Goal: Task Accomplishment & Management: Use online tool/utility

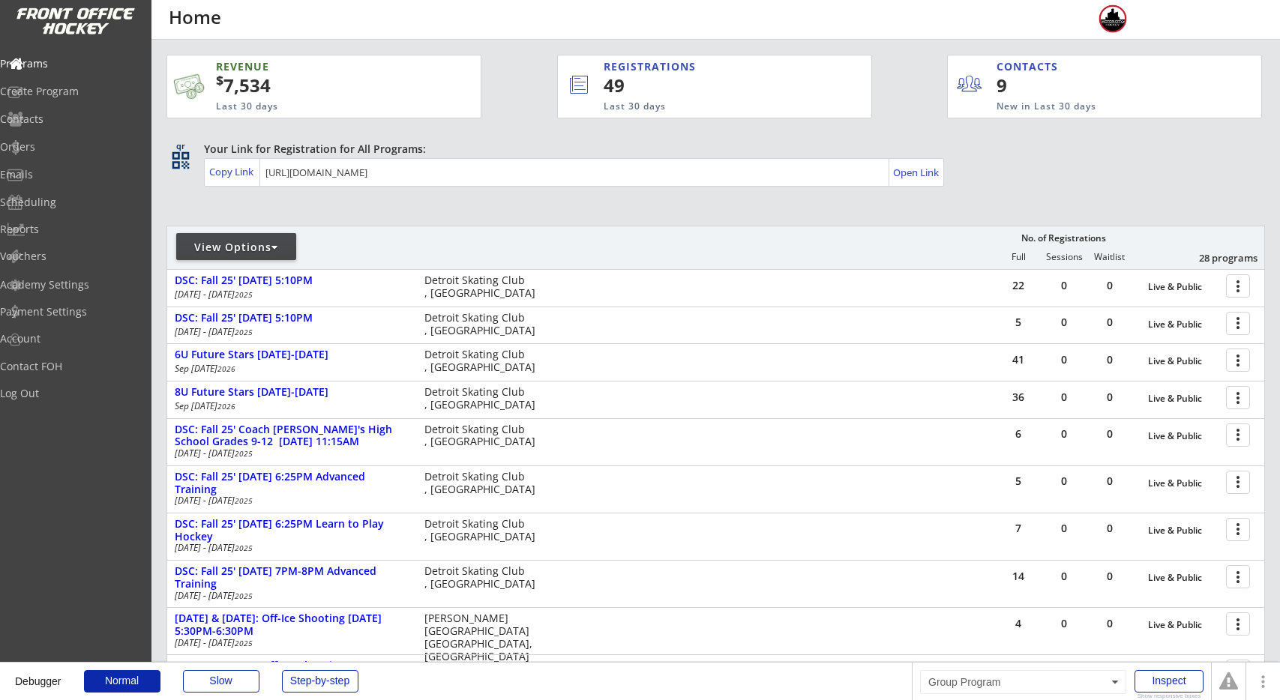
scroll to position [312, 0]
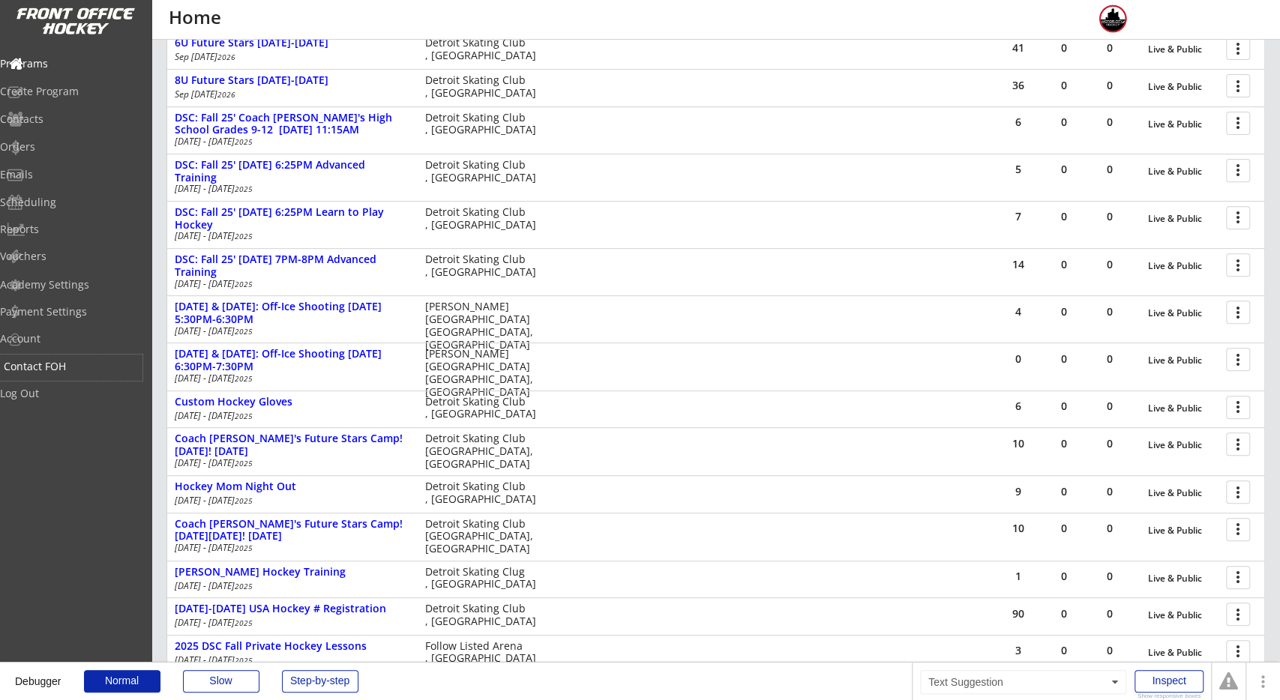
click at [91, 364] on div "Contact FOH" at bounding box center [71, 366] width 135 height 10
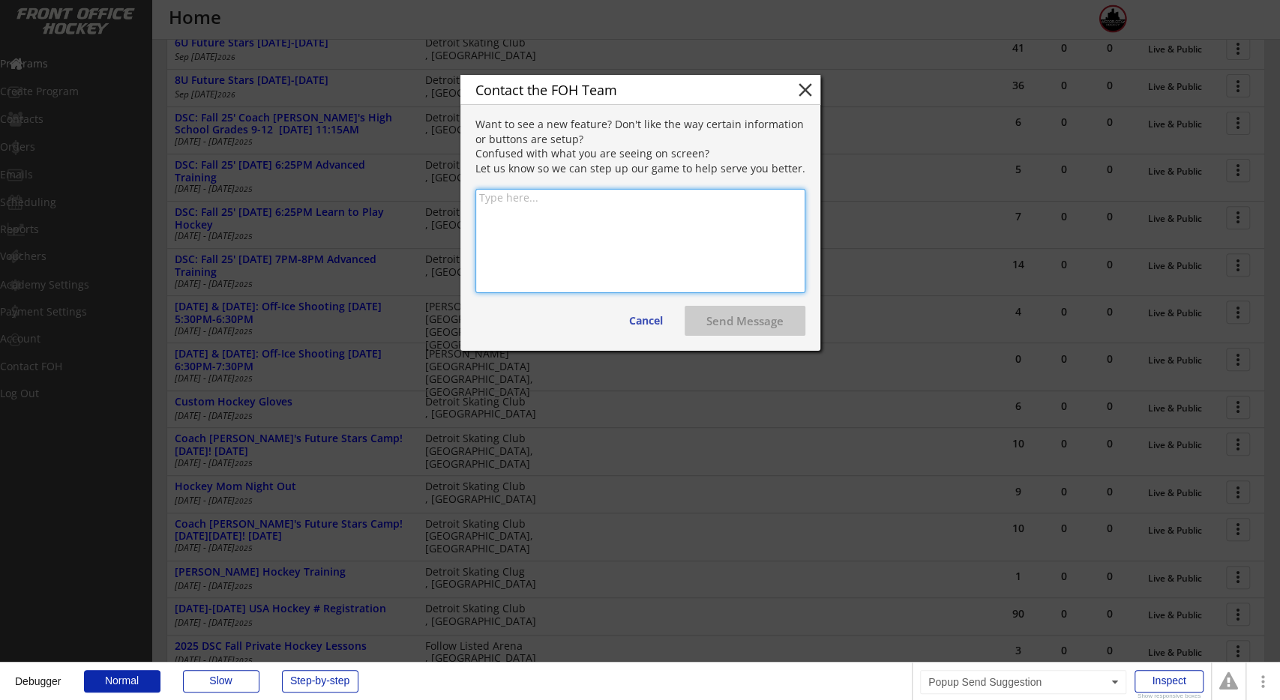
click at [539, 194] on textarea at bounding box center [640, 241] width 330 height 104
type textarea "Test email"
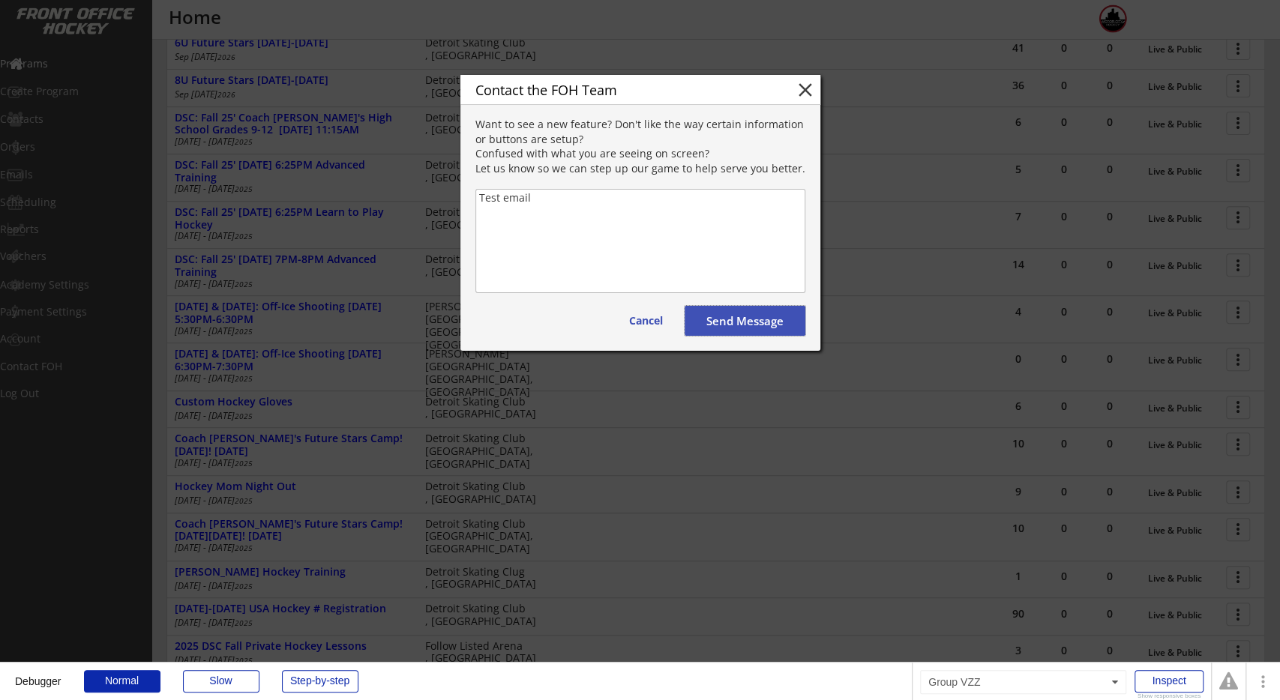
click at [748, 324] on button "Send Message" at bounding box center [744, 321] width 121 height 30
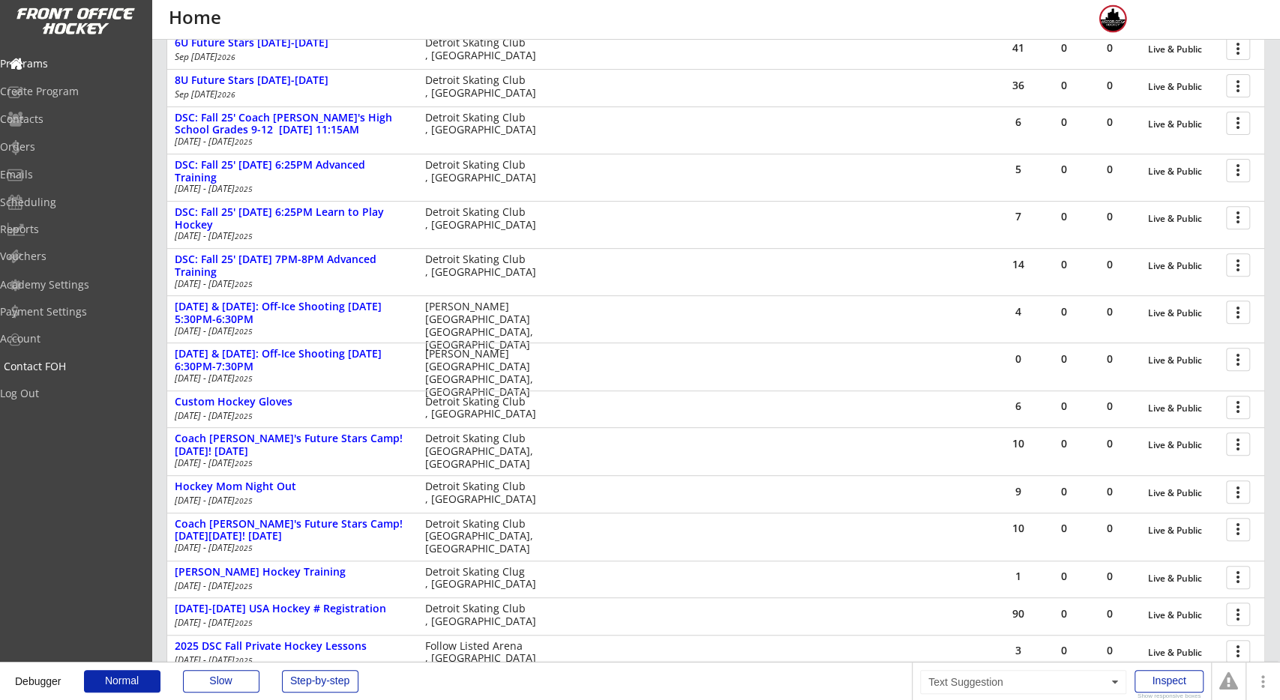
click at [95, 364] on div "Contact FOH" at bounding box center [71, 366] width 135 height 10
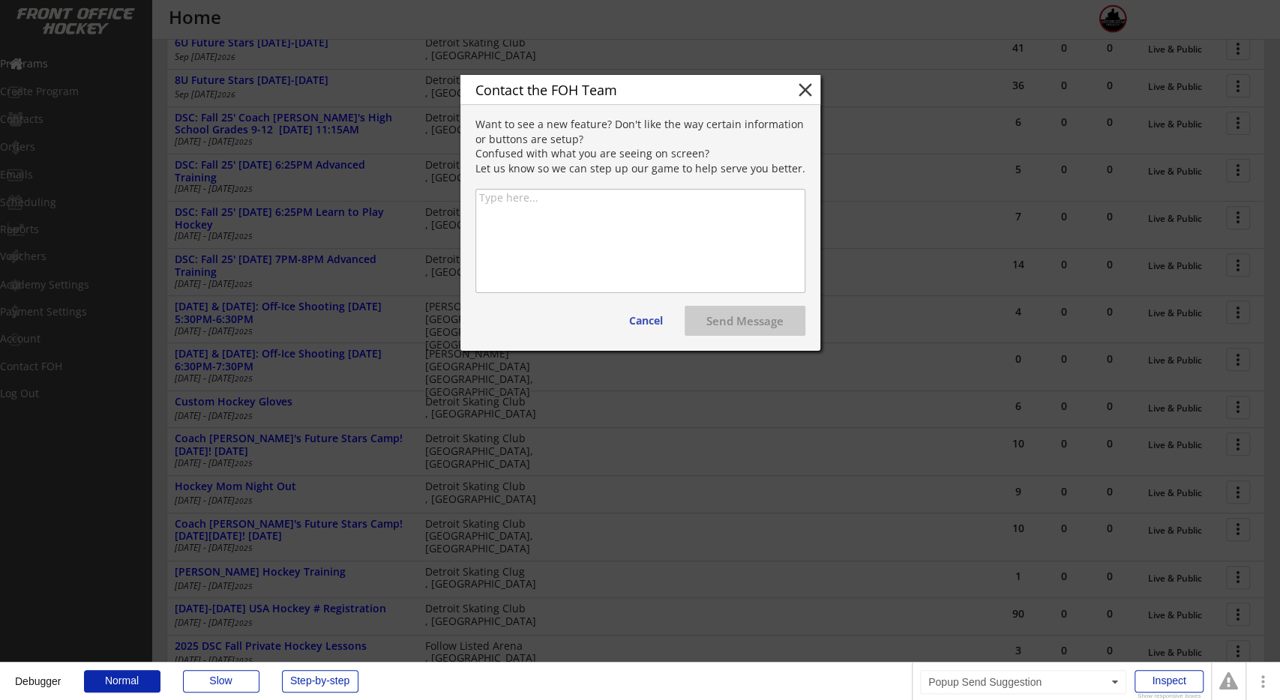
click at [547, 256] on textarea at bounding box center [640, 241] width 330 height 104
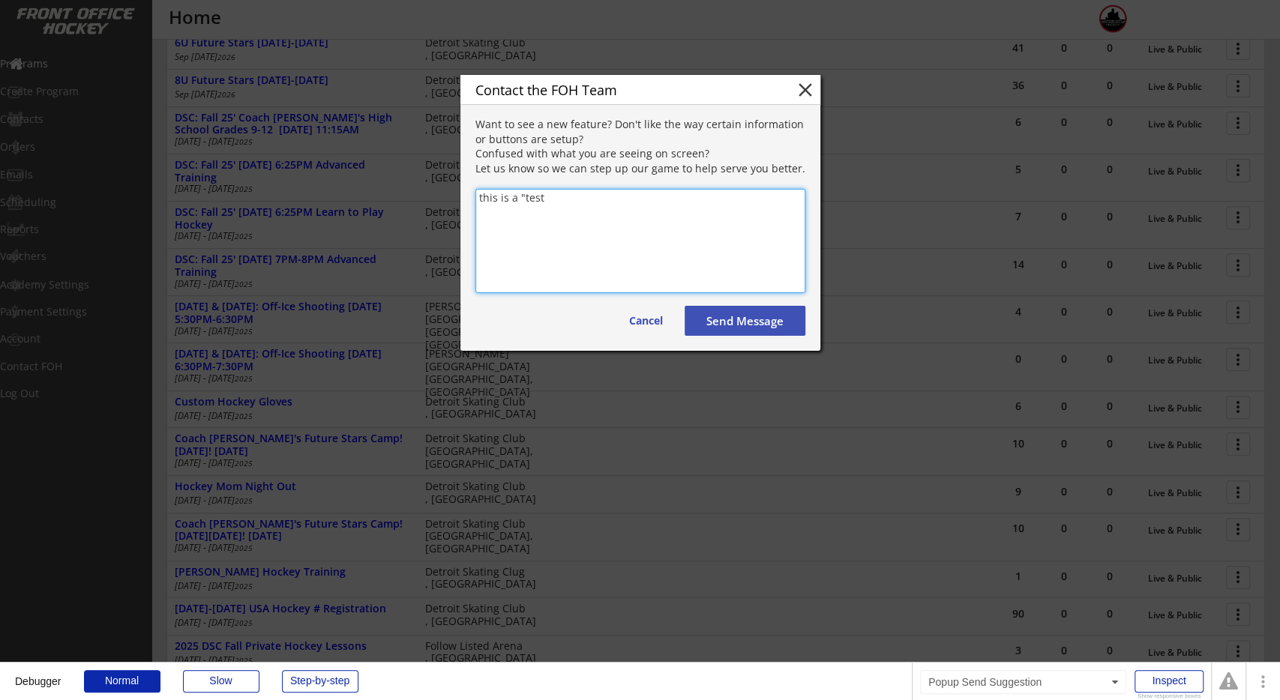
click at [609, 220] on textarea "this is a "test" at bounding box center [640, 241] width 330 height 104
type textarea "this is a "test"."
click at [780, 318] on button "Send Message" at bounding box center [744, 321] width 121 height 30
click at [656, 160] on div "Want to see a new feature? Don't like the way certain information or buttons ar…" at bounding box center [640, 146] width 330 height 58
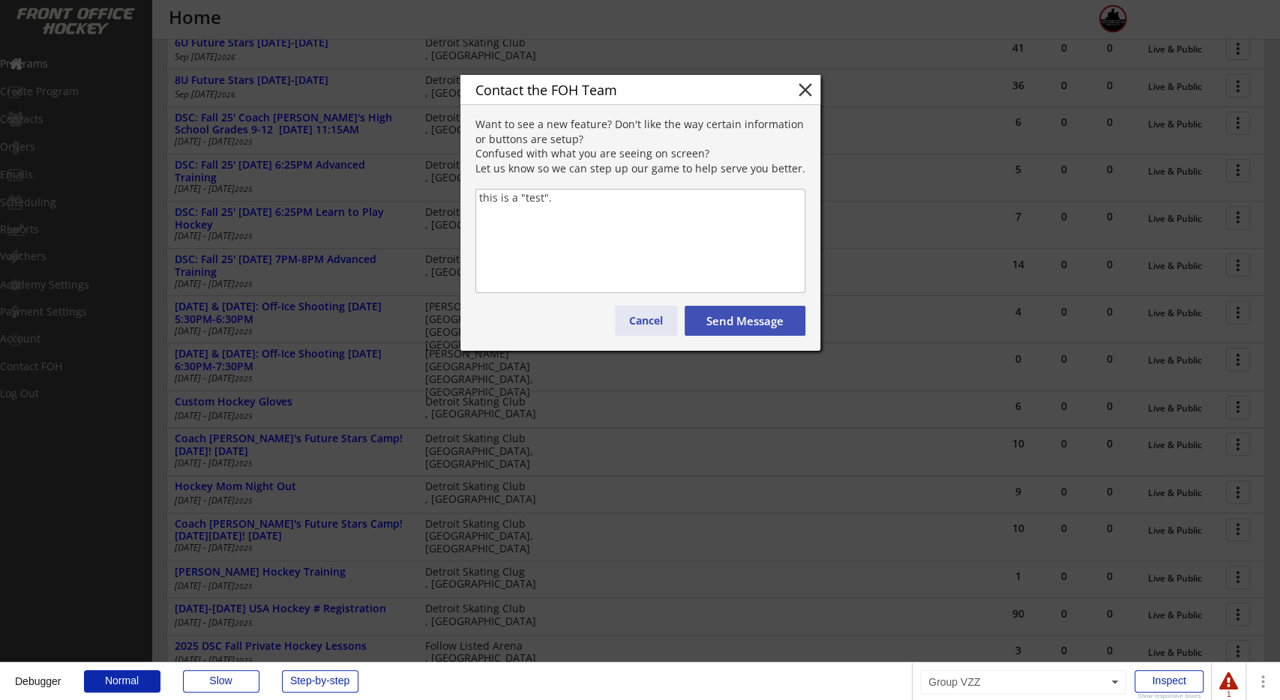
click at [649, 313] on button "Cancel" at bounding box center [646, 321] width 62 height 30
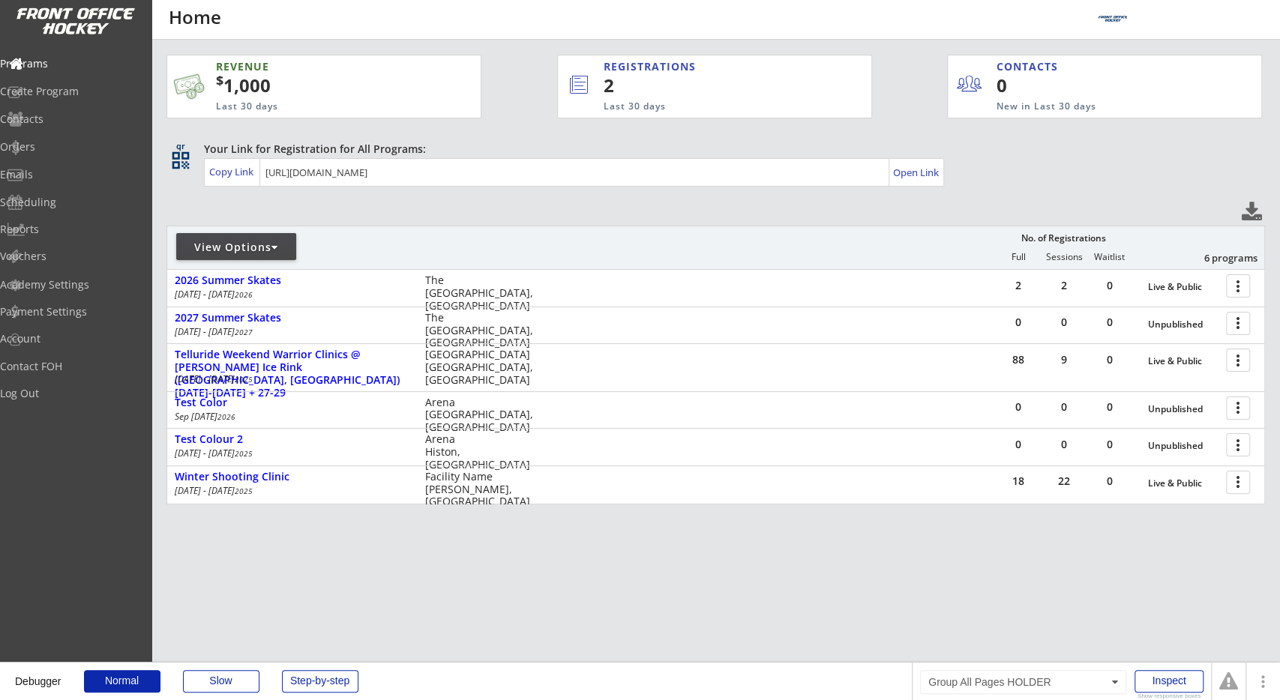
click at [615, 209] on div "REVENUE $ 1,000 Last 30 days REGISTRATIONS 2 Last 30 days CONTACTS 0 New in Las…" at bounding box center [715, 351] width 1098 height 622
click at [72, 365] on div "Contact FOH" at bounding box center [71, 366] width 135 height 10
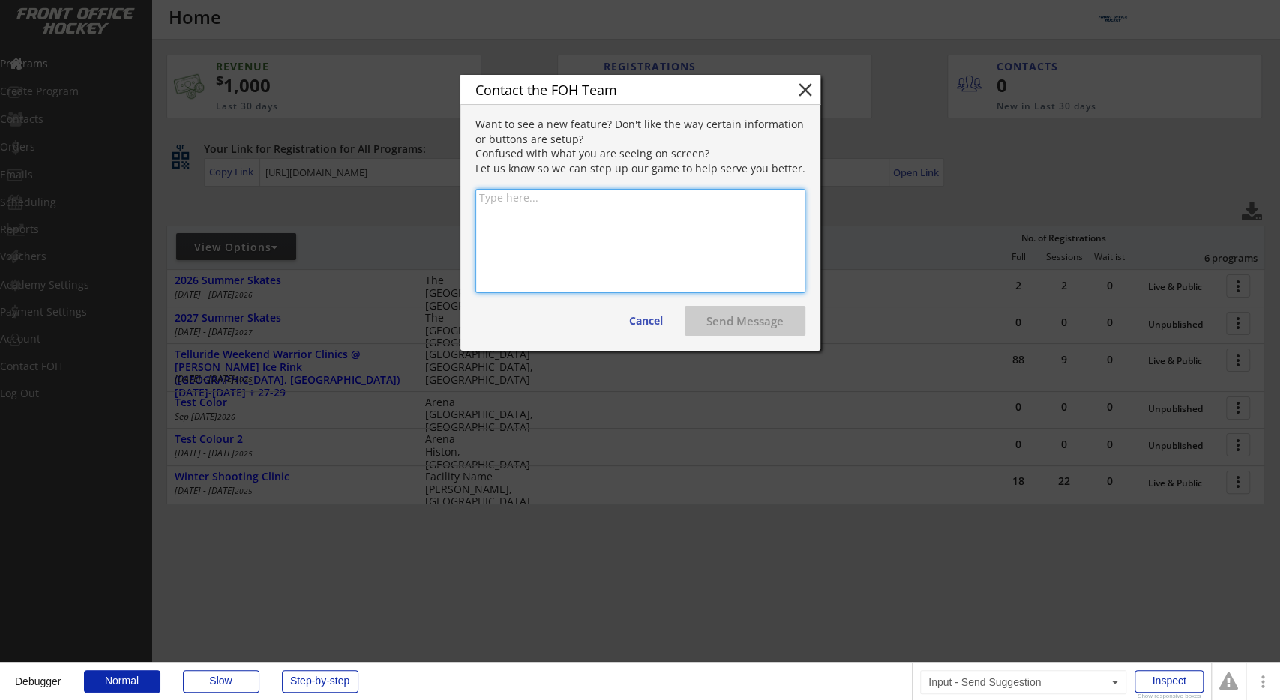
click at [518, 211] on textarea at bounding box center [640, 241] width 330 height 104
type textarea "This is a "test"."
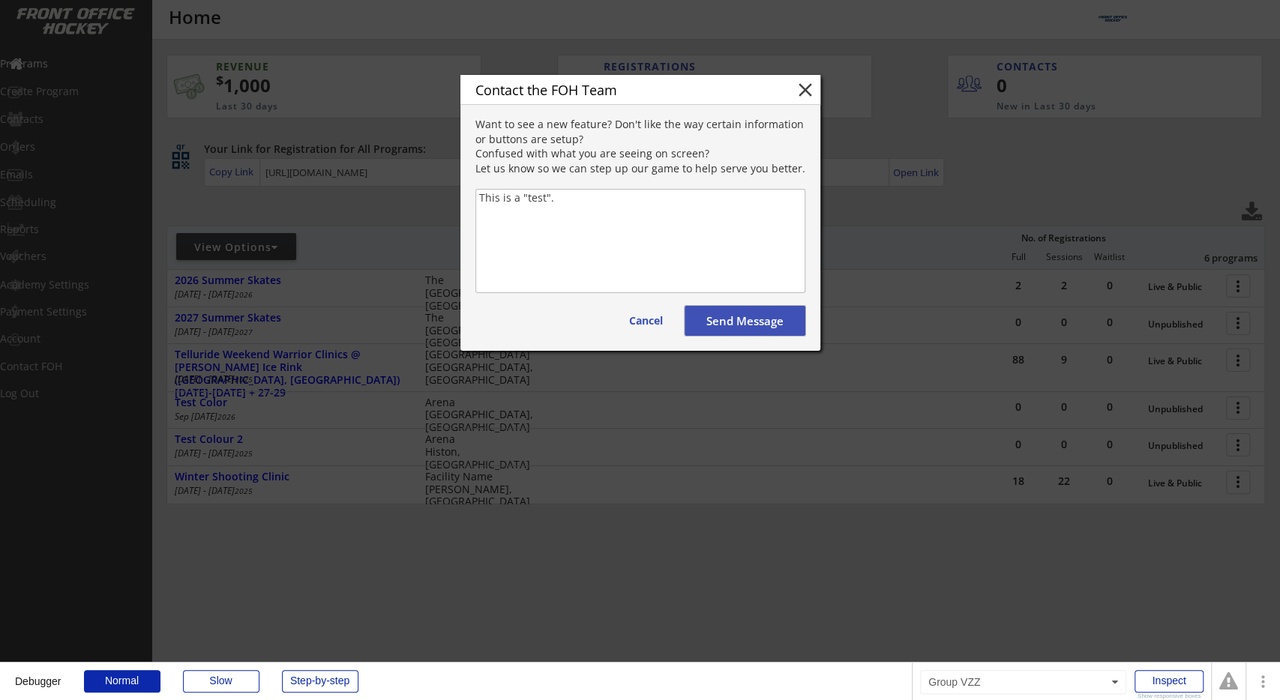
click at [732, 316] on button "Send Message" at bounding box center [744, 321] width 121 height 30
click at [684, 167] on div "Want to see a new feature? Don't like the way certain information or buttons ar…" at bounding box center [640, 146] width 330 height 58
click at [529, 193] on textarea "This is a "test"." at bounding box center [640, 241] width 330 height 104
click at [561, 212] on textarea "This is a "test"." at bounding box center [640, 241] width 330 height 104
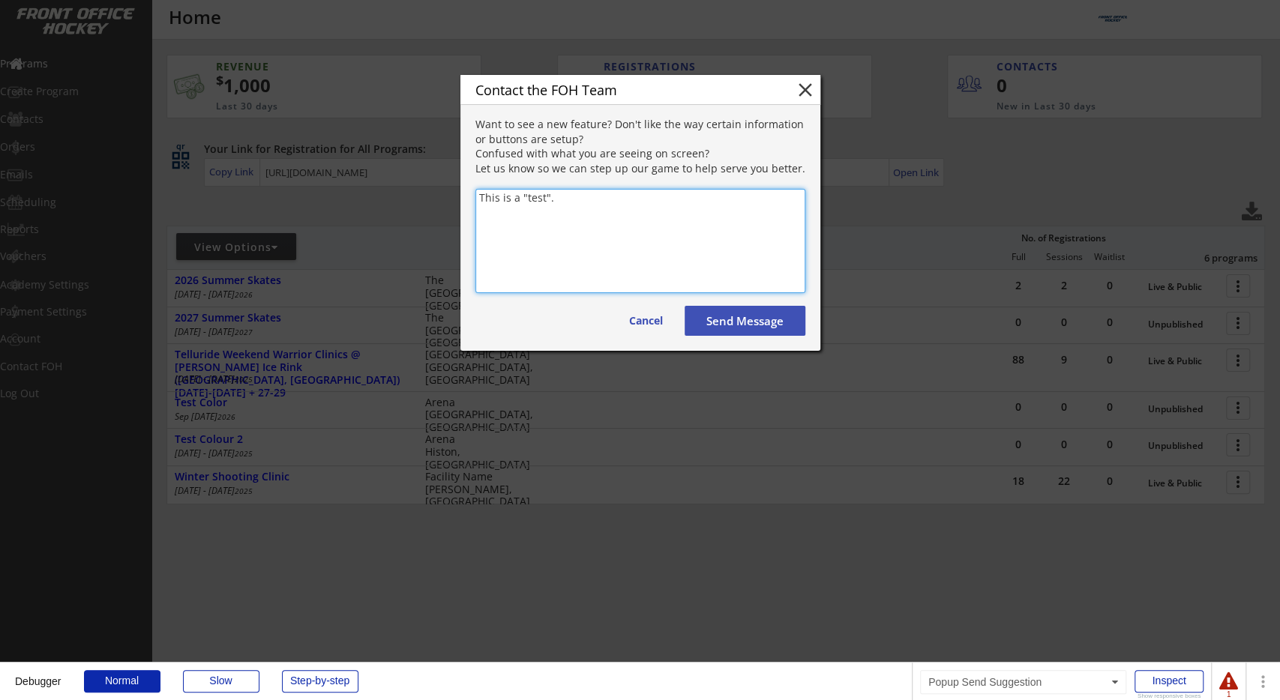
drag, startPoint x: 553, startPoint y: 198, endPoint x: 526, endPoint y: 200, distance: 26.3
click at [526, 200] on textarea "This is a "test"." at bounding box center [640, 241] width 330 height 104
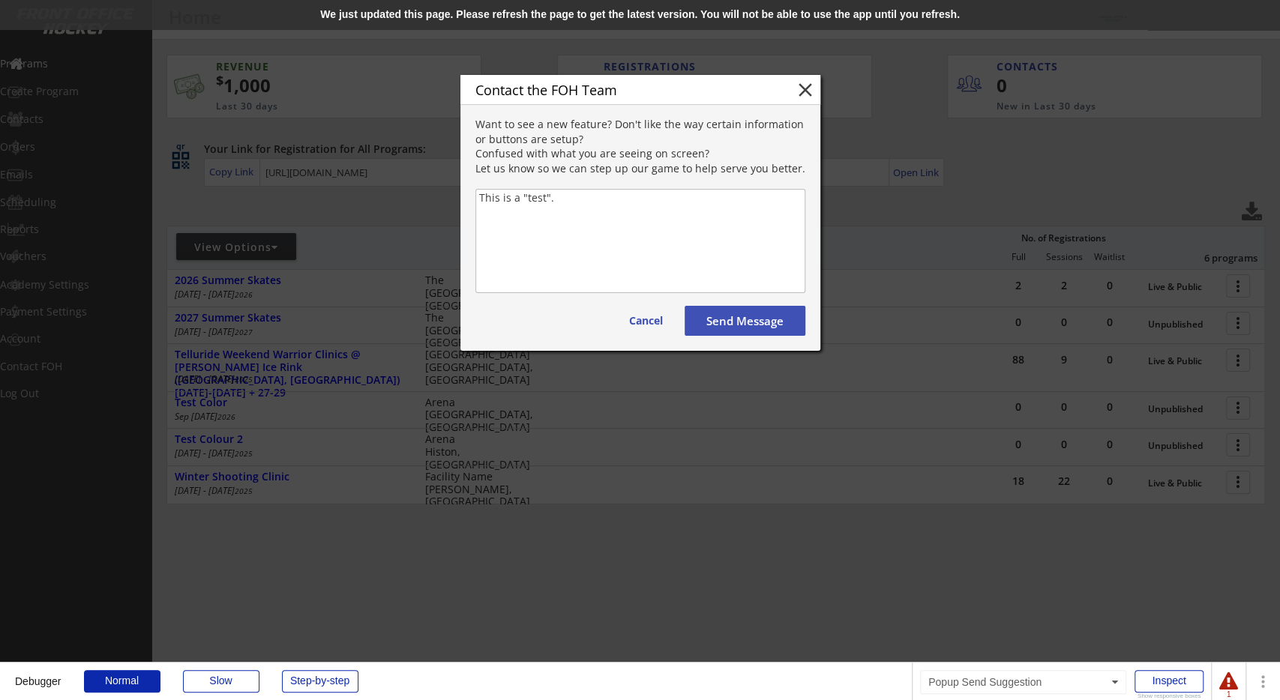
click at [493, 13] on div "We just updated this page. Please refresh the page to get the latest version. Y…" at bounding box center [640, 15] width 1280 height 30
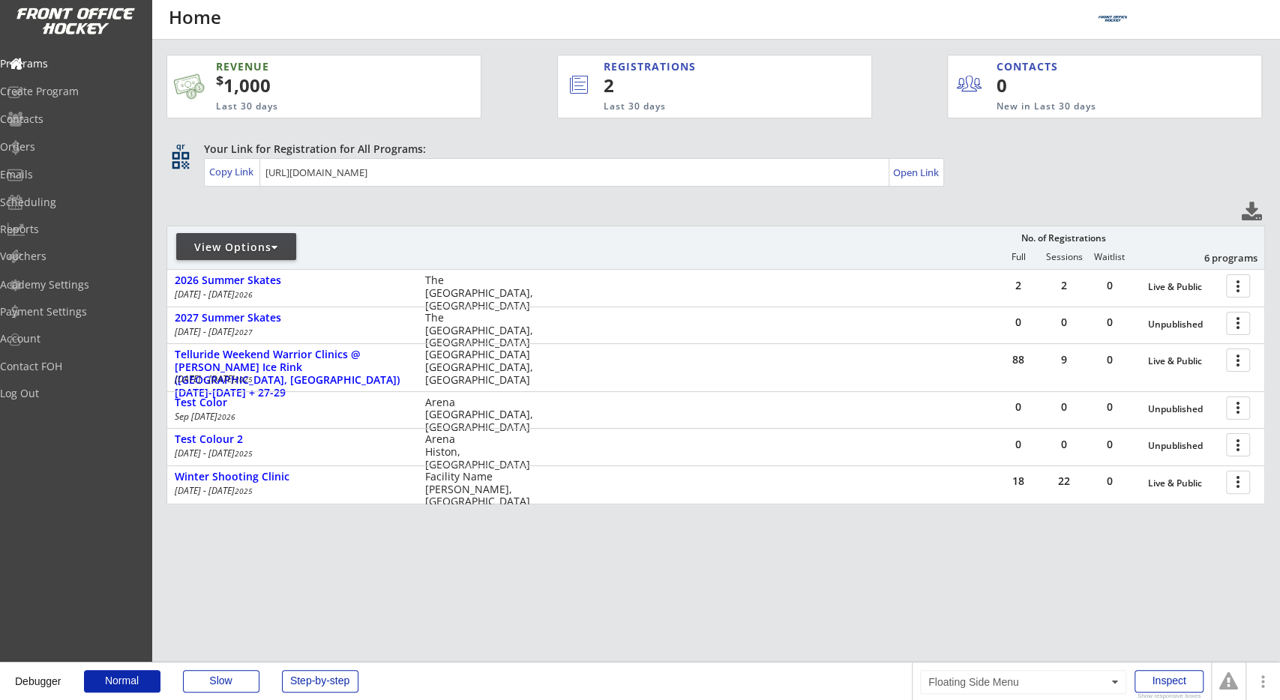
click at [80, 358] on div "Contact FOH" at bounding box center [71, 368] width 142 height 26
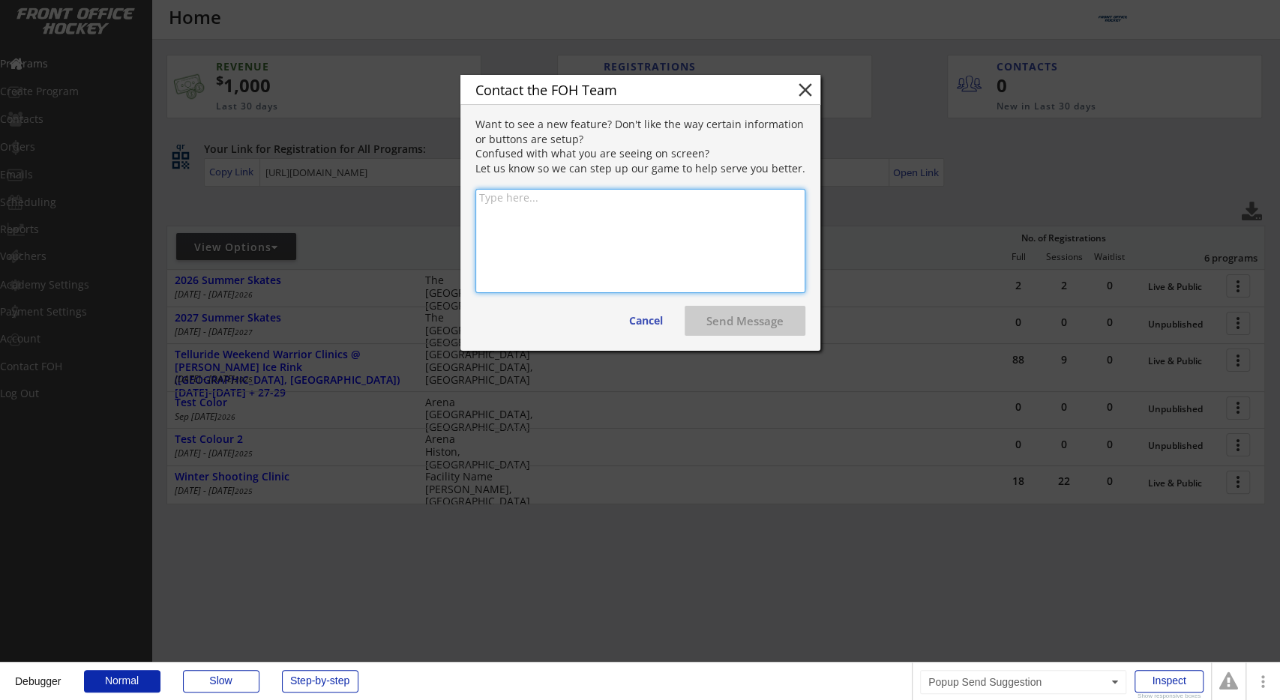
click at [586, 190] on textarea at bounding box center [640, 241] width 330 height 104
type textarea "This is a "test""
click at [734, 319] on button "Send Message" at bounding box center [744, 321] width 121 height 30
click at [518, 228] on textarea "This is a "test"" at bounding box center [640, 241] width 330 height 104
click at [1227, 684] on div at bounding box center [1228, 681] width 19 height 19
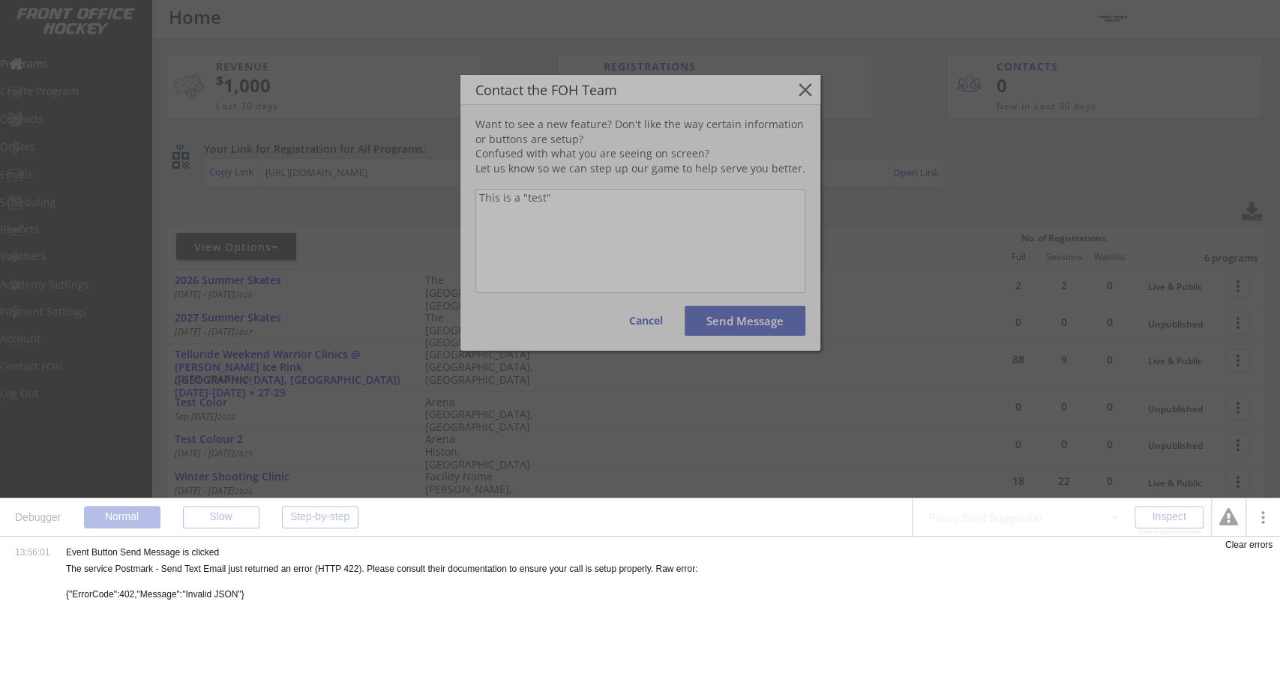
click at [205, 580] on div "13:56:01 Event Button Send Message is clicked The service Postmark - Send Text …" at bounding box center [519, 629] width 1039 height 184
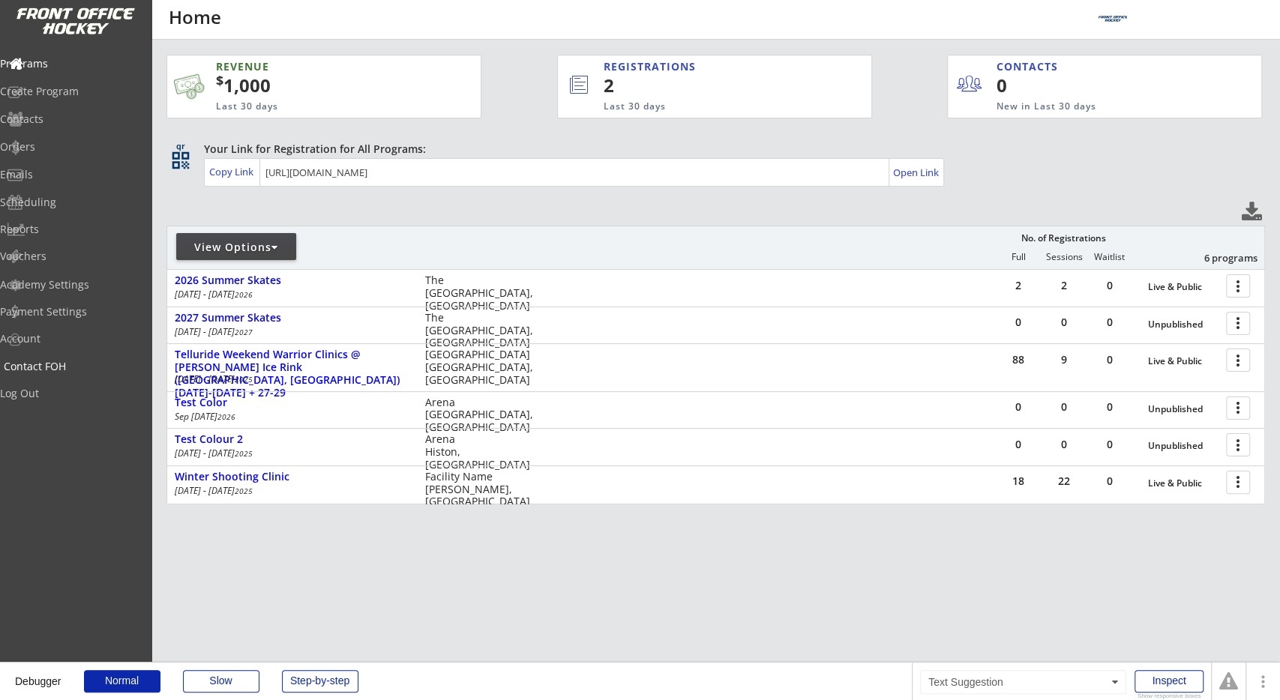
click at [82, 362] on div "Contact FOH" at bounding box center [71, 366] width 135 height 10
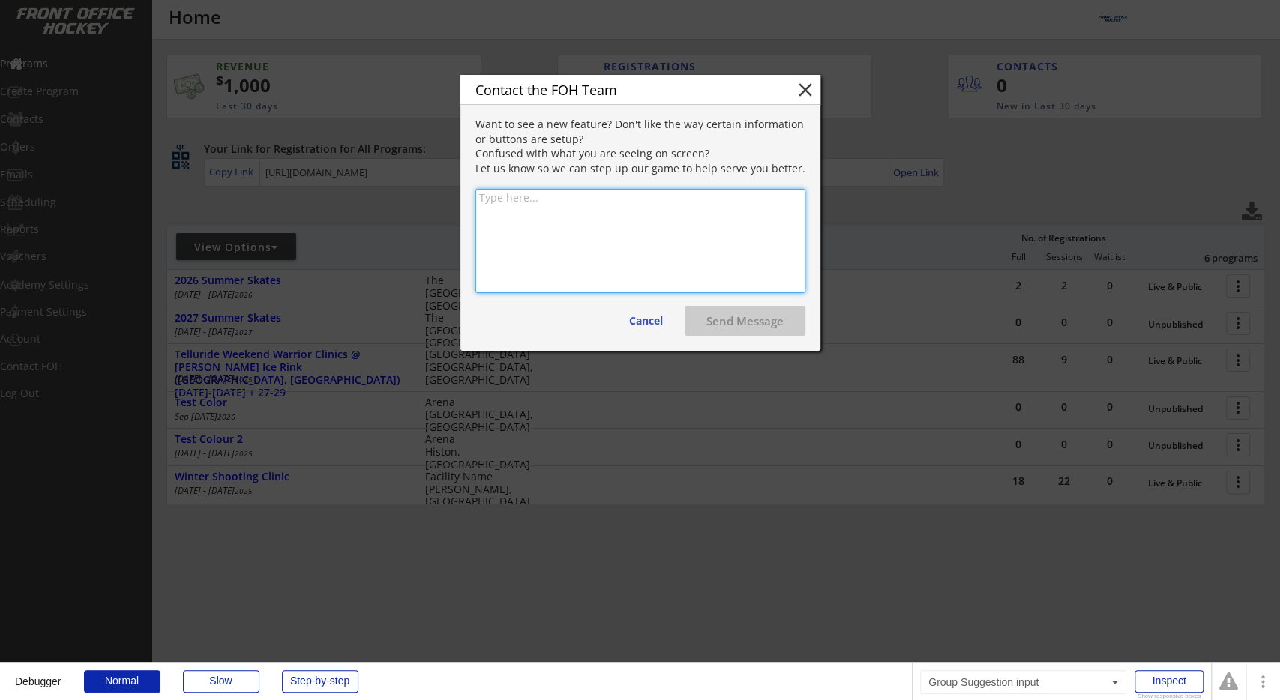
click at [598, 241] on textarea at bounding box center [640, 241] width 330 height 104
type textarea "This is a "test""
click at [770, 322] on button "Send Message" at bounding box center [744, 321] width 121 height 30
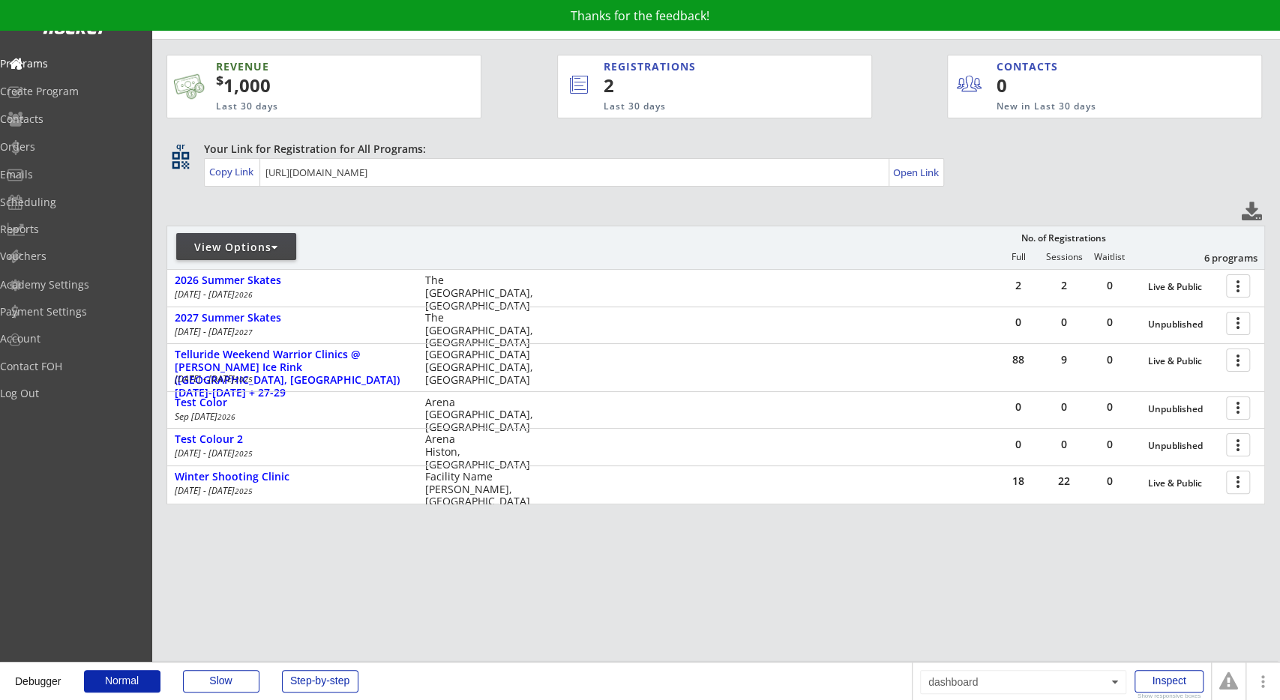
click at [747, 236] on div "View Options No. of Registrations Full Sessions Waitlist 6 programs" at bounding box center [715, 247] width 1098 height 43
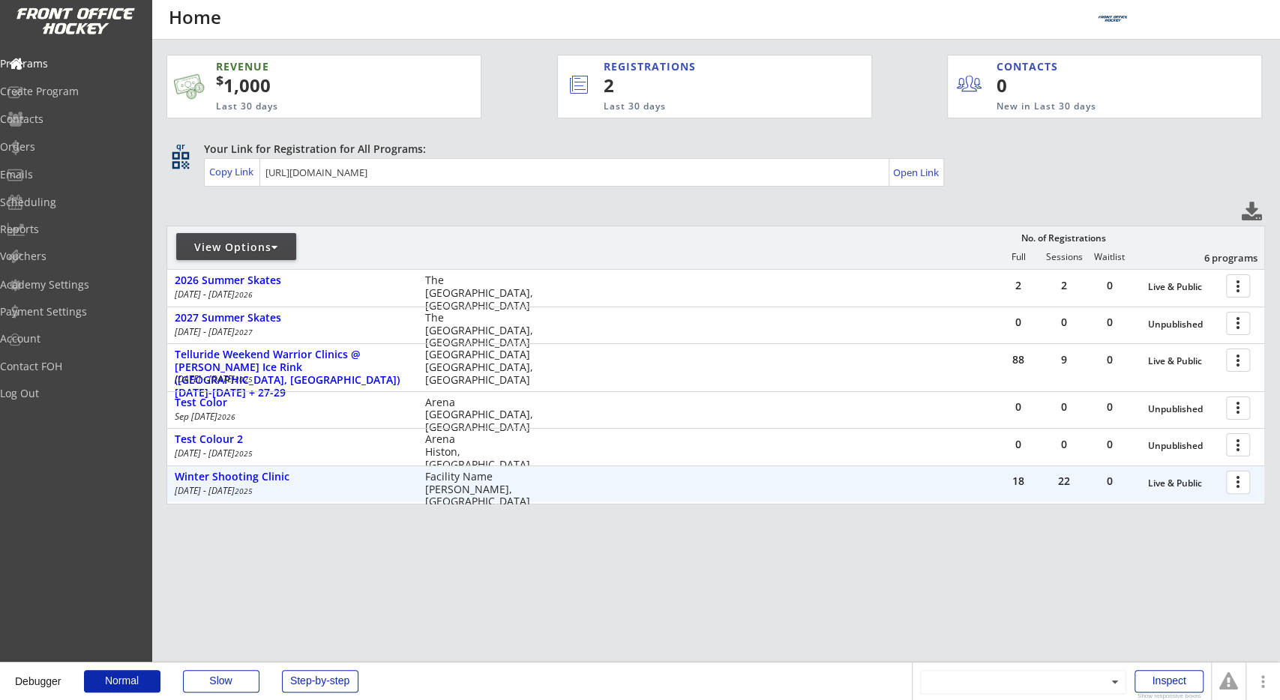
click at [517, 574] on div "REVENUE $ 1,000 Last 30 days REGISTRATIONS 2 Last 30 days CONTACTS 0 New in Las…" at bounding box center [715, 351] width 1098 height 622
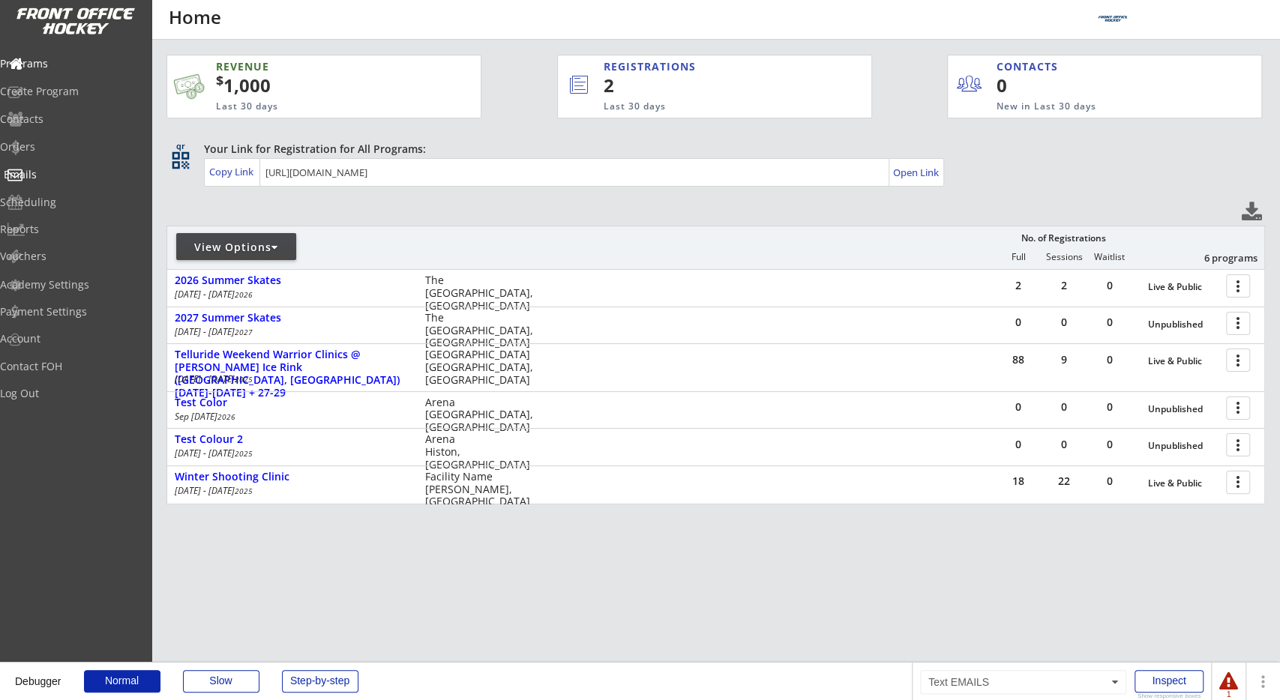
click at [65, 177] on div "Emails" at bounding box center [71, 174] width 135 height 10
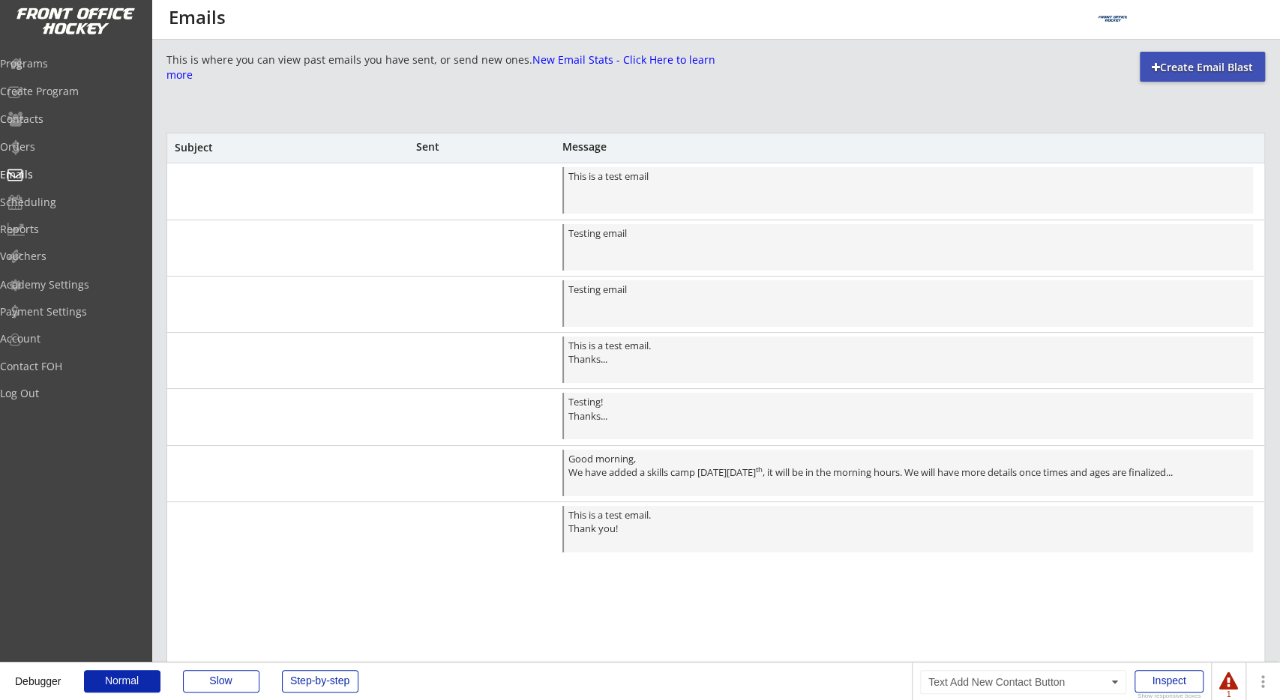
click at [1212, 61] on div "Create Email Blast" at bounding box center [1202, 67] width 125 height 15
select select ""All""
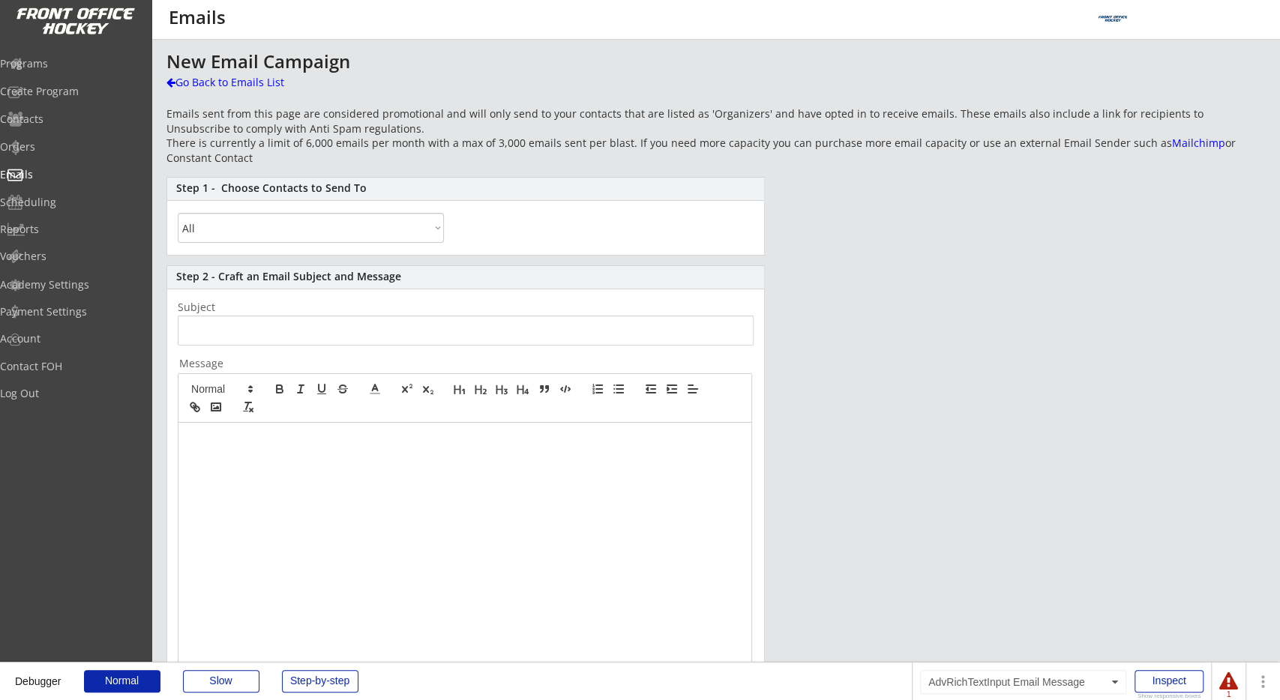
click at [334, 316] on div "Step 2 - Craft an Email Subject and Message Subject Message Preview Email in Po…" at bounding box center [465, 593] width 598 height 656
click at [337, 324] on input "input" at bounding box center [466, 331] width 576 height 30
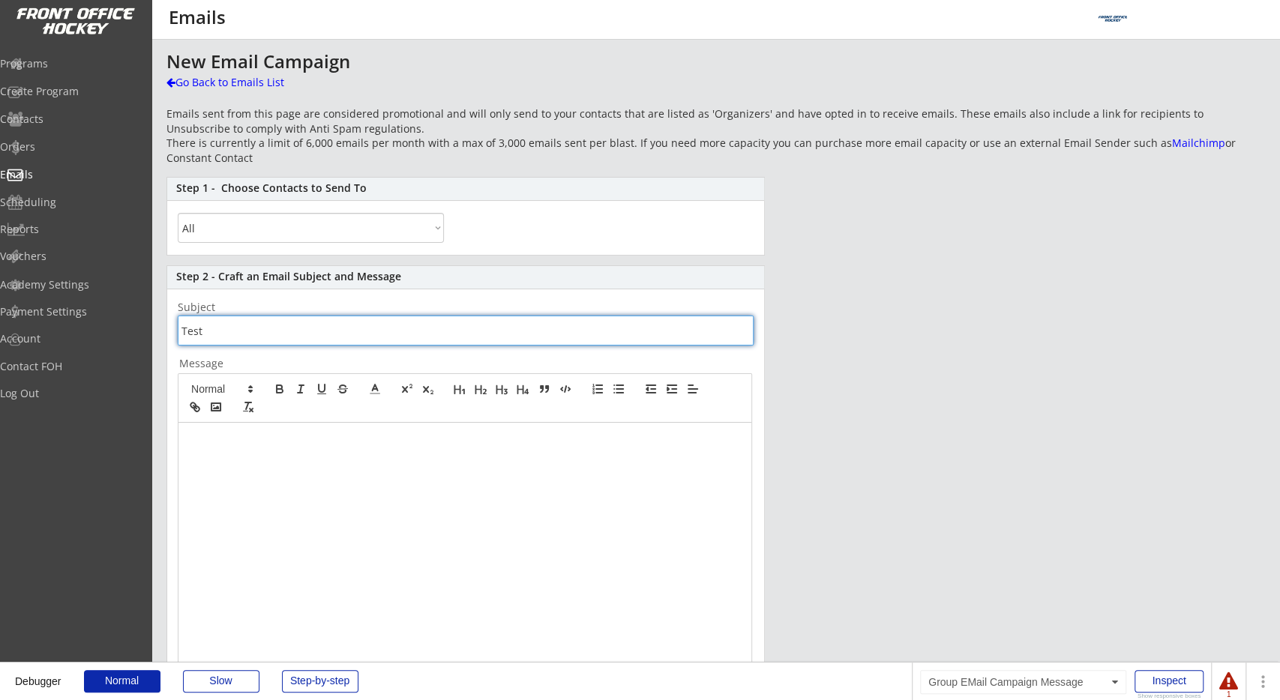
type input "Test"
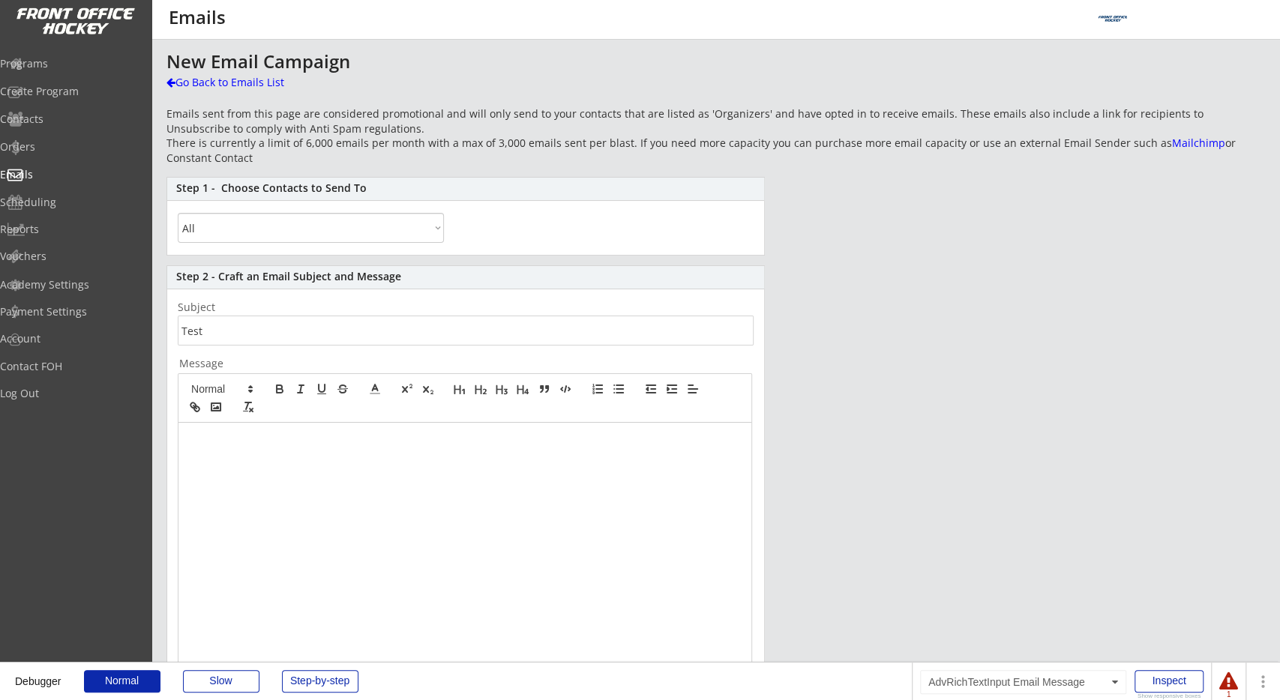
click at [336, 424] on div at bounding box center [464, 563] width 573 height 281
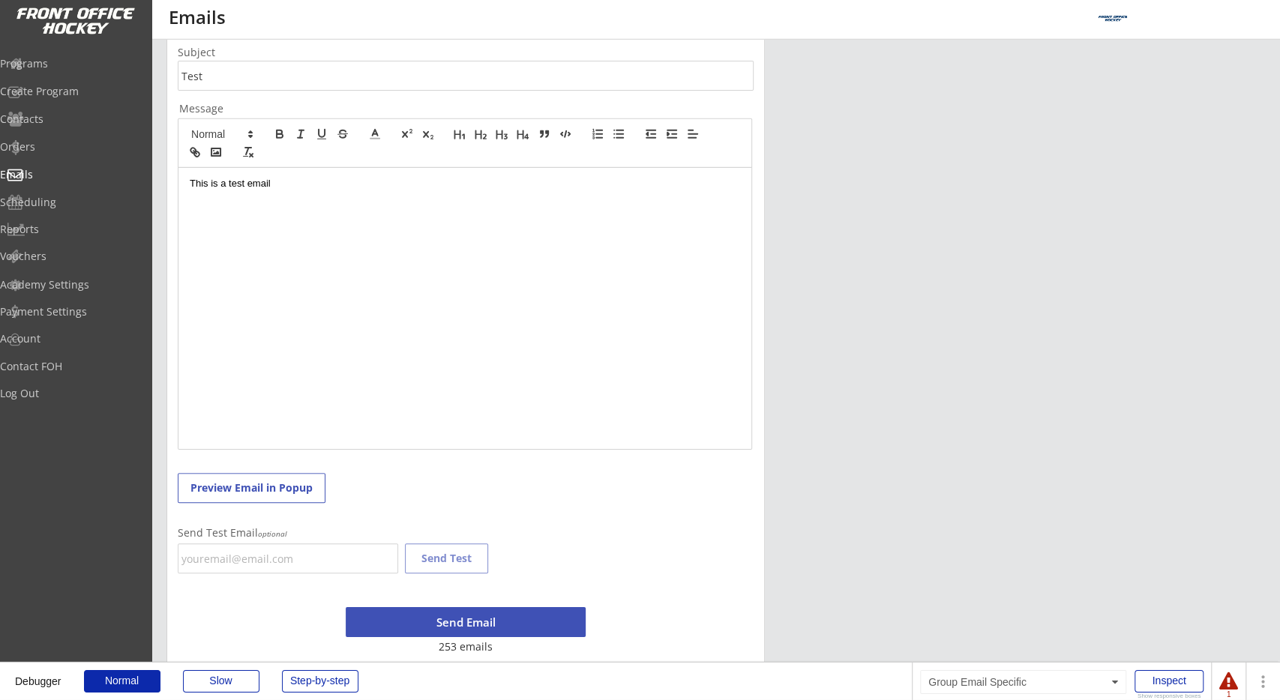
scroll to position [390, 0]
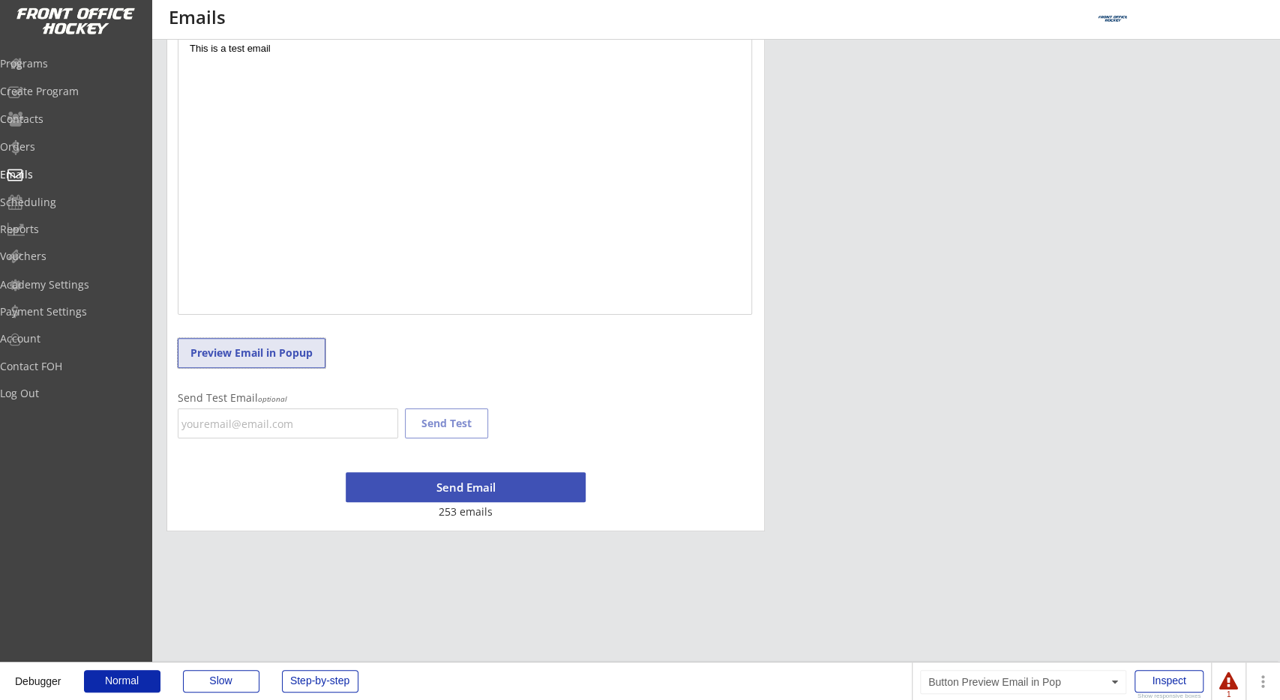
click at [289, 352] on button "Preview Email in Popup" at bounding box center [252, 353] width 148 height 30
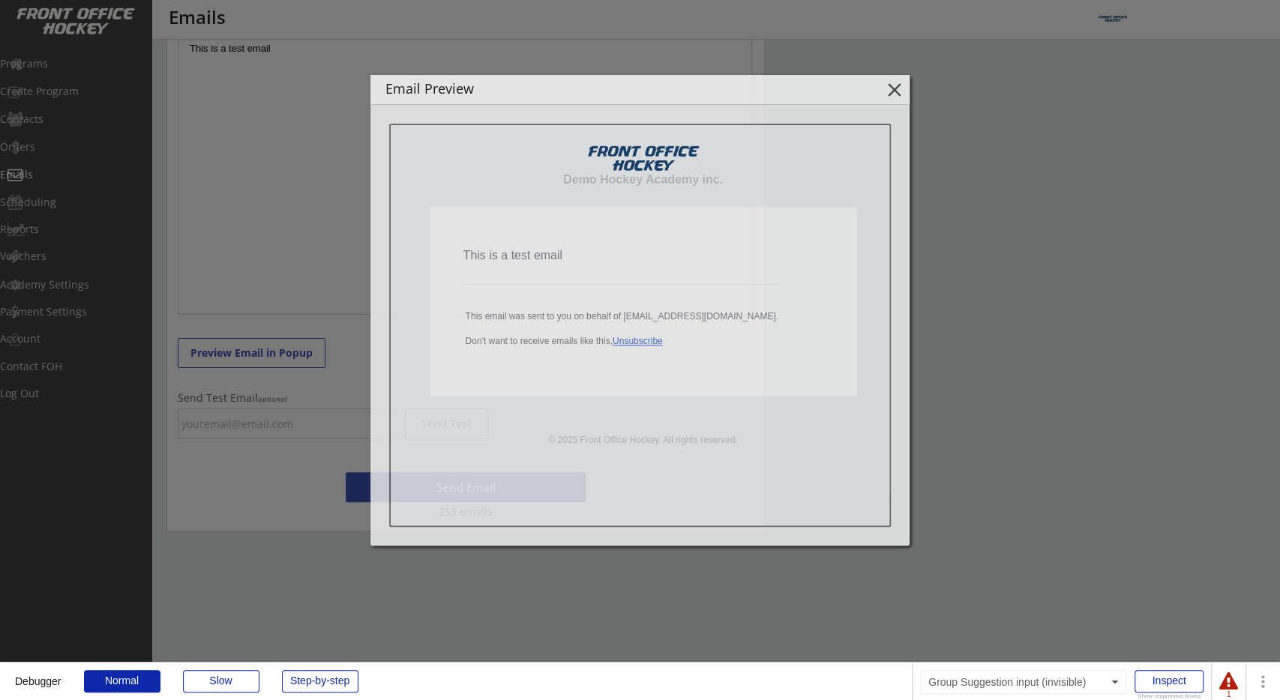
scroll to position [0, 0]
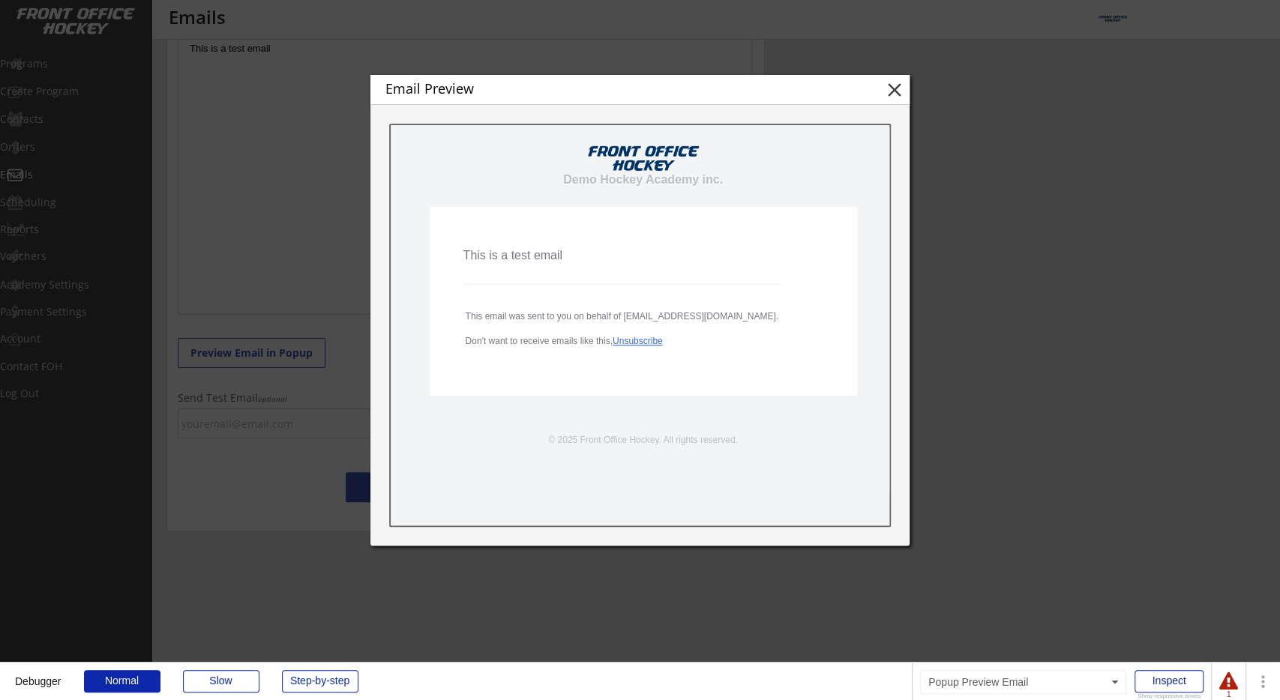
click at [1218, 370] on div at bounding box center [640, 349] width 1280 height 700
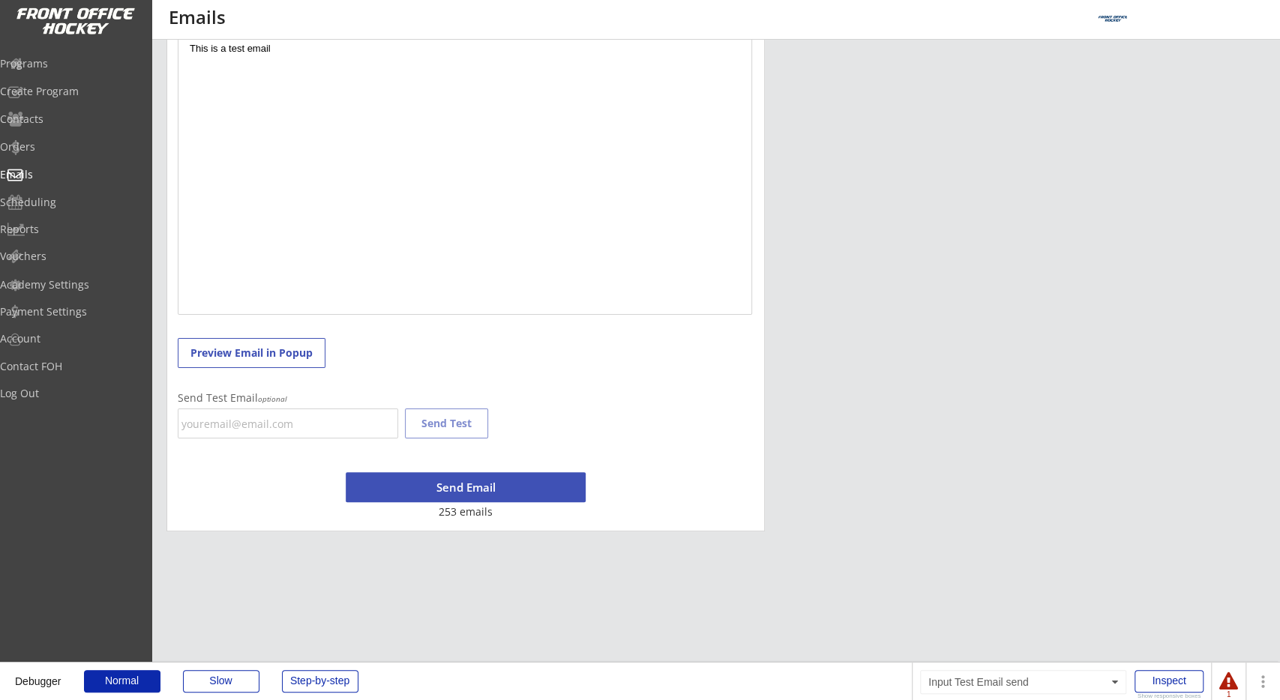
click at [345, 419] on input "email" at bounding box center [288, 424] width 220 height 30
click at [346, 422] on input "gf" at bounding box center [288, 424] width 220 height 30
click at [1226, 686] on div at bounding box center [1228, 681] width 19 height 19
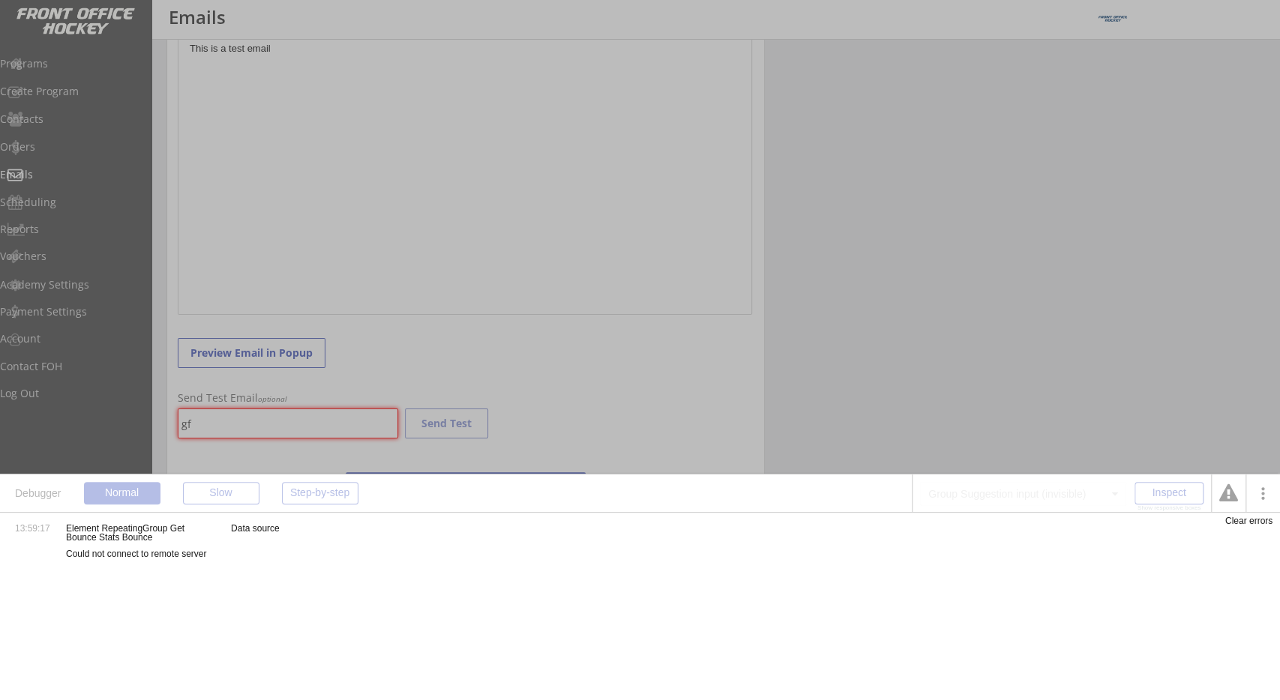
click at [1233, 496] on div at bounding box center [1228, 493] width 19 height 19
click at [1178, 430] on div "New Email Campaign Go Back to Emails List Emails sent from this page are consid…" at bounding box center [715, 97] width 1098 height 870
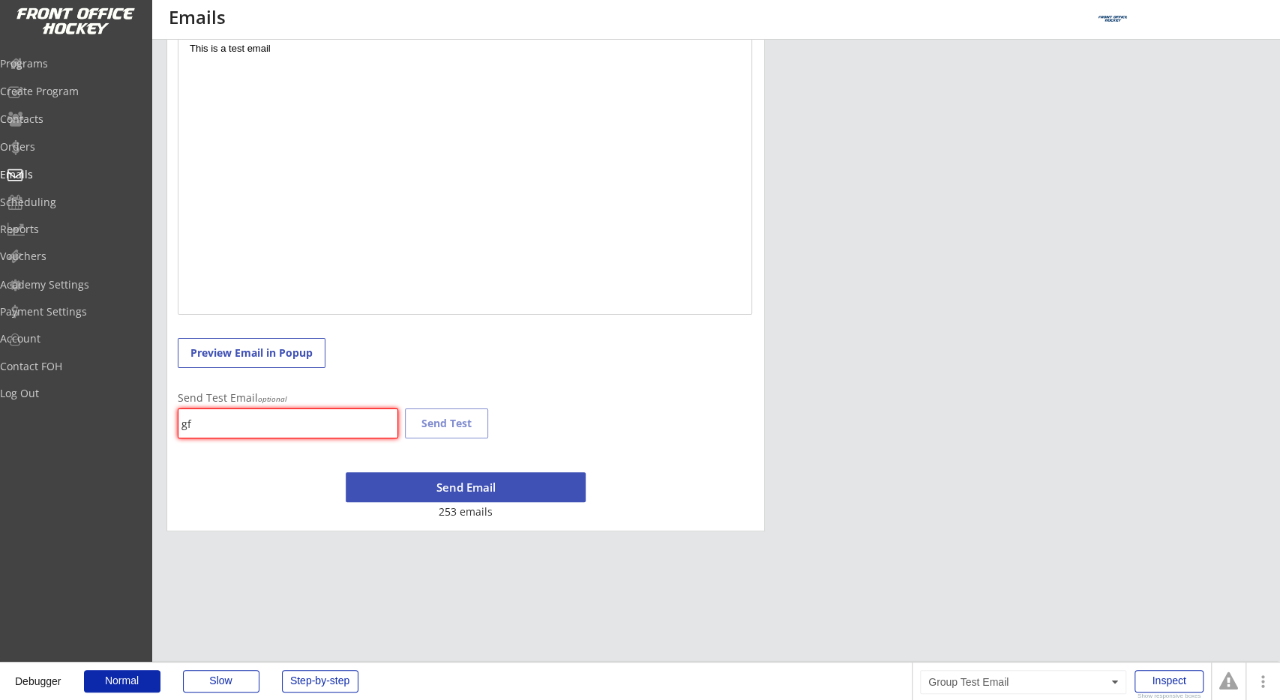
click at [329, 418] on input "gf" at bounding box center [288, 424] width 220 height 30
click at [611, 405] on div "Step 2 - Craft an Email Subject and Message Subject Message This is a test emai…" at bounding box center [465, 204] width 598 height 656
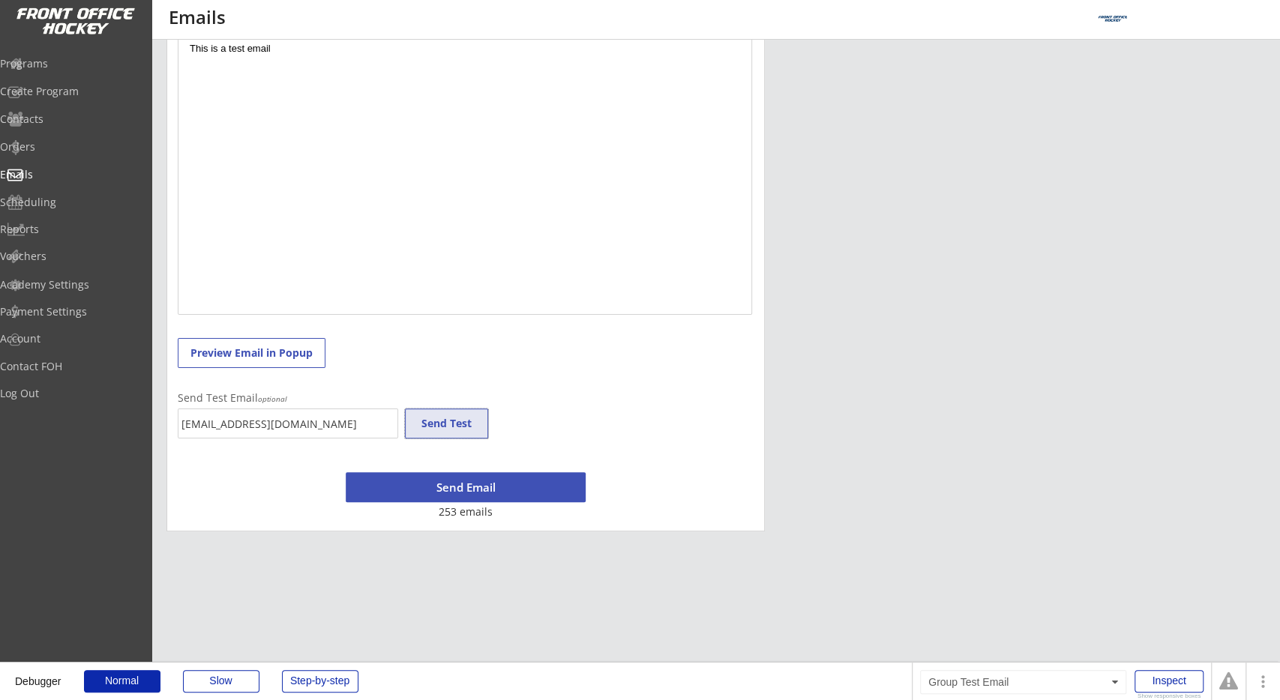
click at [468, 422] on button "Send Test" at bounding box center [446, 424] width 83 height 30
click at [493, 424] on div "Send Test Email optional gf_wolfer@hotmail.ca Send Test" at bounding box center [336, 416] width 317 height 47
click at [741, 573] on div "REVENUE $ 1,000 Last 30 days REGISTRATIONS 2 Last 30 days CONTACTS 0 New in Las…" at bounding box center [640, 187] width 1280 height 1155
drag, startPoint x: 158, startPoint y: 422, endPoint x: 80, endPoint y: 422, distance: 78.0
click at [178, 422] on input "gf_wolfer@hotmail.ca" at bounding box center [288, 424] width 220 height 30
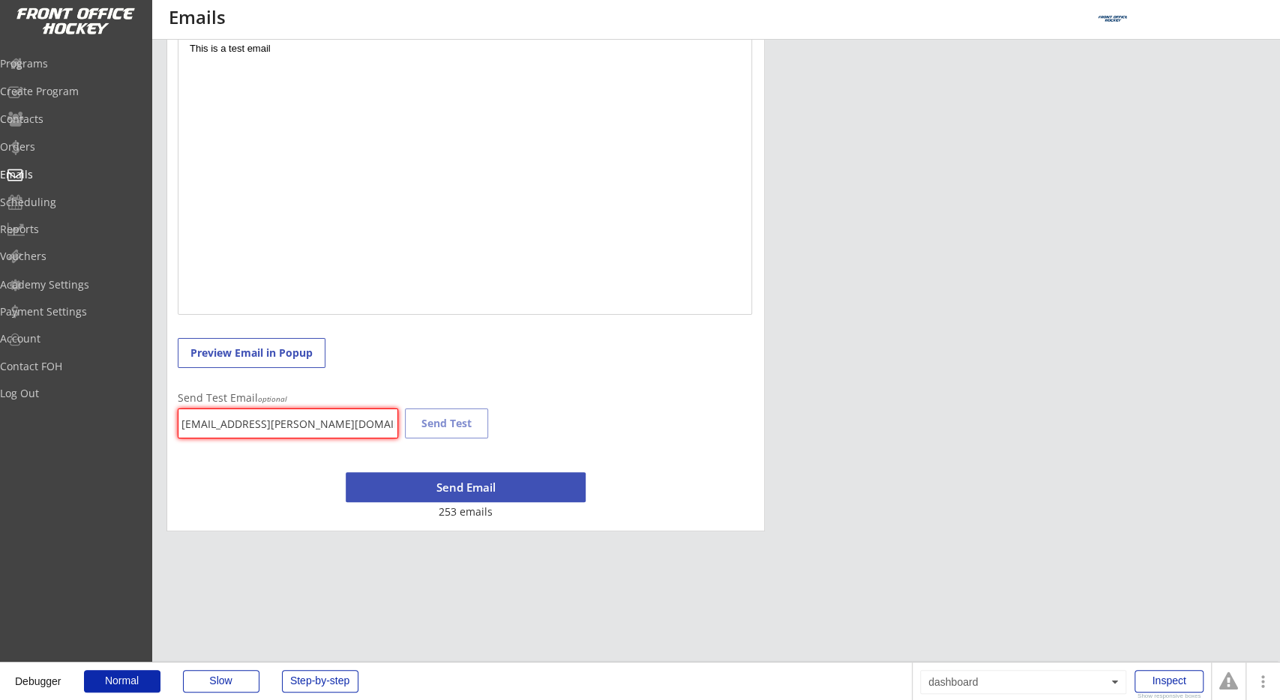
type input "[EMAIL_ADDRESS][PERSON_NAME][DOMAIN_NAME]"
click at [604, 367] on div "Step 2 - Craft an Email Subject and Message Subject Message This is a test emai…" at bounding box center [465, 204] width 598 height 656
click at [464, 425] on button "Send Test" at bounding box center [446, 424] width 83 height 30
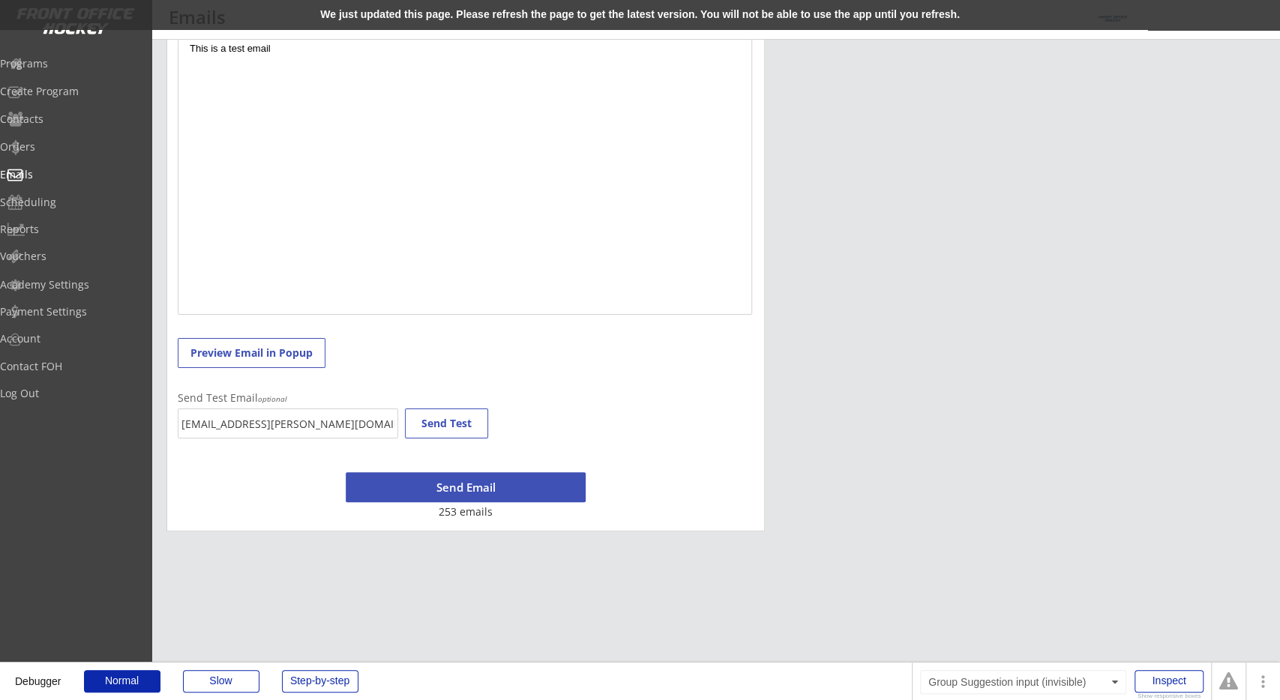
click at [313, 14] on div "We just updated this page. Please refresh the page to get the latest version. Y…" at bounding box center [640, 15] width 1280 height 30
click at [783, 227] on div "New Email Campaign Go Back to Emails List Emails sent from this page are consid…" at bounding box center [715, 97] width 1098 height 870
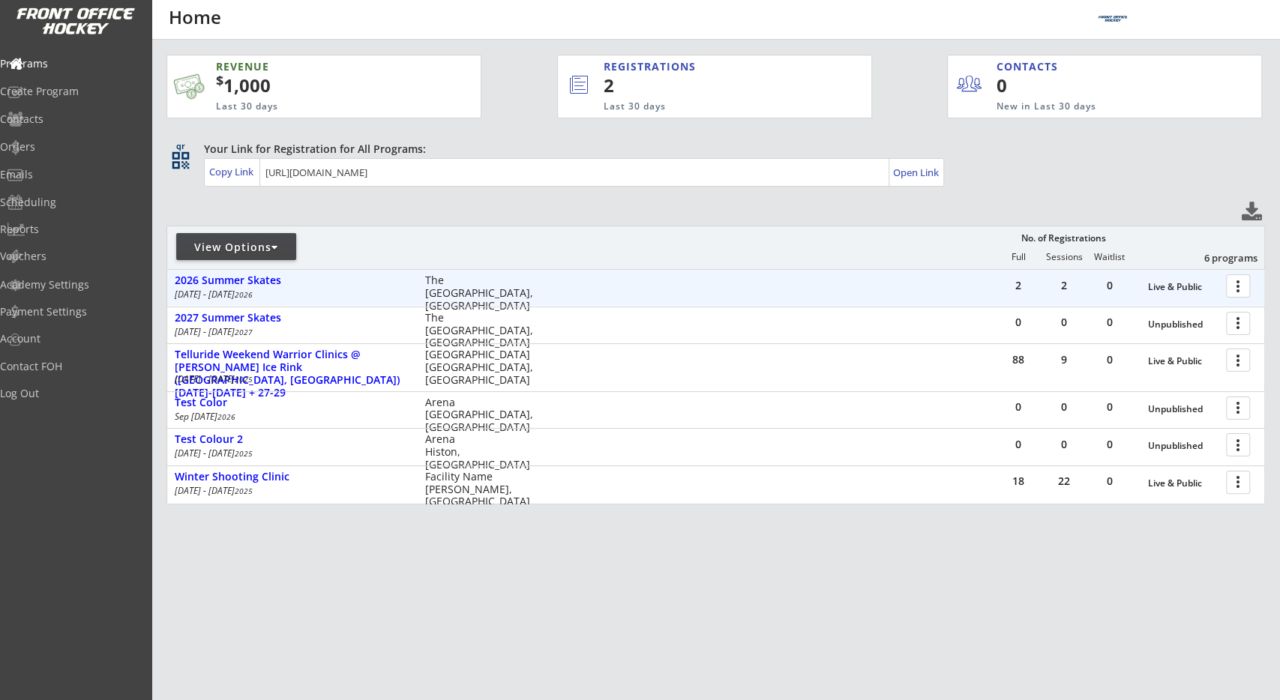
click at [1240, 296] on div at bounding box center [1240, 285] width 26 height 26
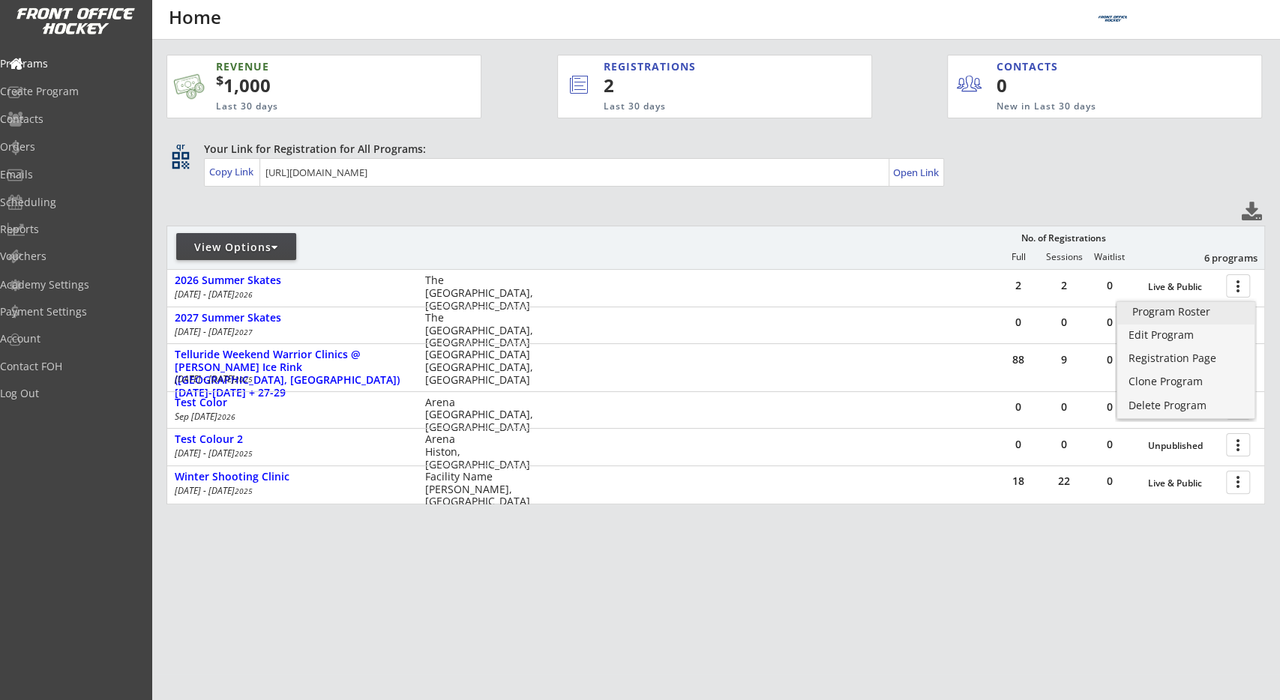
click at [1222, 316] on div "Program Roster" at bounding box center [1186, 312] width 108 height 10
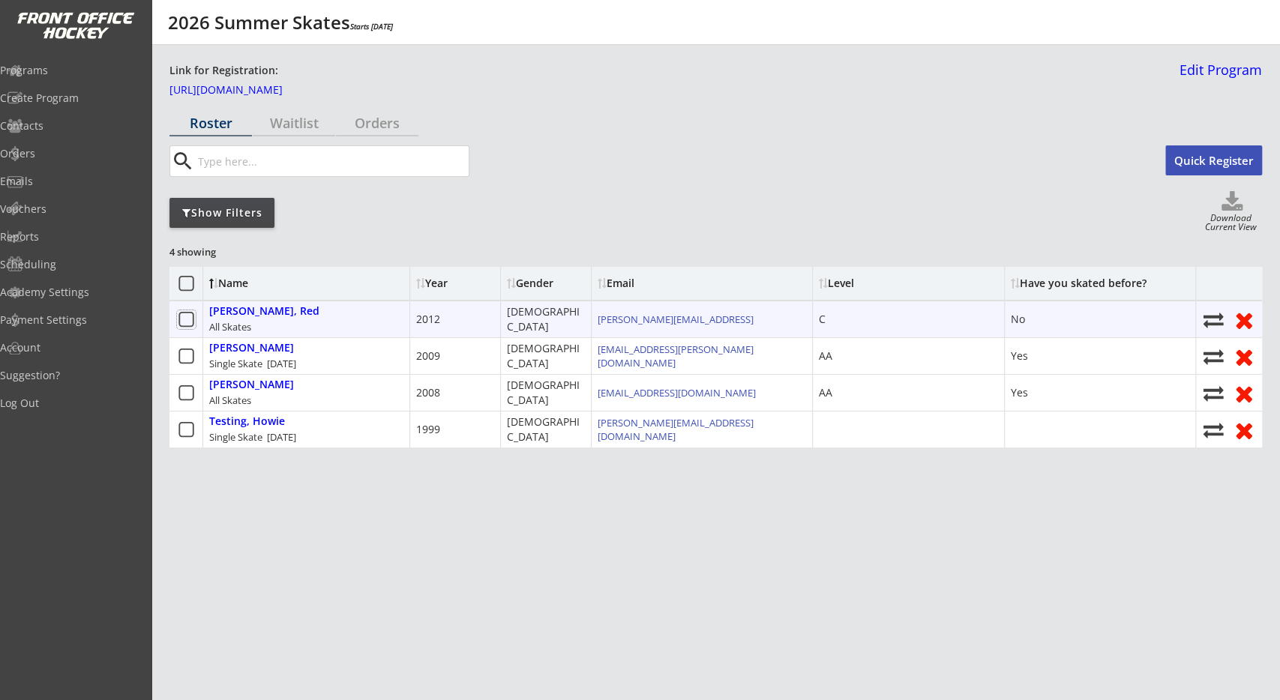
click at [187, 320] on icon at bounding box center [186, 319] width 19 height 19
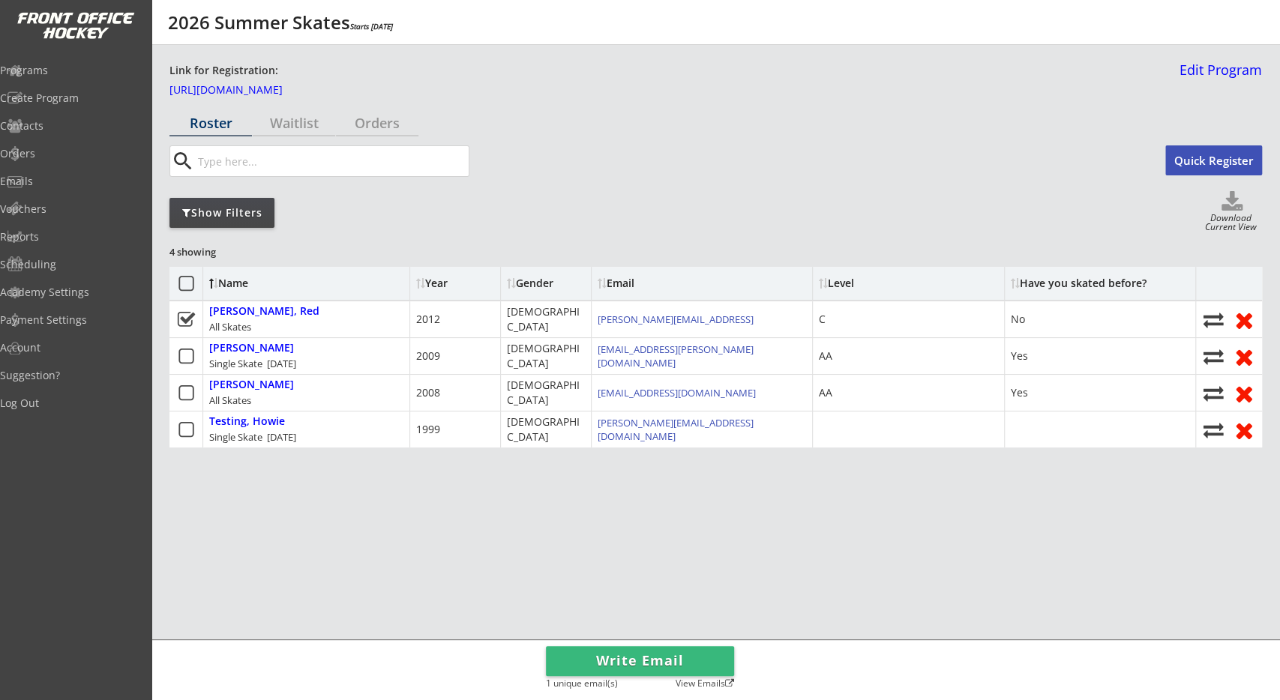
click at [578, 653] on button "Write Email" at bounding box center [640, 661] width 188 height 30
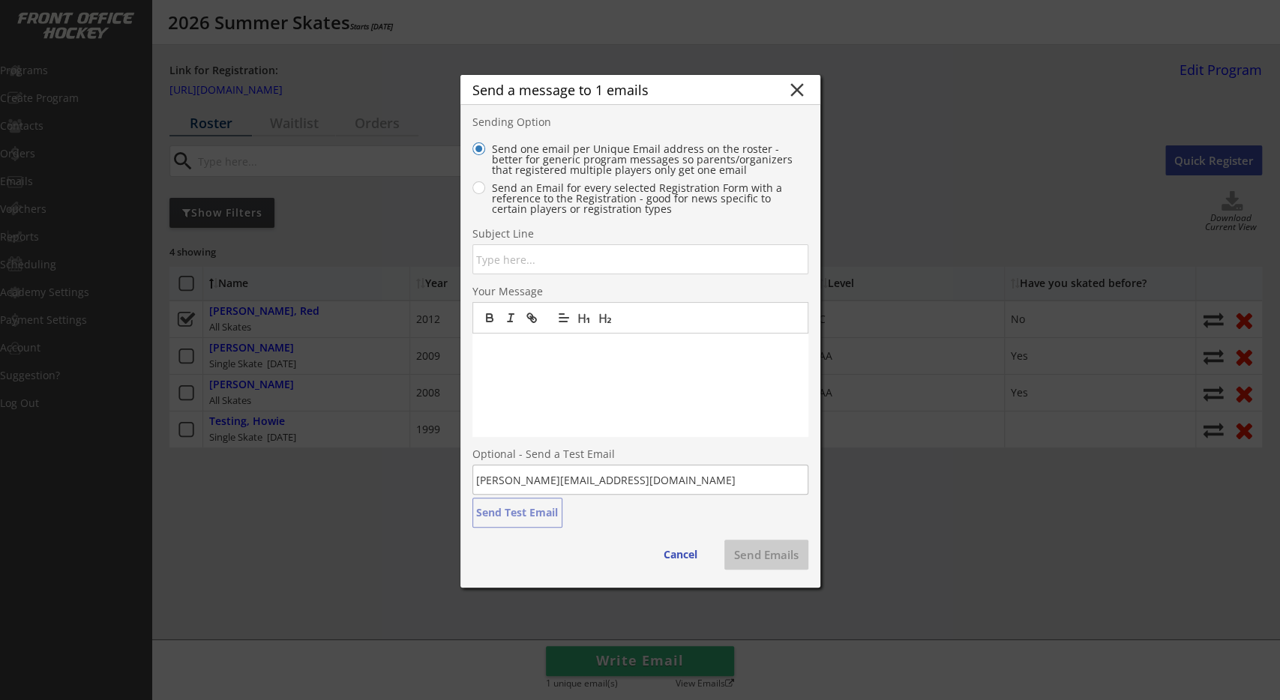
click at [544, 264] on input "input" at bounding box center [640, 259] width 336 height 30
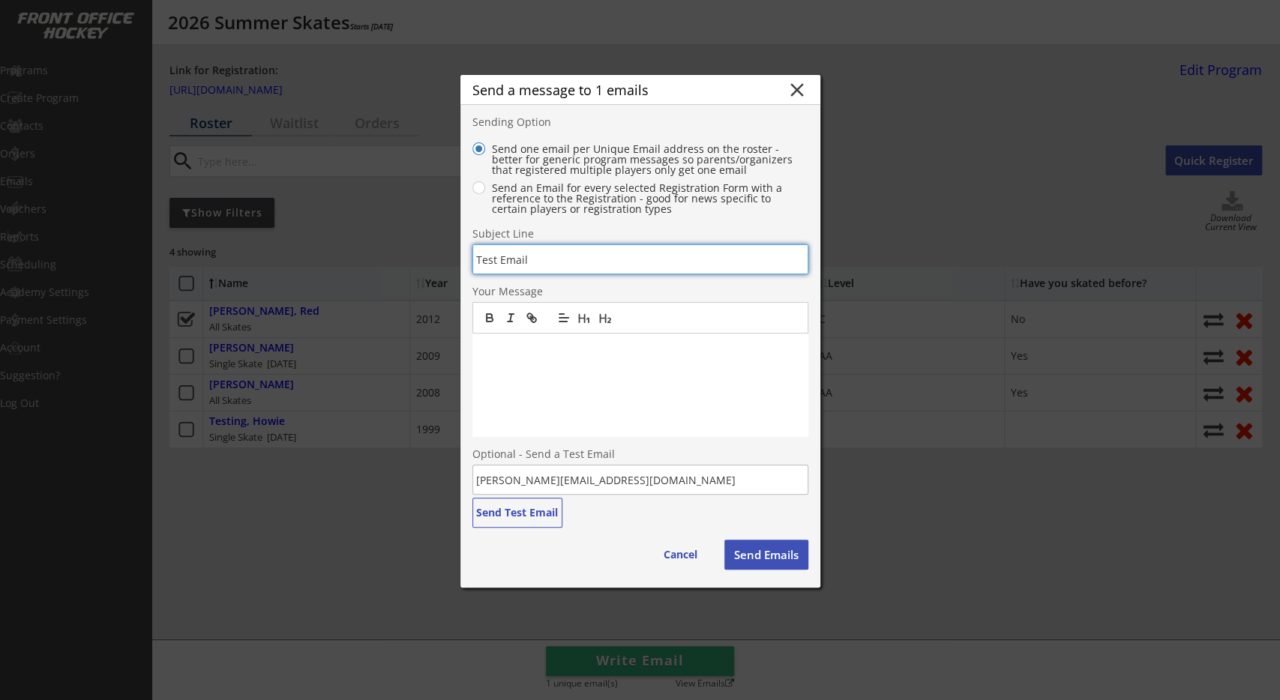
type input "Test Email"
click at [562, 377] on div at bounding box center [640, 386] width 336 height 104
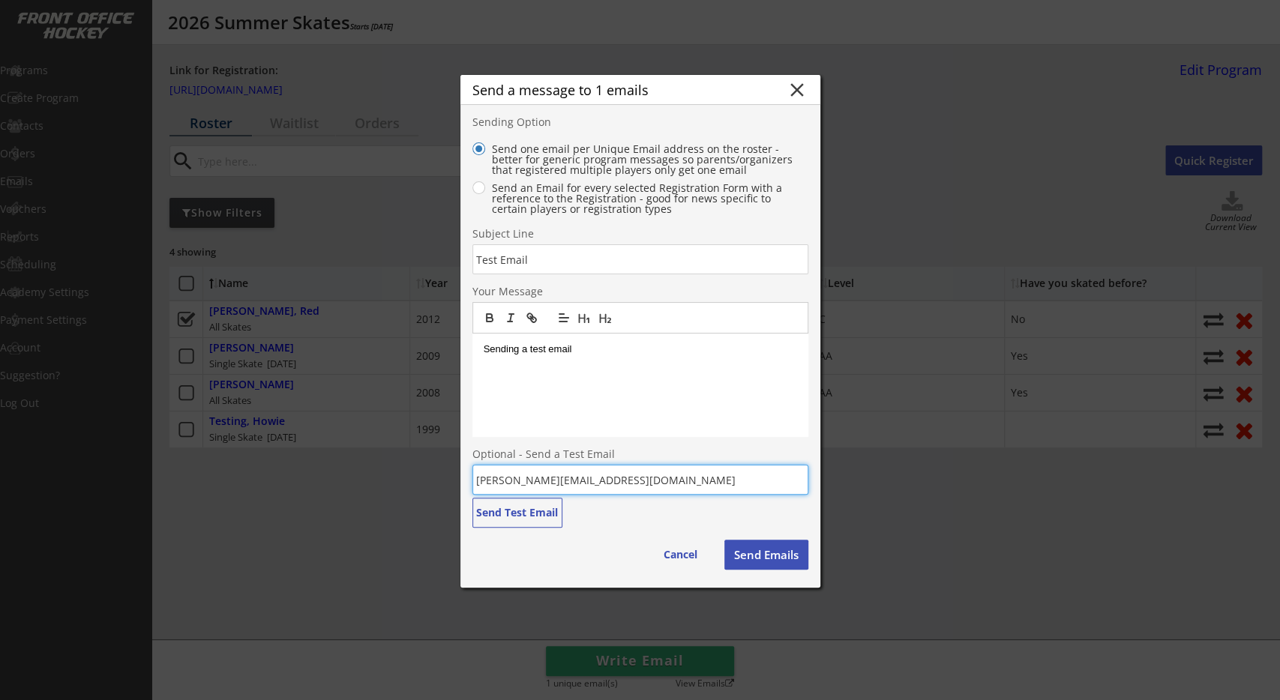
click at [588, 483] on input "geoff@wolfertech.com" at bounding box center [640, 480] width 336 height 30
click at [533, 518] on button "Send Test Email" at bounding box center [517, 513] width 90 height 30
drag, startPoint x: 608, startPoint y: 478, endPoint x: 484, endPoint y: 484, distance: 124.6
click at [484, 484] on input "geoff@wolfertech.com" at bounding box center [640, 480] width 336 height 30
click at [511, 475] on input "geoff@wolfertech.com" at bounding box center [640, 480] width 336 height 30
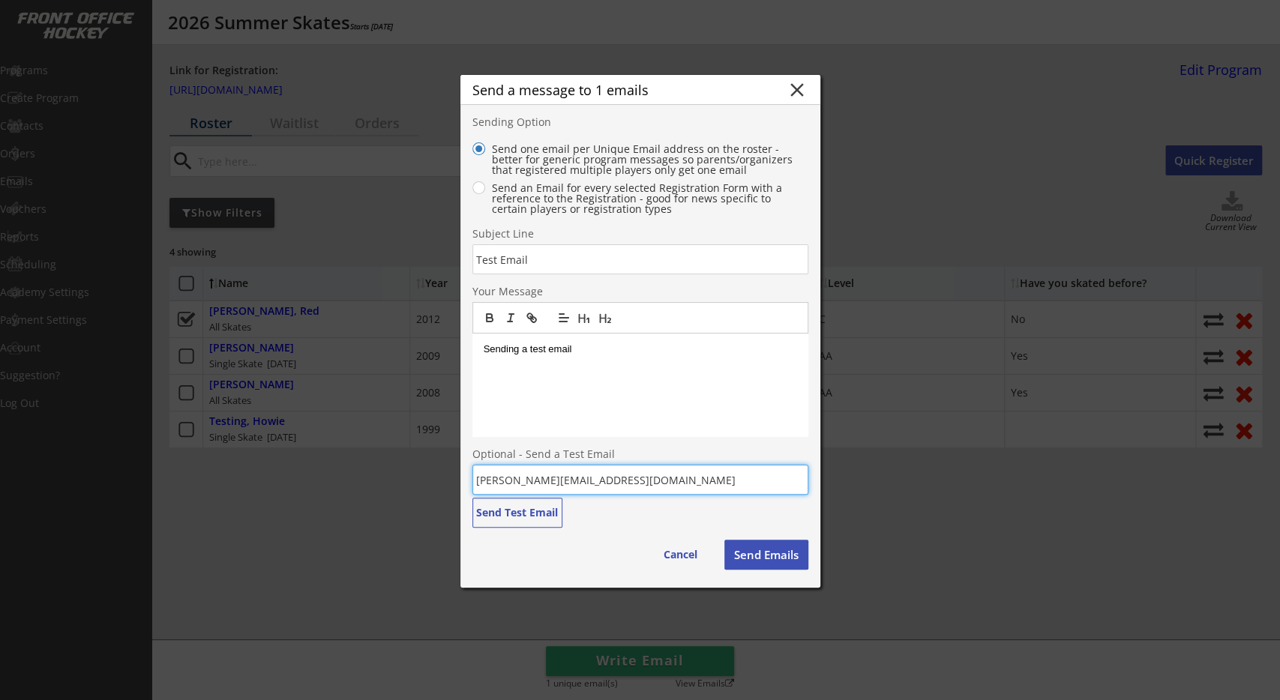
click at [511, 475] on input "geoff@wolfertech.com" at bounding box center [640, 480] width 336 height 30
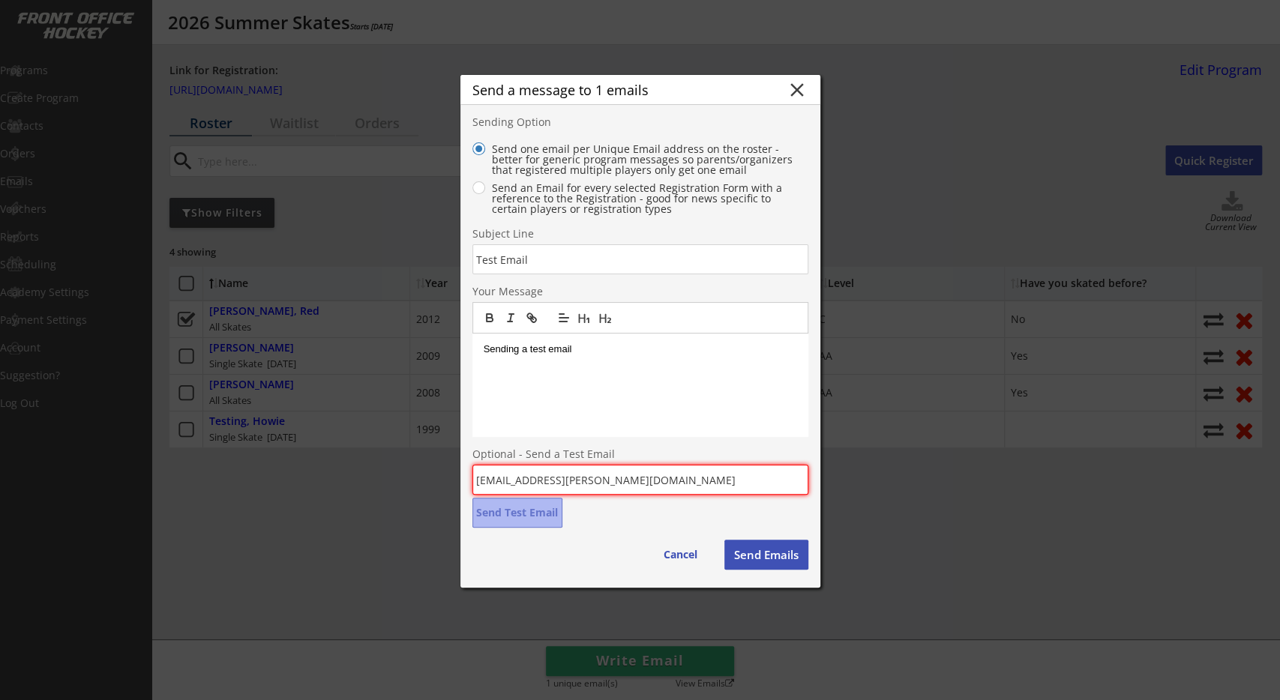
type input "[EMAIL_ADDRESS][PERSON_NAME][DOMAIN_NAME]"
click at [581, 522] on div "Optional - Send a Test Email gf.wolfer@gmail.com Send Test Email" at bounding box center [640, 488] width 336 height 79
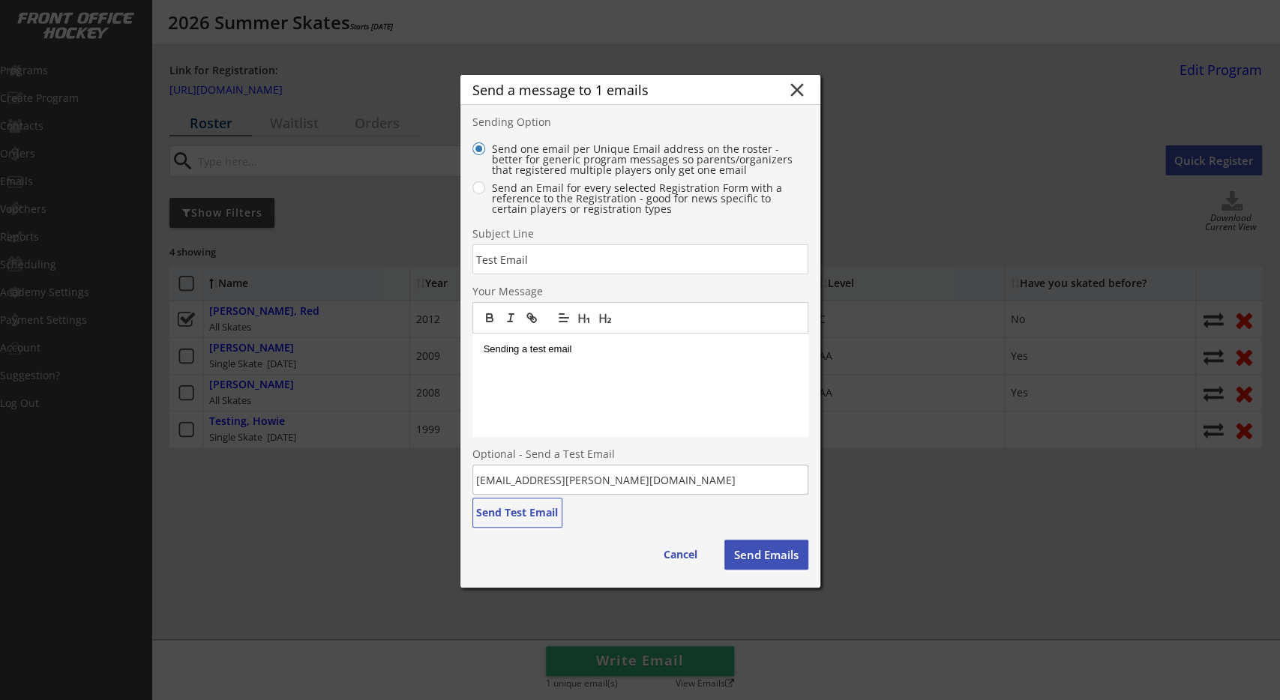
click at [541, 518] on button "Send Test Email" at bounding box center [517, 513] width 90 height 30
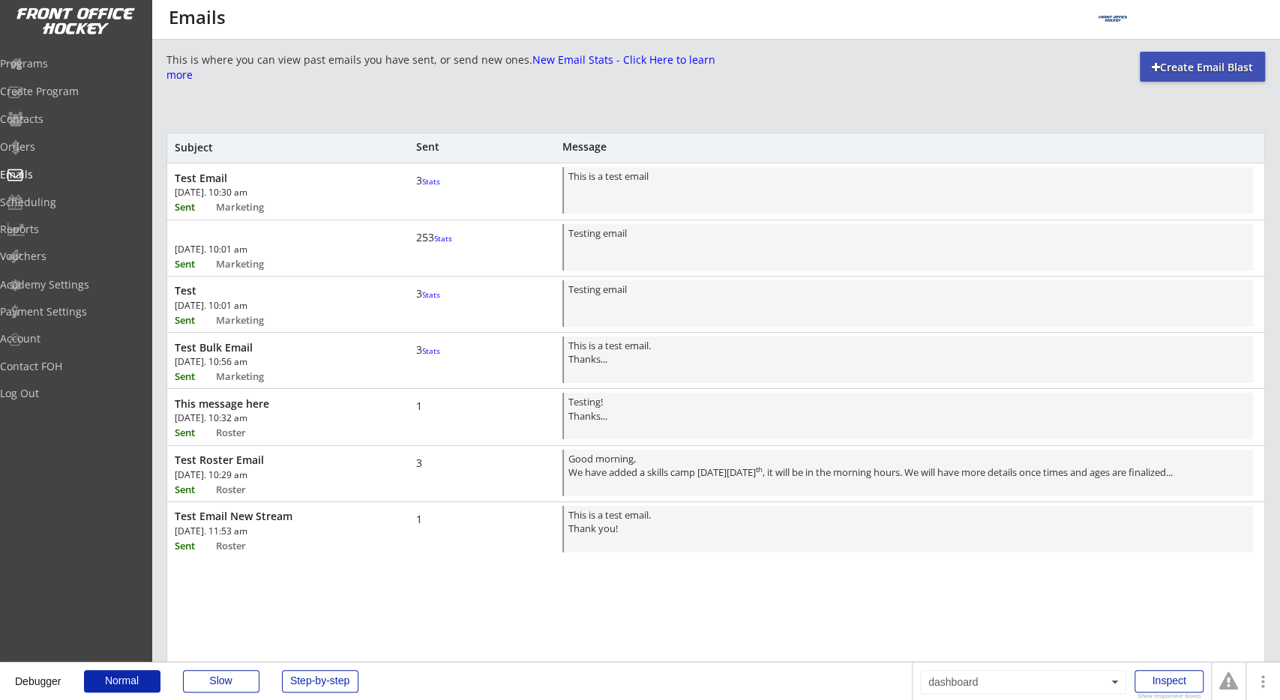
click at [780, 100] on div "This is where you can view past emails you have sent, or send new ones. New Ema…" at bounding box center [715, 539] width 1098 height 974
click at [1199, 61] on div "Create Email Blast" at bounding box center [1202, 67] width 125 height 15
select select ""All""
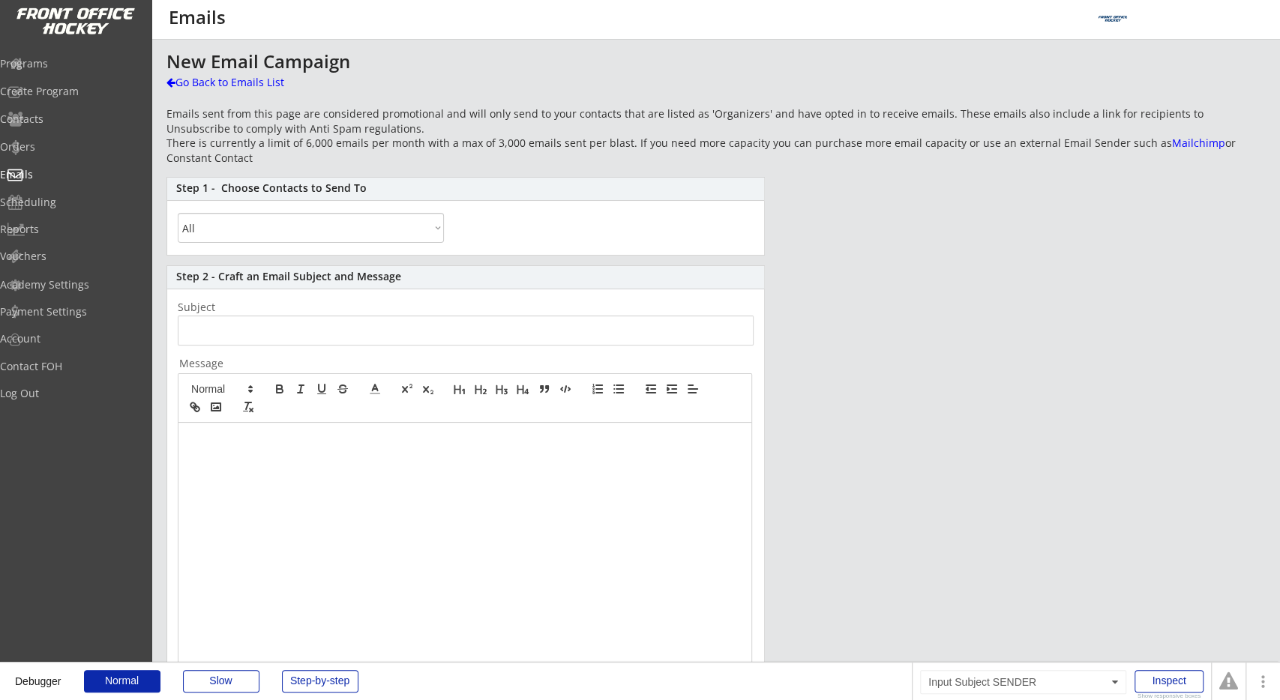
click at [554, 331] on input "input" at bounding box center [466, 331] width 576 height 30
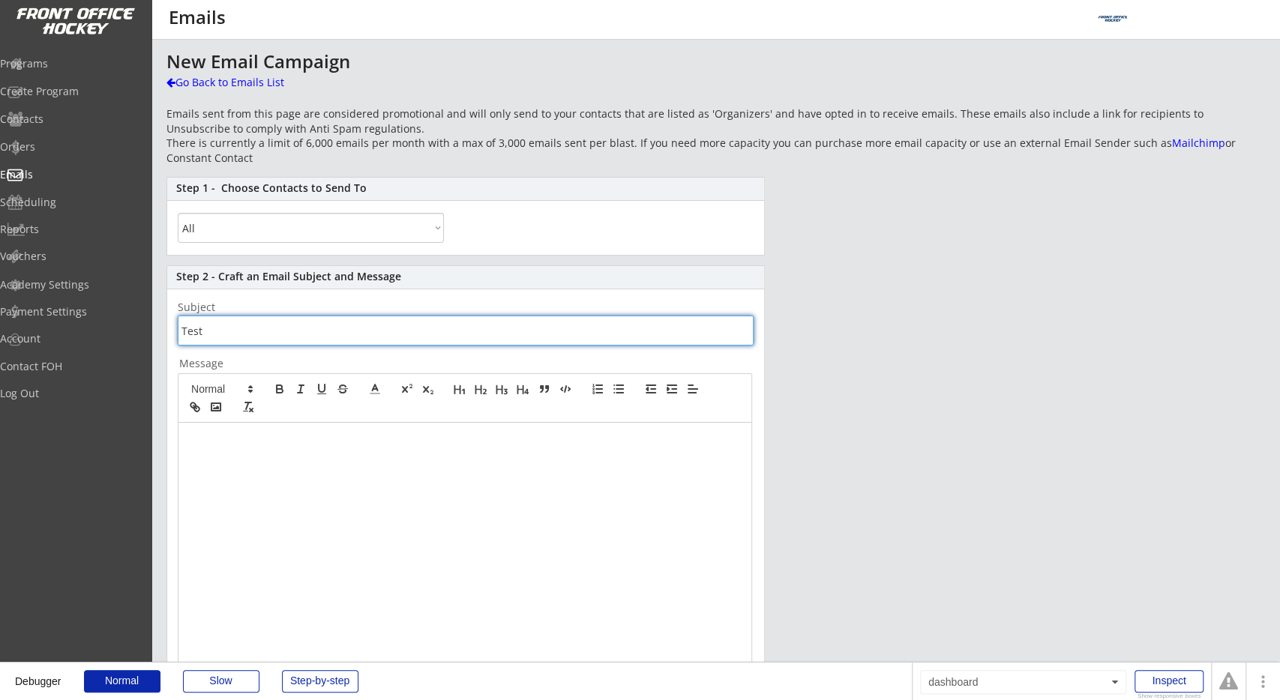
type input "Test"
click at [509, 535] on div at bounding box center [464, 563] width 573 height 281
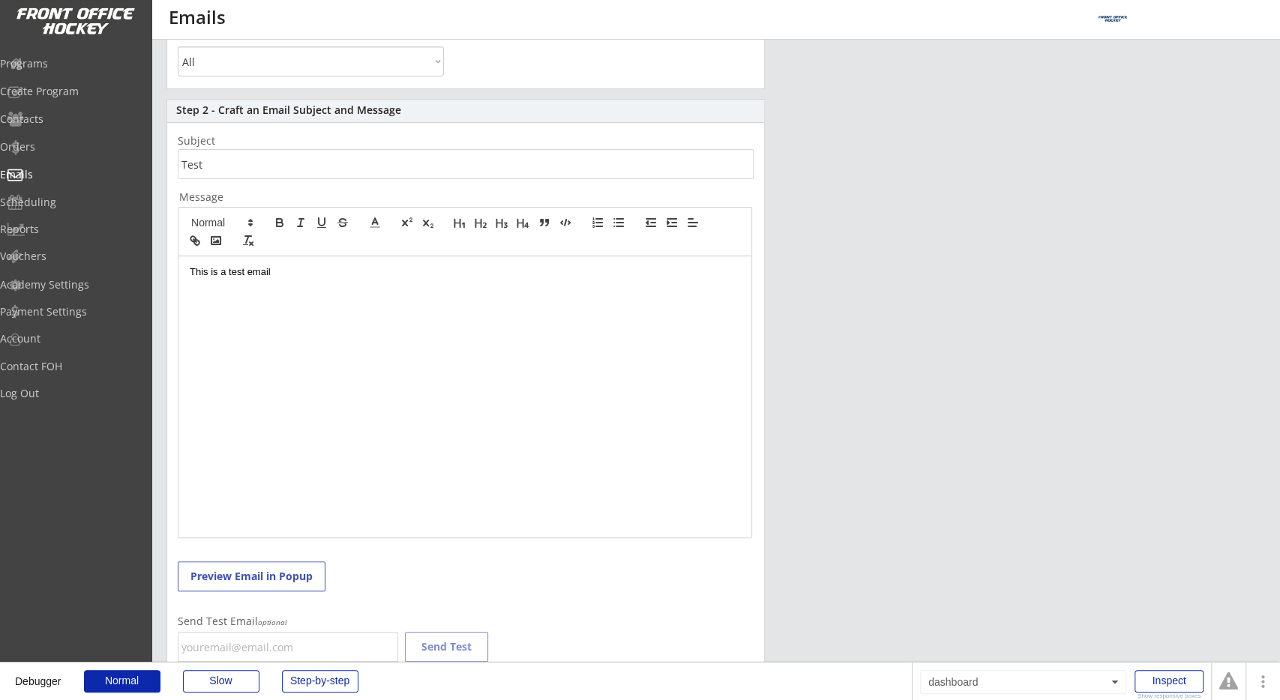
scroll to position [390, 0]
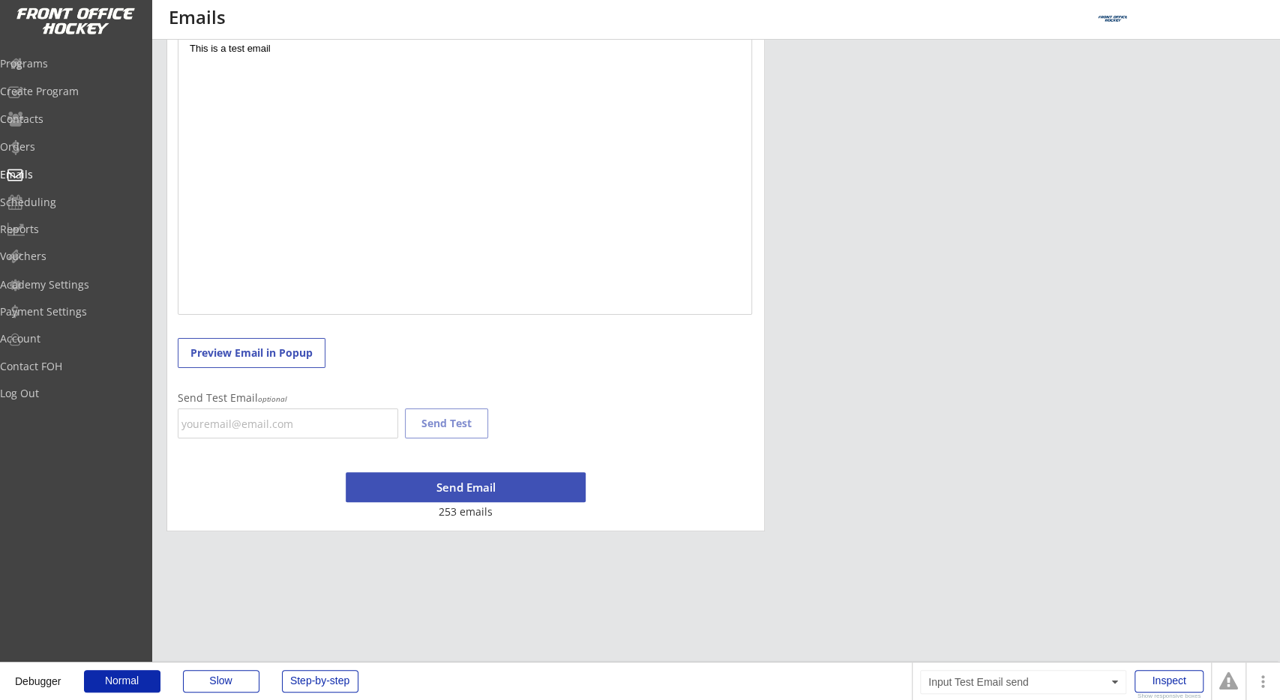
click at [325, 418] on input "email" at bounding box center [288, 424] width 220 height 30
type input "g"
click at [319, 418] on input "email" at bounding box center [288, 424] width 220 height 30
type input "[EMAIL_ADDRESS][PERSON_NAME][DOMAIN_NAME]"
click at [601, 406] on div "Step 2 - Craft an Email Subject and Message Subject Message This is a test emai…" at bounding box center [465, 204] width 598 height 656
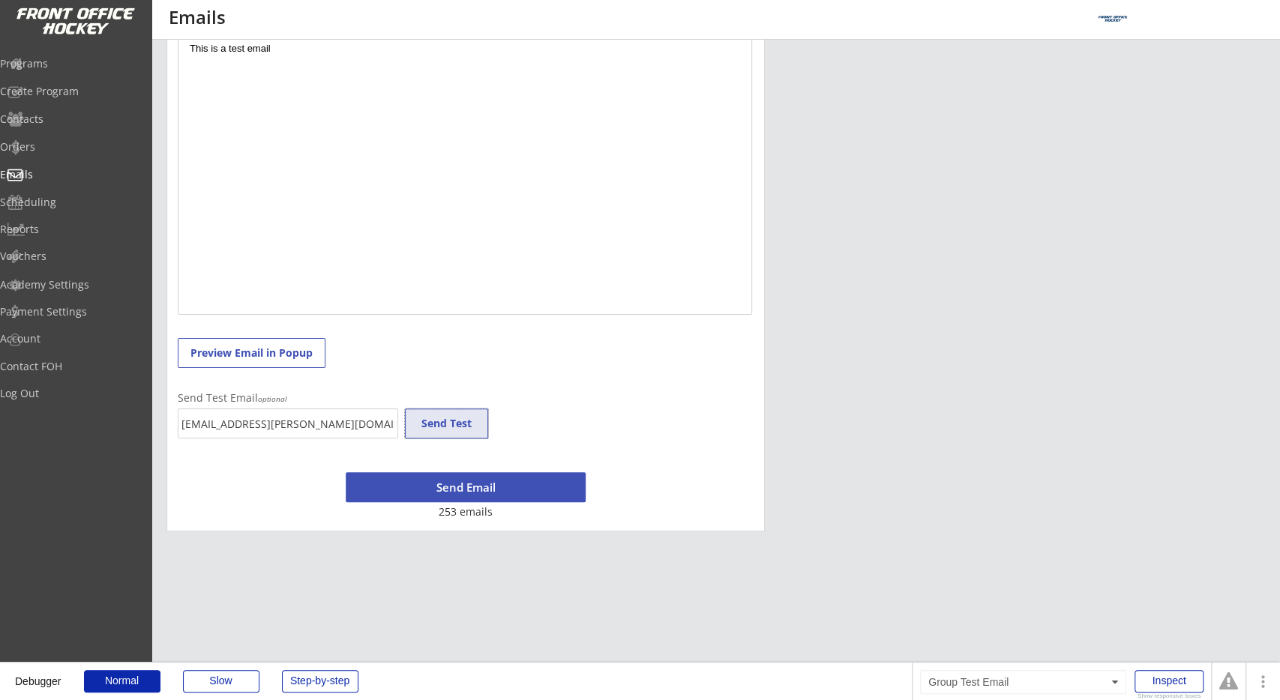
click at [449, 421] on button "Send Test" at bounding box center [446, 424] width 83 height 30
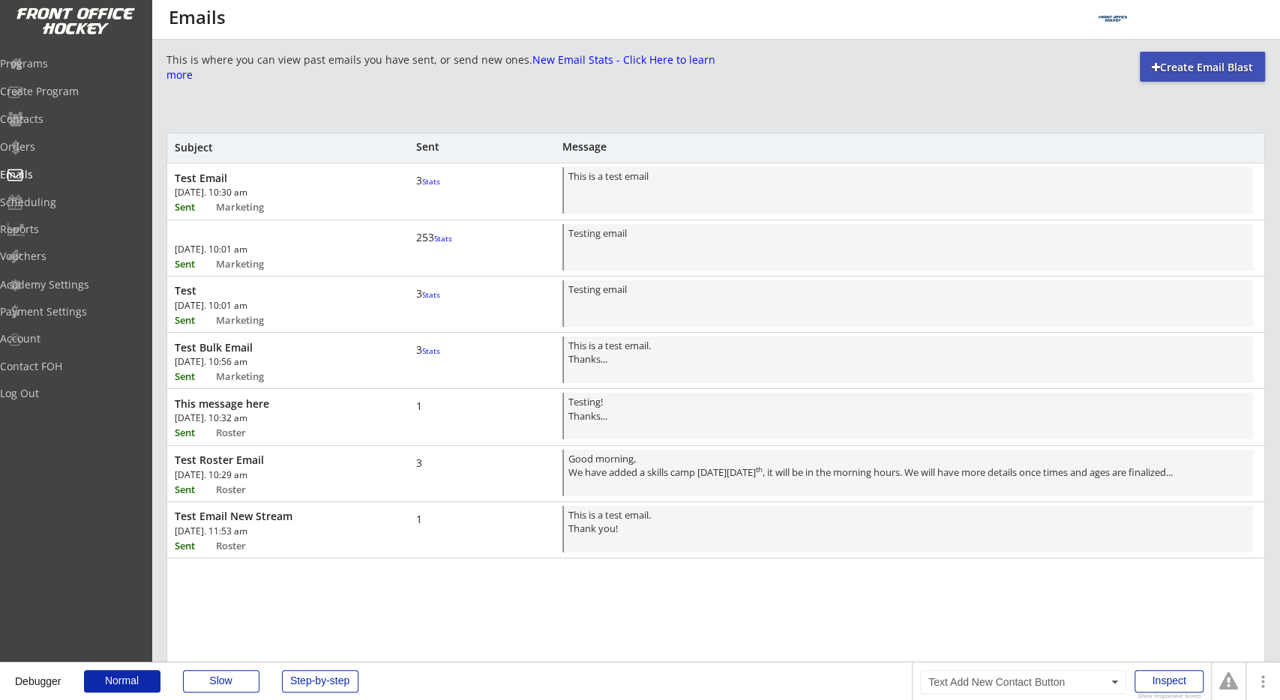
click at [1167, 68] on div "Create Email Blast" at bounding box center [1202, 67] width 125 height 15
select select ""All""
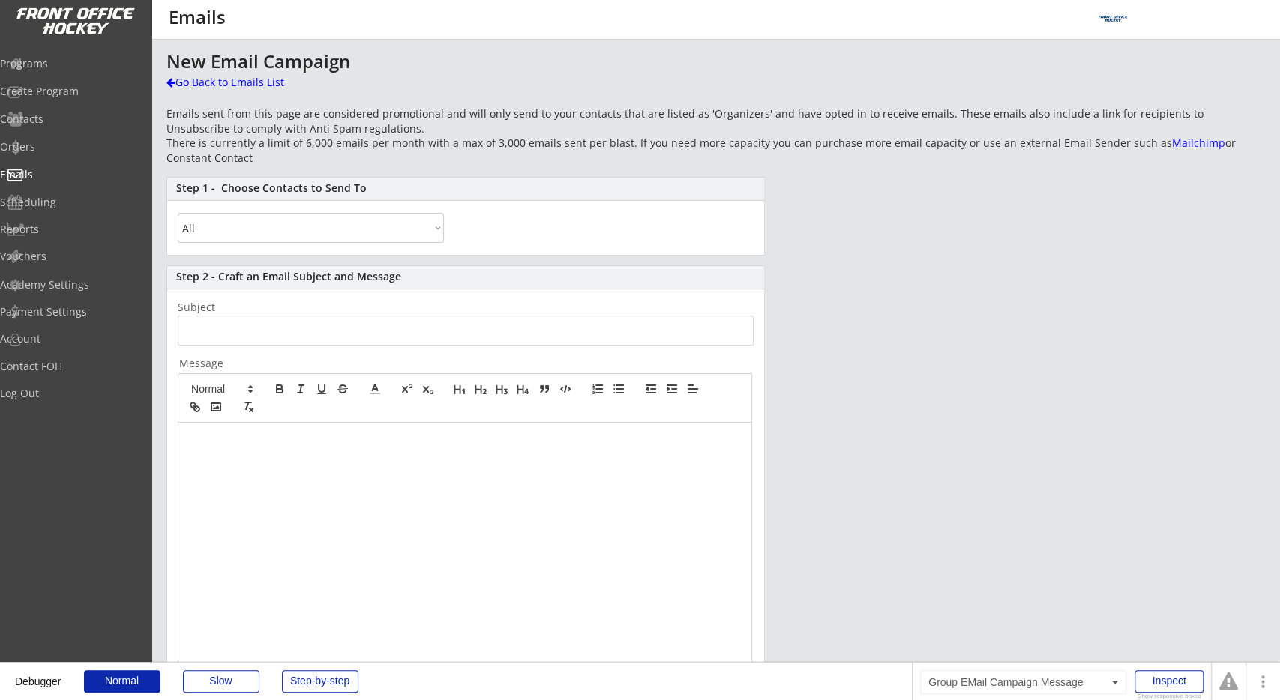
click at [327, 326] on input "input" at bounding box center [466, 331] width 576 height 30
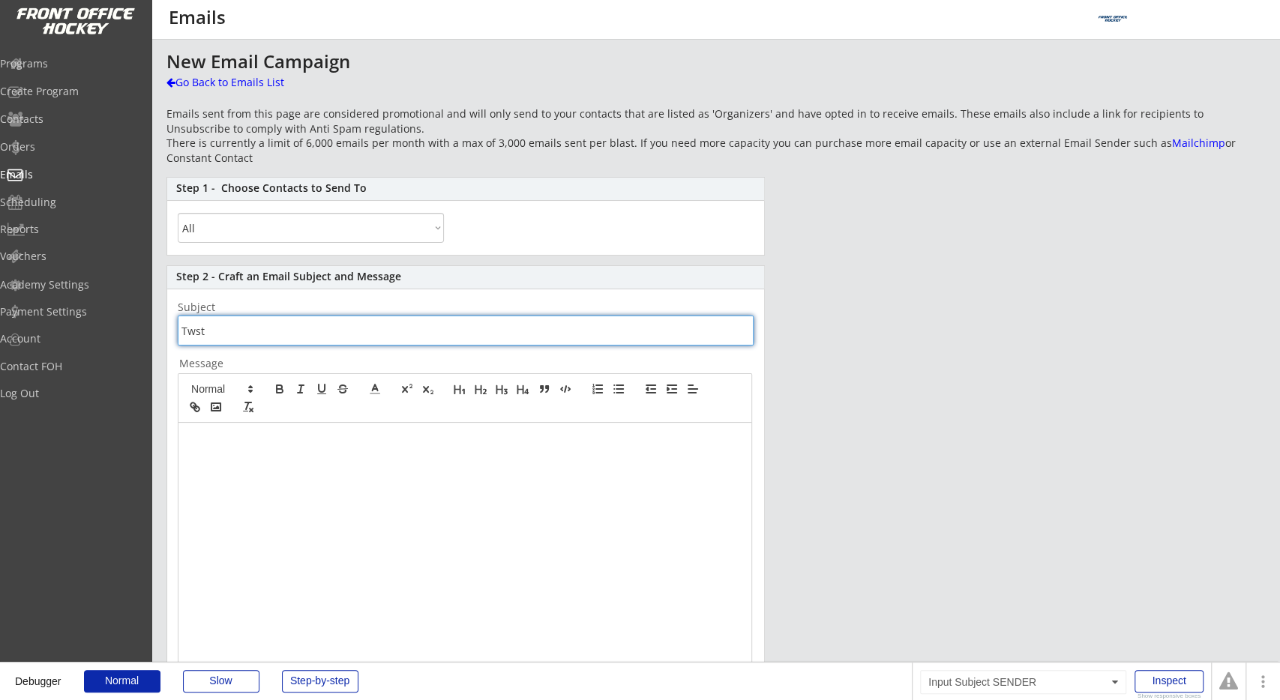
click at [497, 334] on input "input" at bounding box center [466, 331] width 576 height 30
type input "Twst"
click at [445, 496] on div at bounding box center [464, 563] width 573 height 281
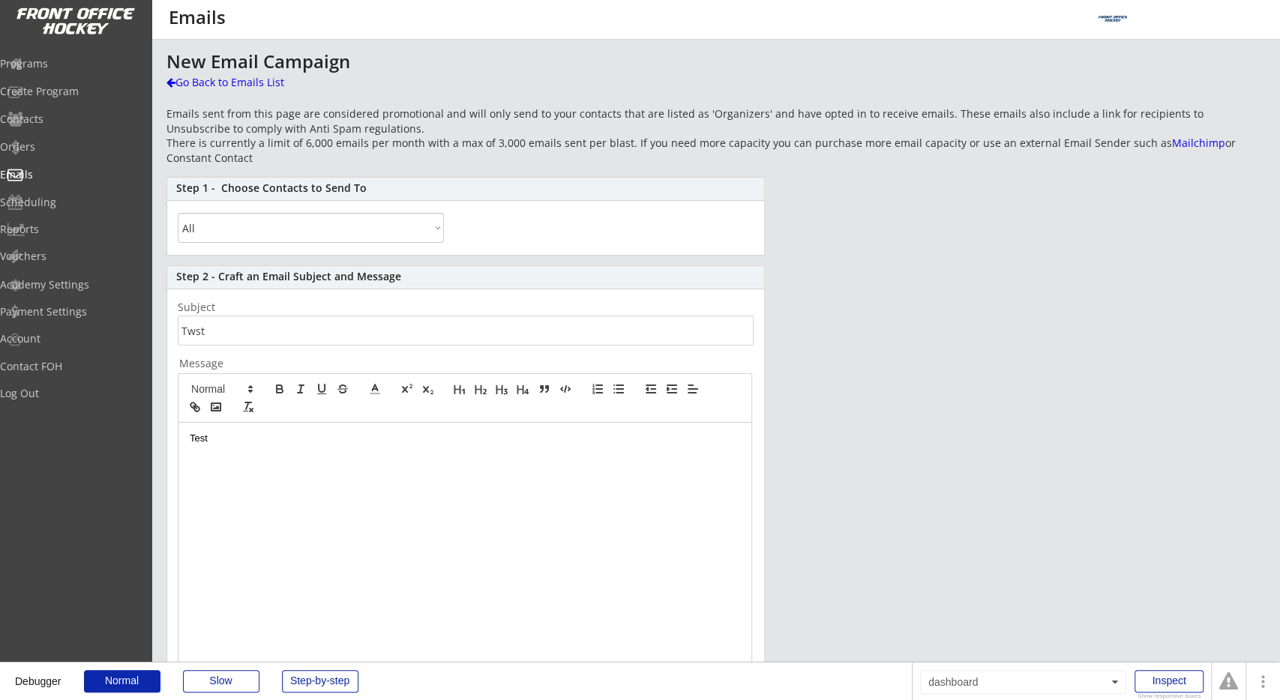
scroll to position [455, 0]
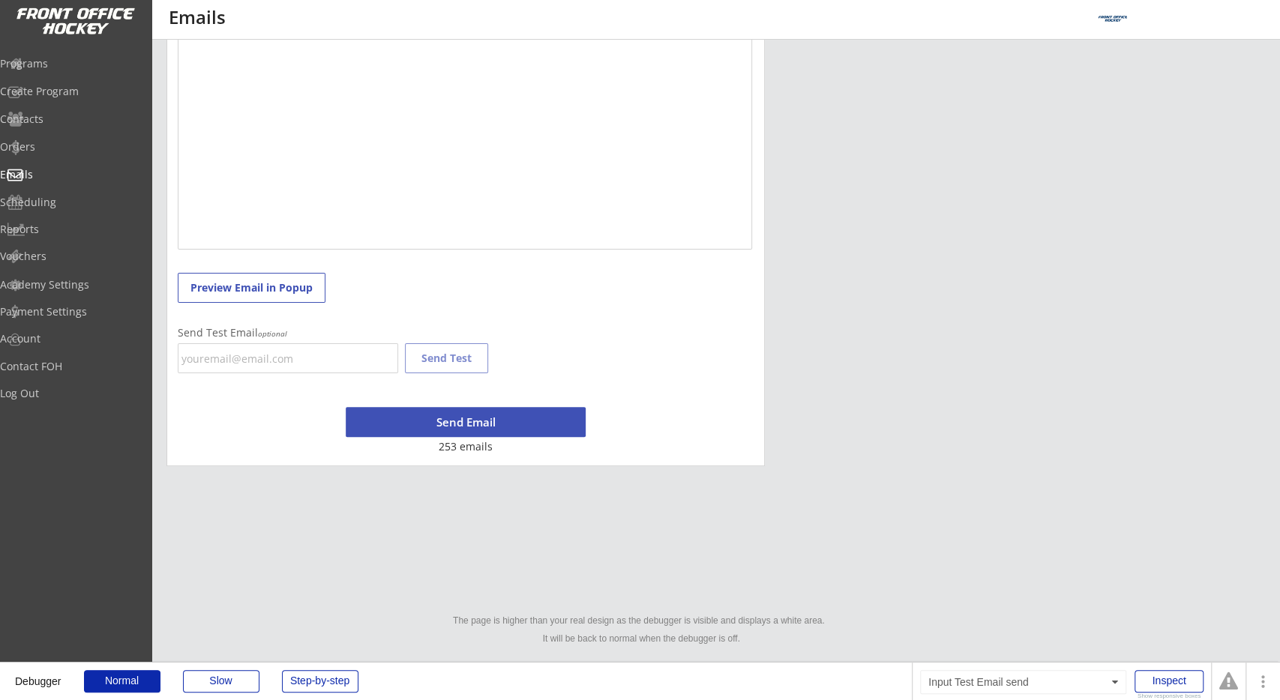
click at [334, 358] on input "email" at bounding box center [288, 358] width 220 height 30
type input "[EMAIL_ADDRESS][PERSON_NAME][DOMAIN_NAME]"
click at [551, 314] on div "Step 2 - Craft an Email Subject and Message Subject Message Test Preview Email …" at bounding box center [465, 138] width 598 height 656
click at [473, 350] on button "Send Test" at bounding box center [446, 358] width 83 height 30
click at [1229, 676] on div at bounding box center [1228, 681] width 19 height 19
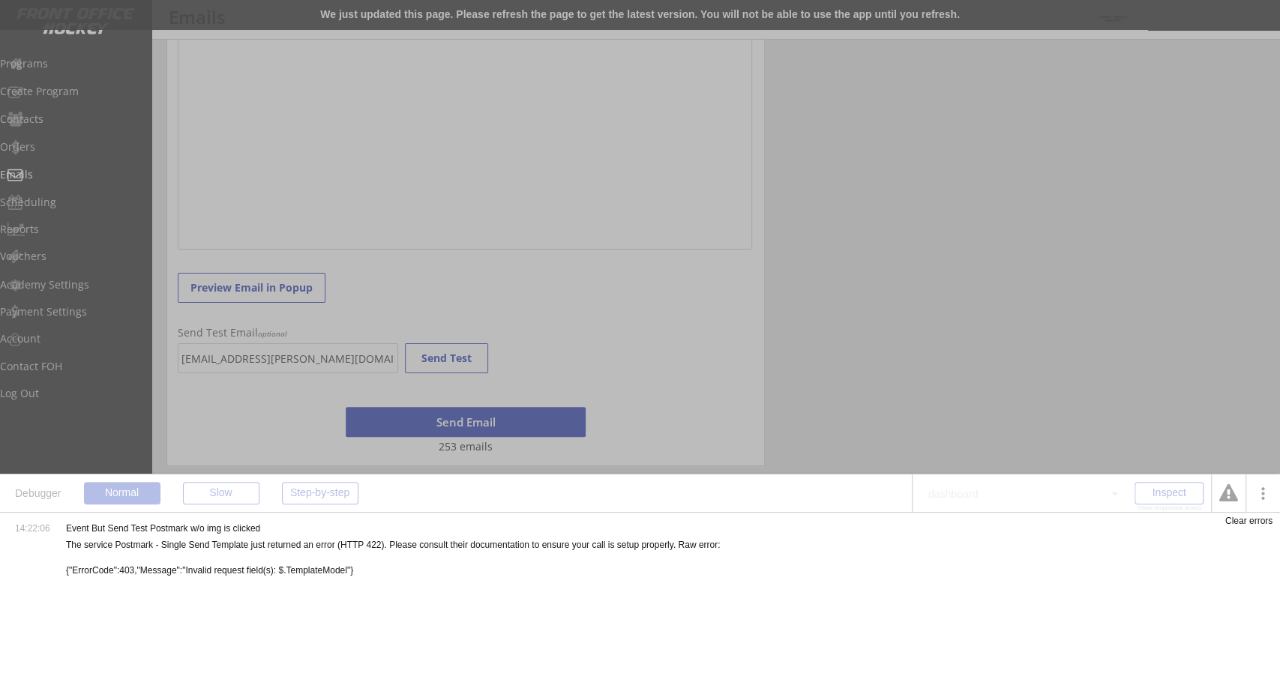
click at [379, 15] on div at bounding box center [640, 350] width 1280 height 700
click at [477, 287] on div at bounding box center [640, 350] width 1280 height 700
click at [1228, 499] on div at bounding box center [1228, 493] width 19 height 19
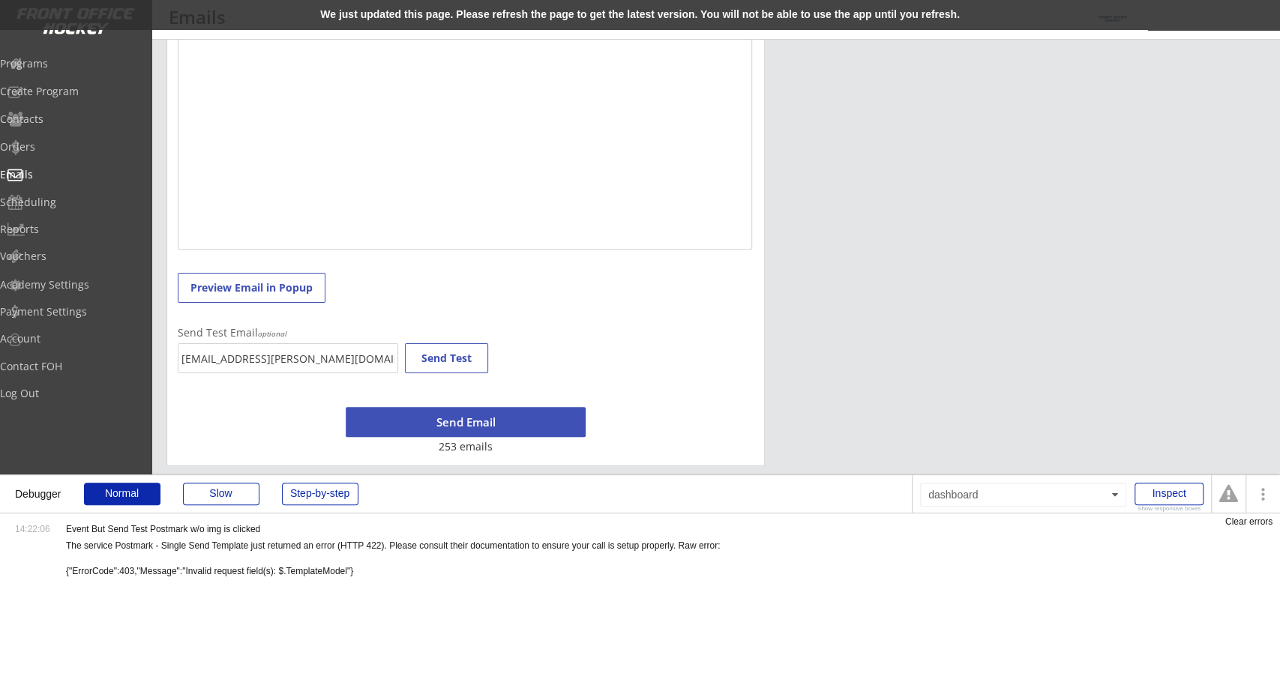
click at [711, 32] on div "menu Emails" at bounding box center [640, 20] width 1280 height 40
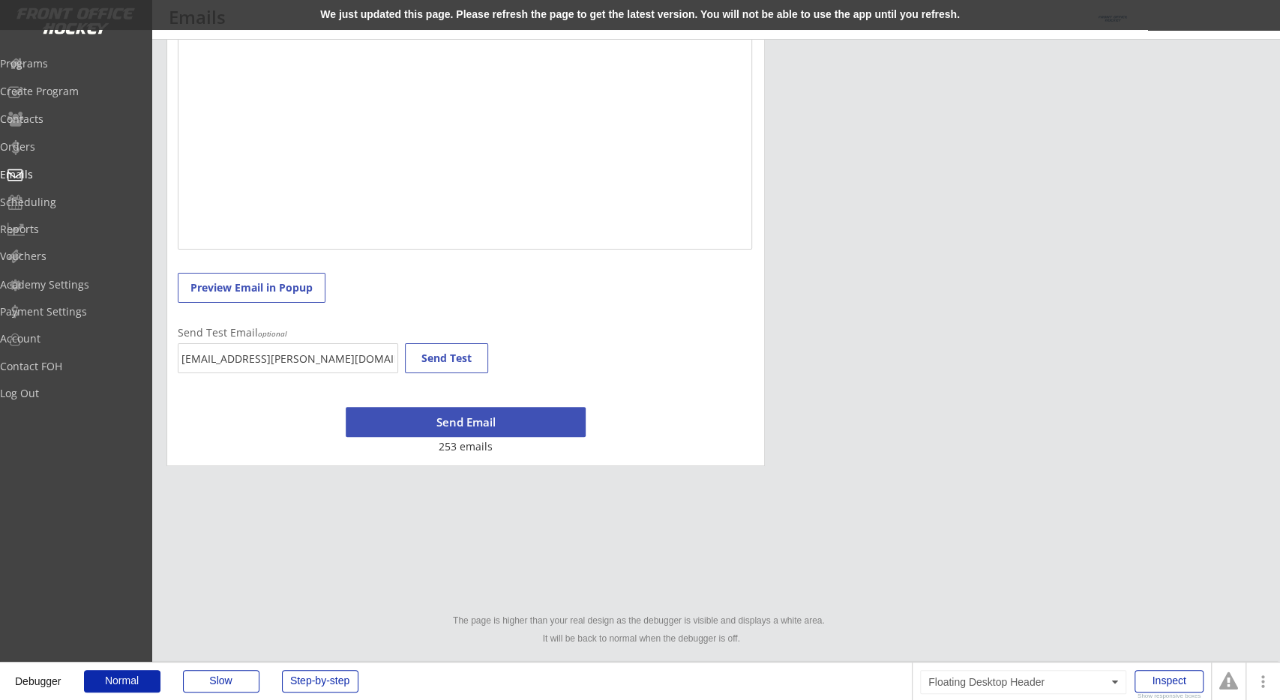
click at [512, 18] on div "We just updated this page. Please refresh the page to get the latest version. Y…" at bounding box center [640, 15] width 1280 height 30
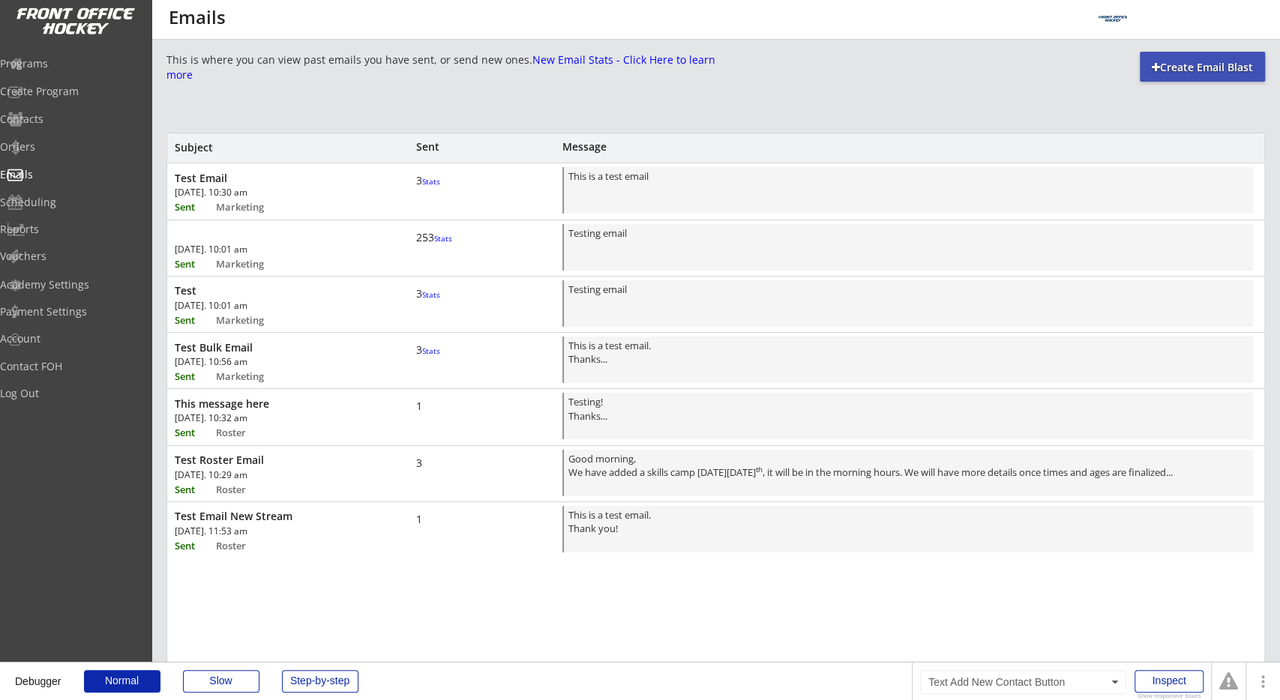
click at [1156, 70] on div at bounding box center [1156, 67] width 8 height 10
select select ""All""
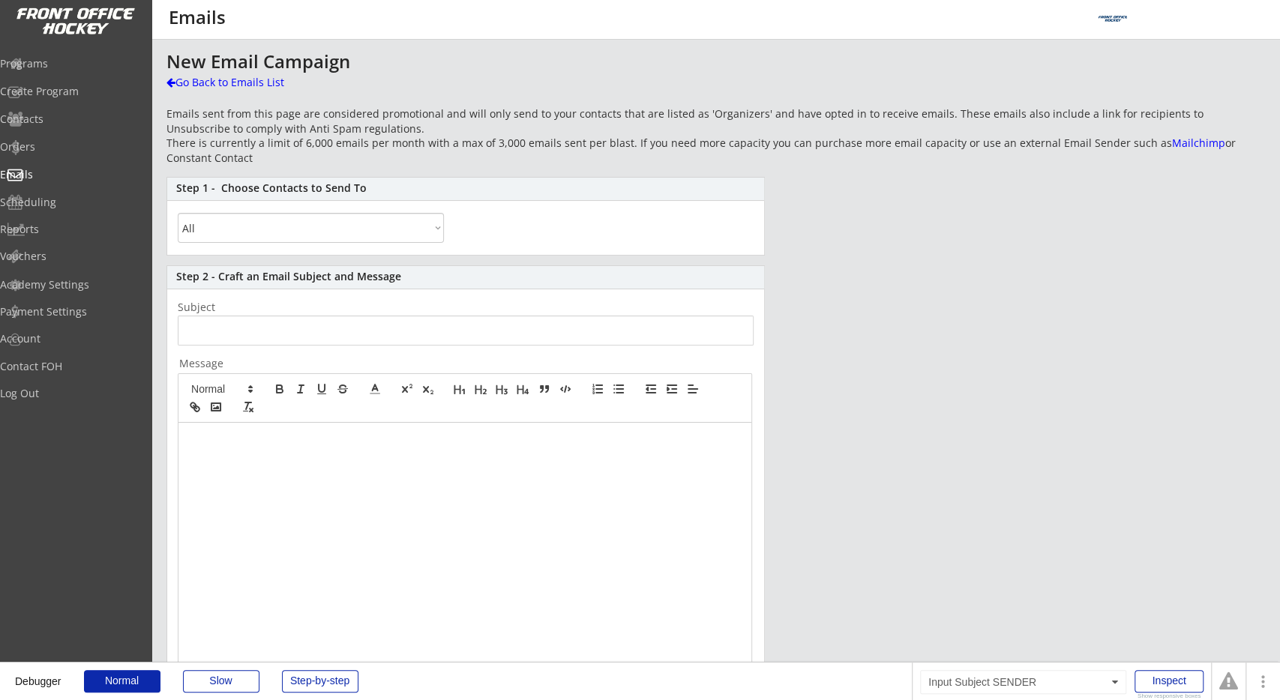
click at [377, 323] on input "input" at bounding box center [466, 331] width 576 height 30
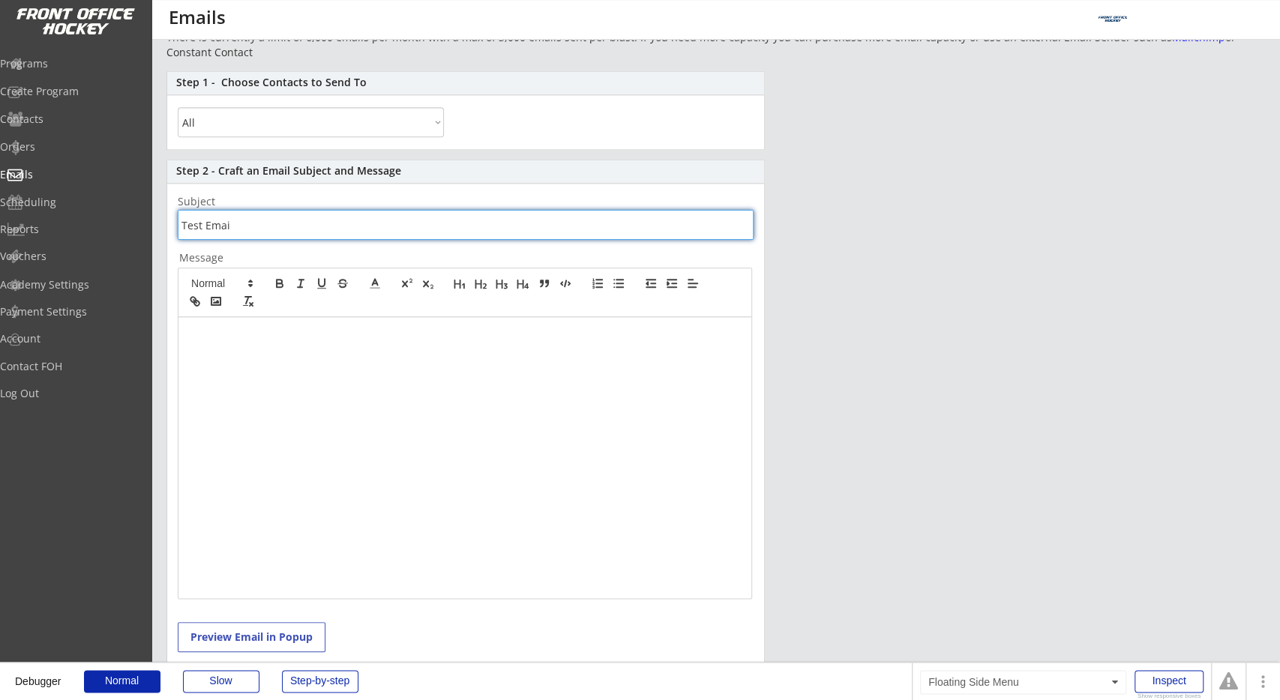
scroll to position [78, 0]
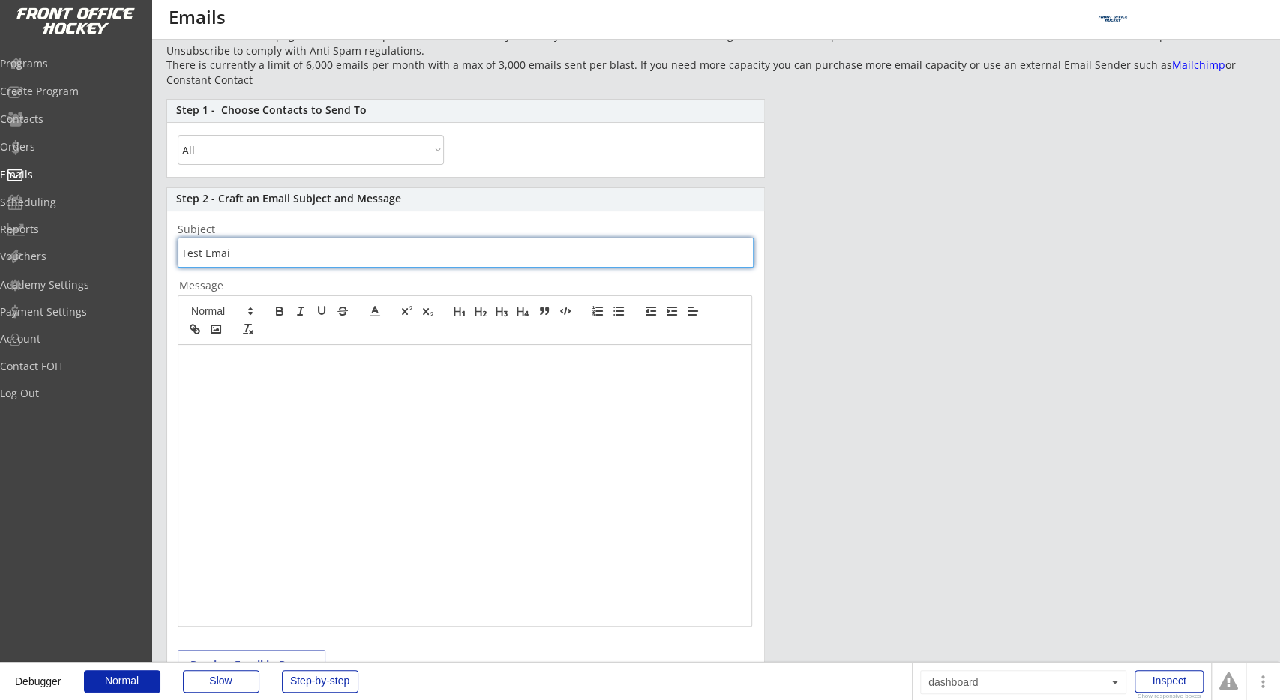
type input "Test Emai"
click at [595, 464] on div at bounding box center [464, 485] width 573 height 281
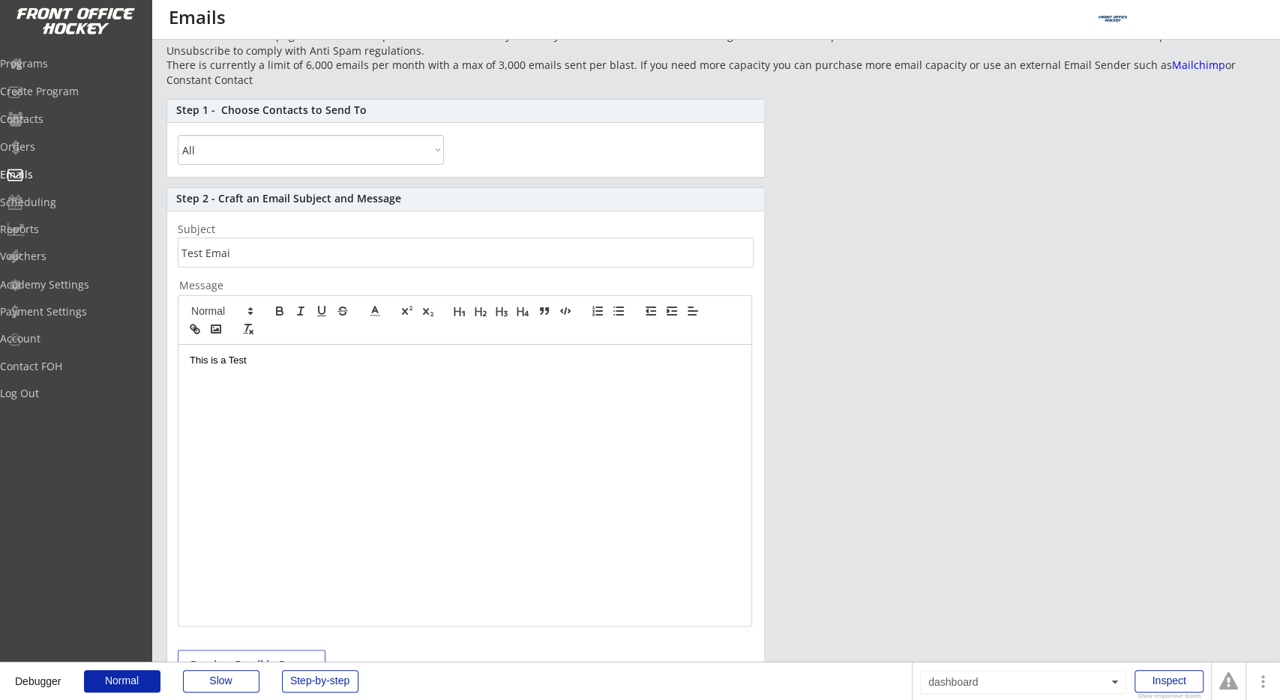
click at [812, 329] on div "New Email Campaign Go Back to Emails List Emails sent from this page are consid…" at bounding box center [715, 409] width 1098 height 870
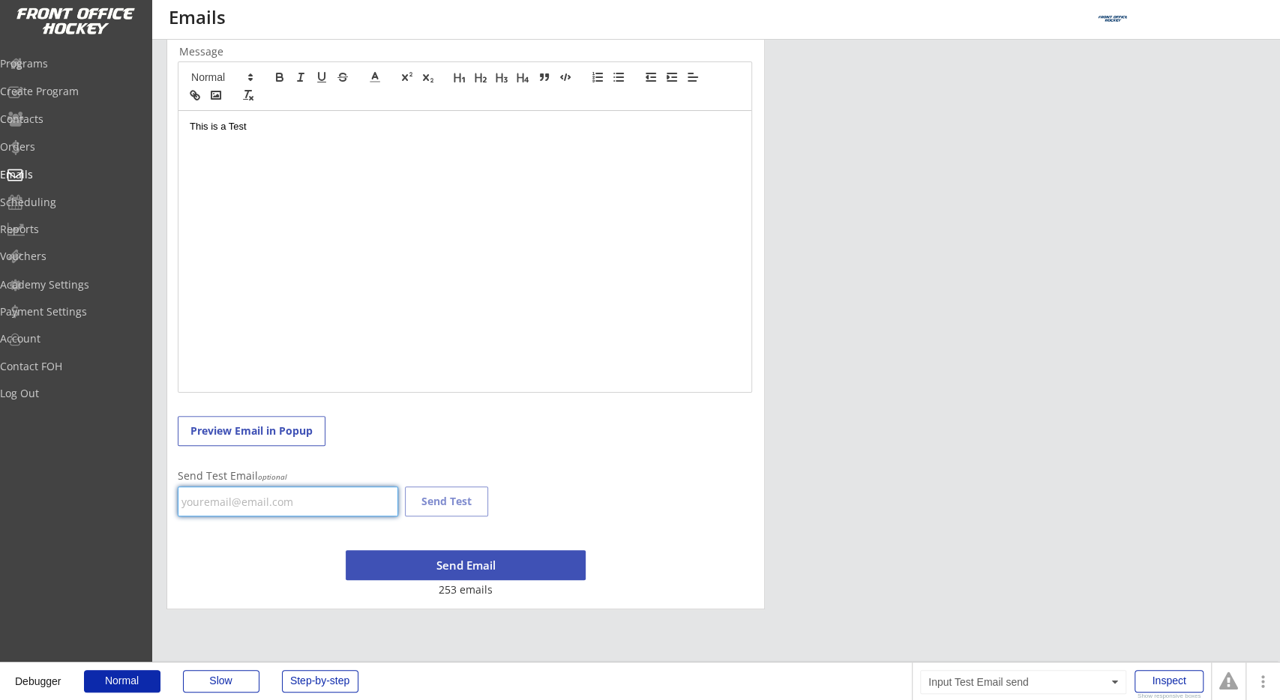
click at [297, 493] on input "email" at bounding box center [288, 502] width 220 height 30
type input "gf.wolfer@gmail.com"
click at [409, 445] on div "Step 2 - Craft an Email Subject and Message Subject Message This is a Test Prev…" at bounding box center [465, 282] width 598 height 656
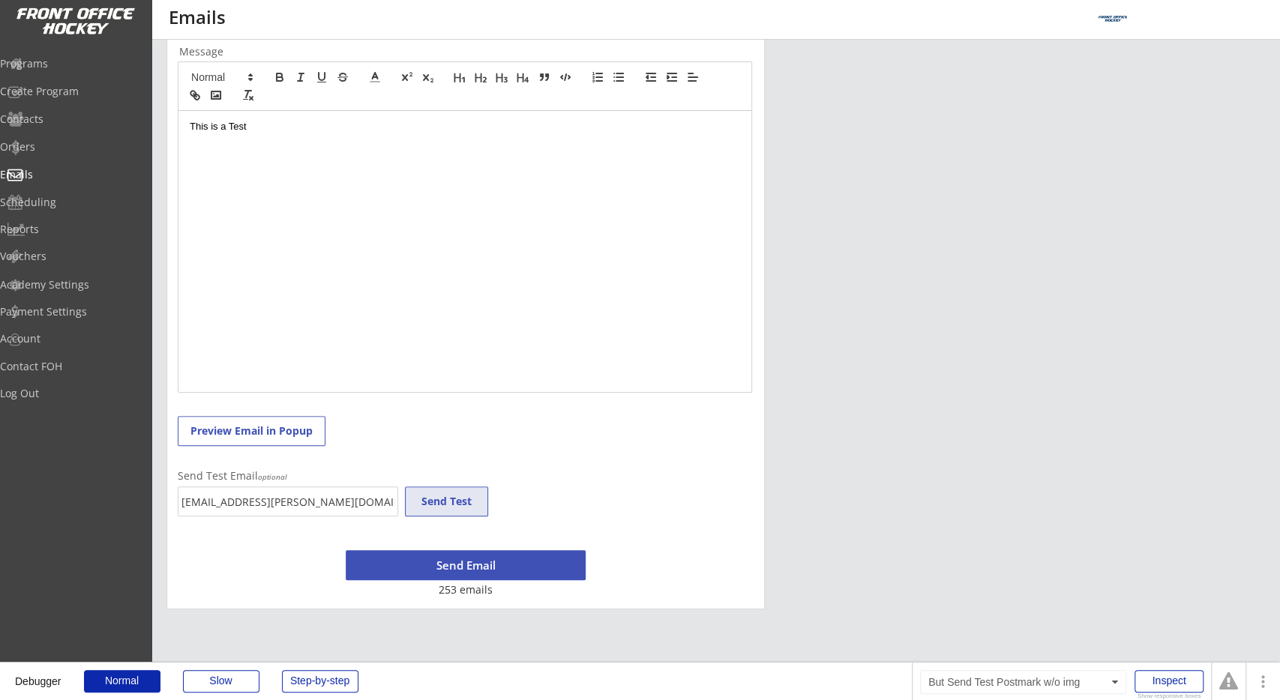
click at [447, 493] on button "Send Test" at bounding box center [446, 502] width 83 height 30
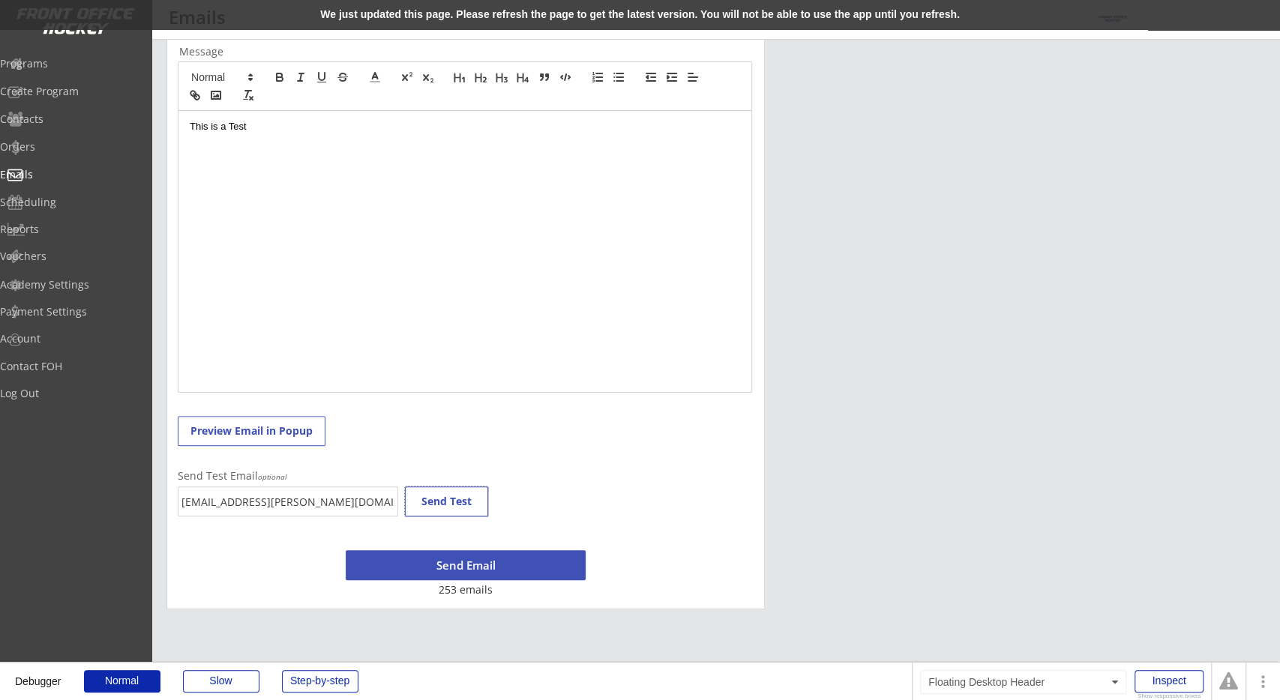
click at [356, 15] on div "We just updated this page. Please refresh the page to get the latest version. Y…" at bounding box center [640, 15] width 1280 height 30
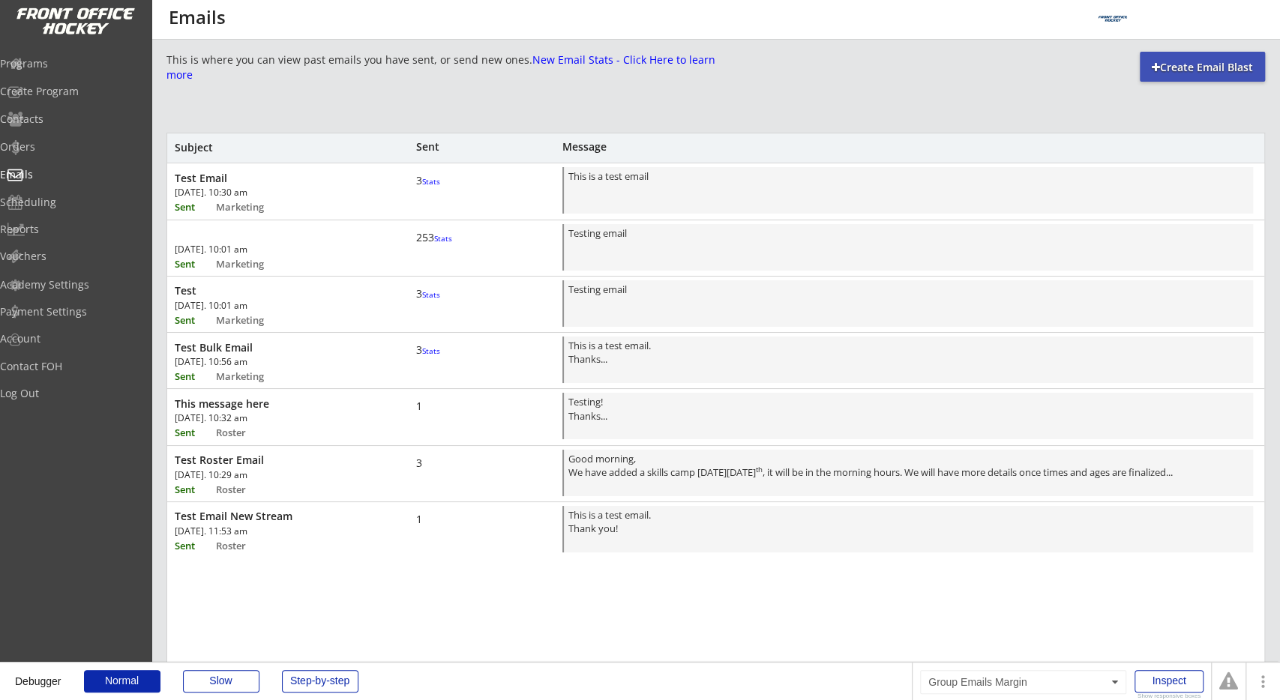
click at [1152, 67] on div at bounding box center [1156, 67] width 8 height 10
select select ""All""
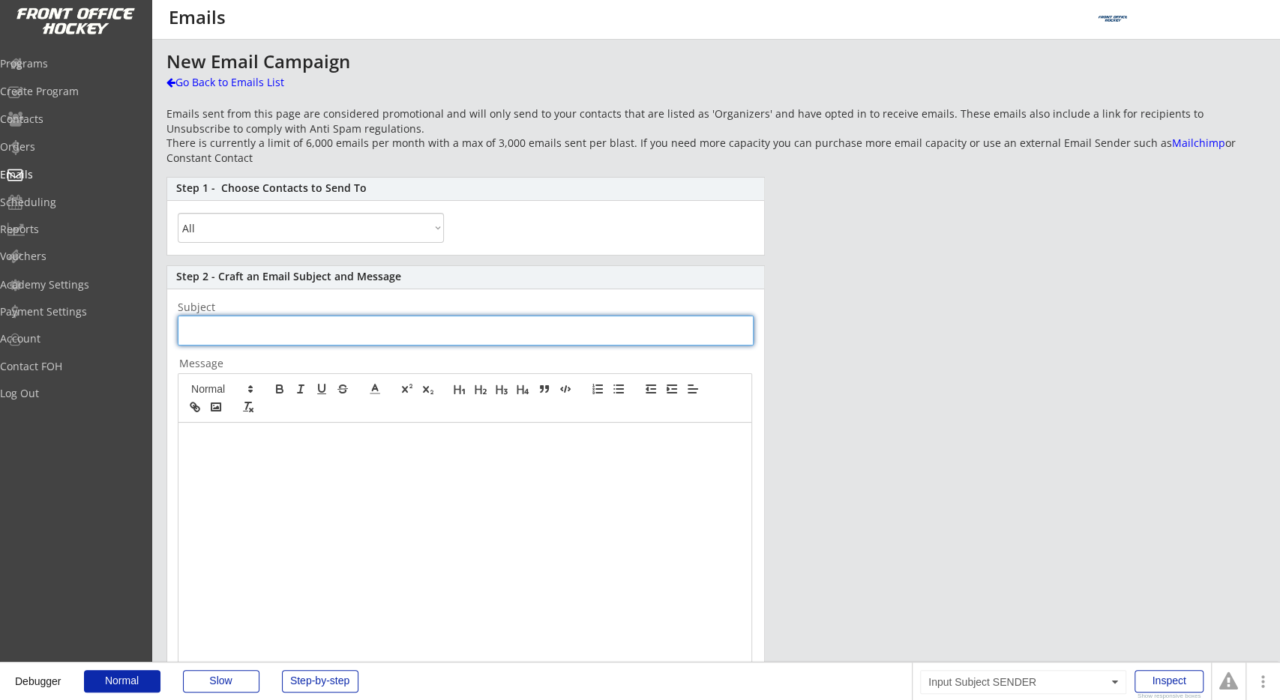
click at [327, 326] on input "input" at bounding box center [466, 331] width 576 height 30
type input "Test"
click at [282, 448] on div at bounding box center [464, 563] width 573 height 281
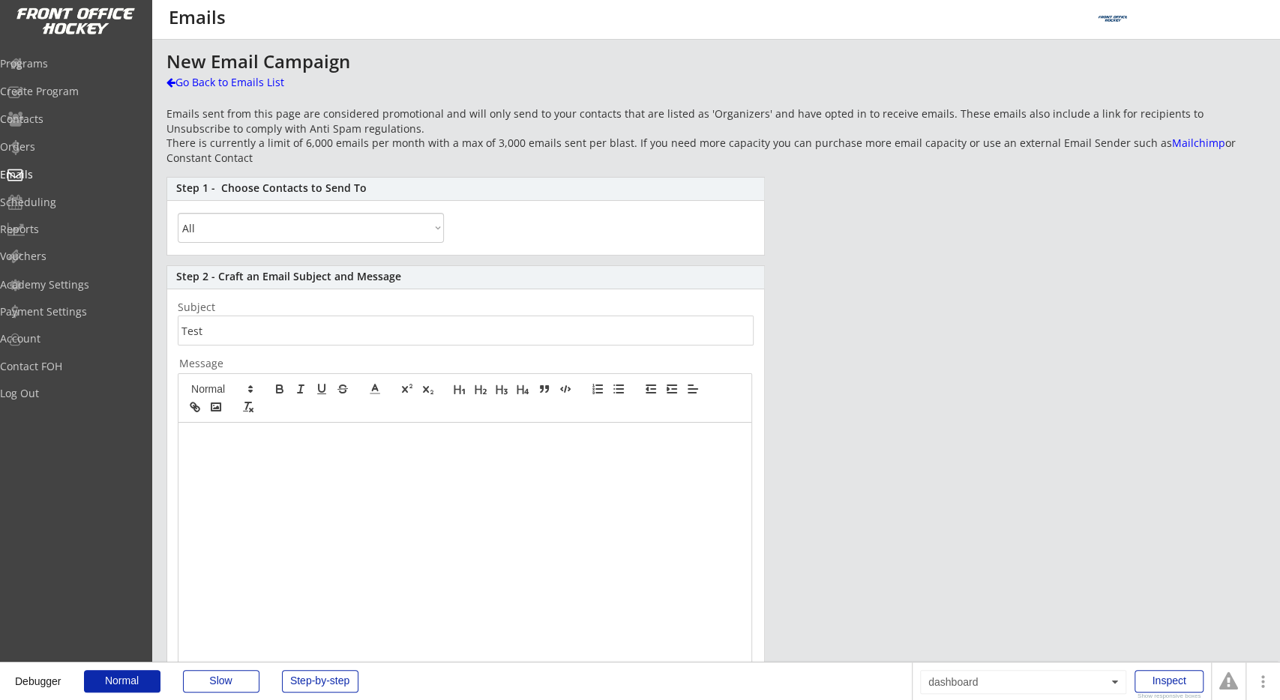
click at [282, 448] on div at bounding box center [464, 563] width 573 height 281
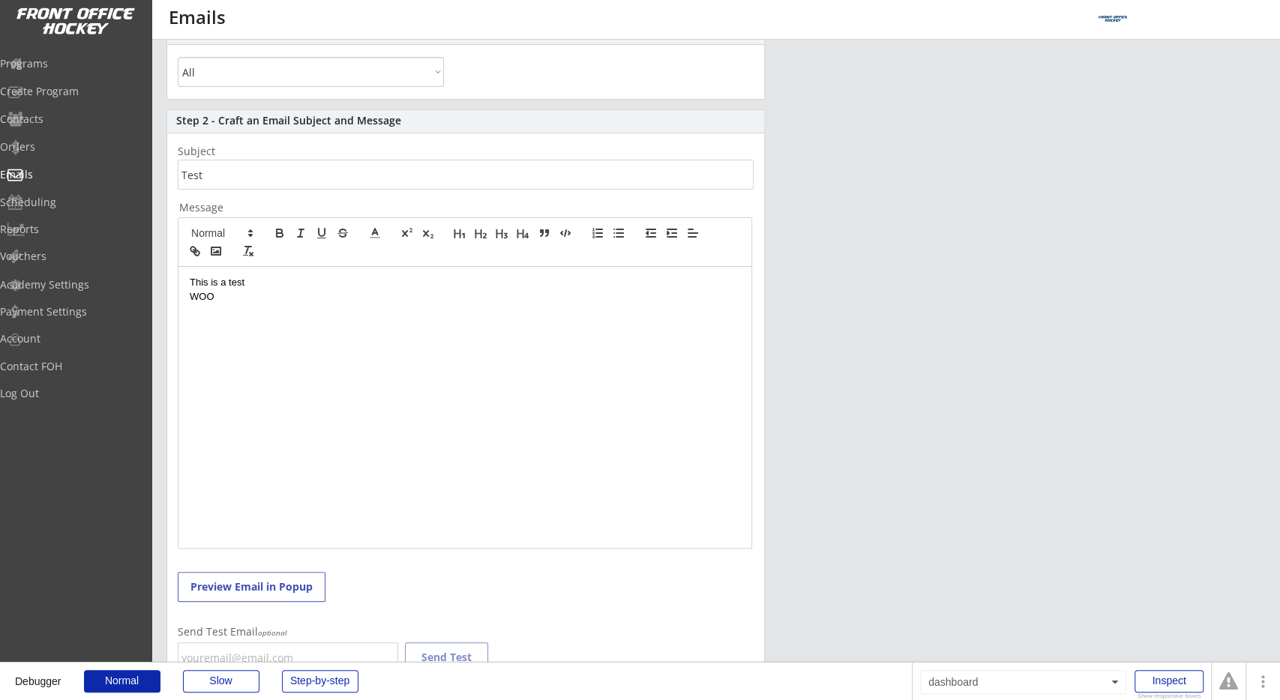
scroll to position [234, 0]
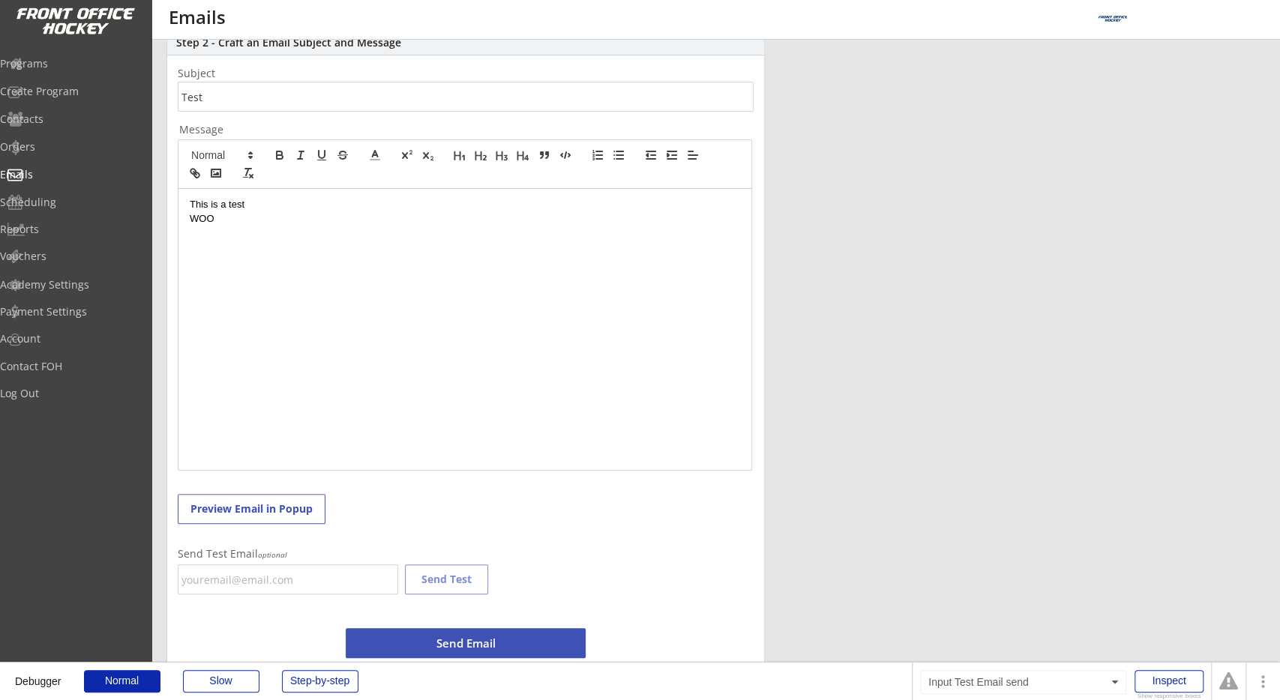
click at [294, 586] on input "email" at bounding box center [288, 580] width 220 height 30
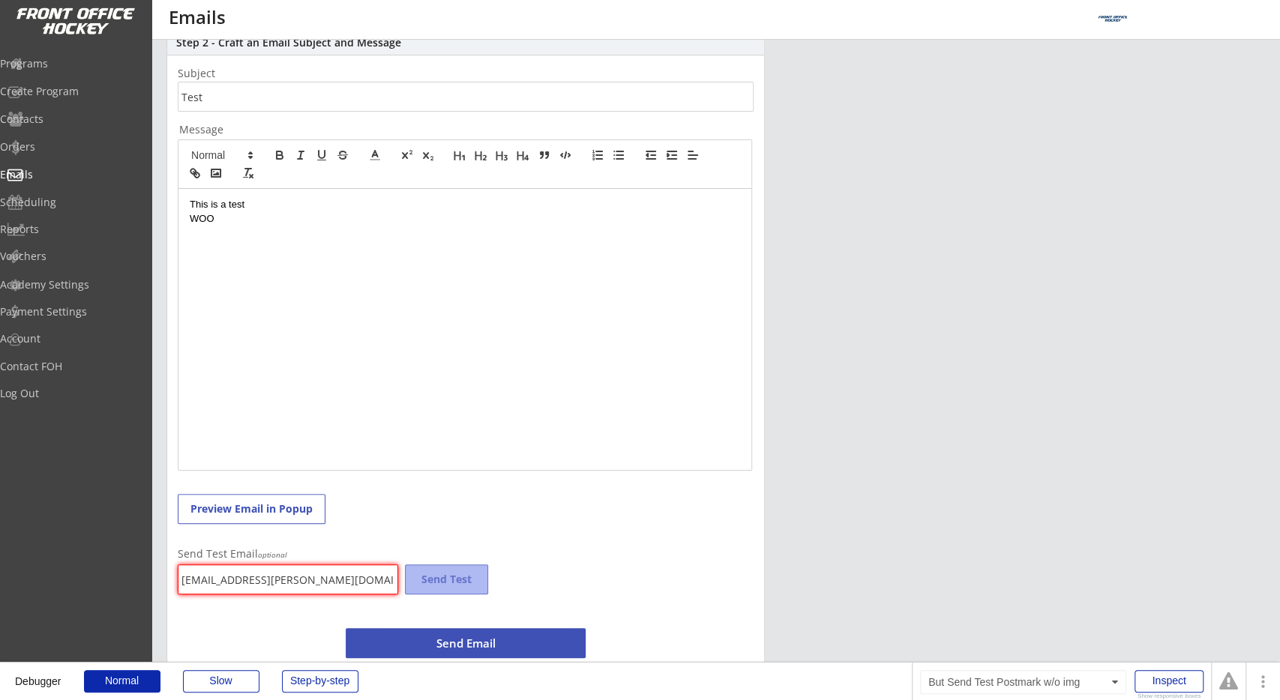
type input "gf.wolfer@gmail.com"
click at [640, 519] on div "Step 2 - Craft an Email Subject and Message Subject Message This is a test WOO …" at bounding box center [465, 359] width 598 height 656
click at [439, 575] on button "Send Test" at bounding box center [446, 580] width 83 height 30
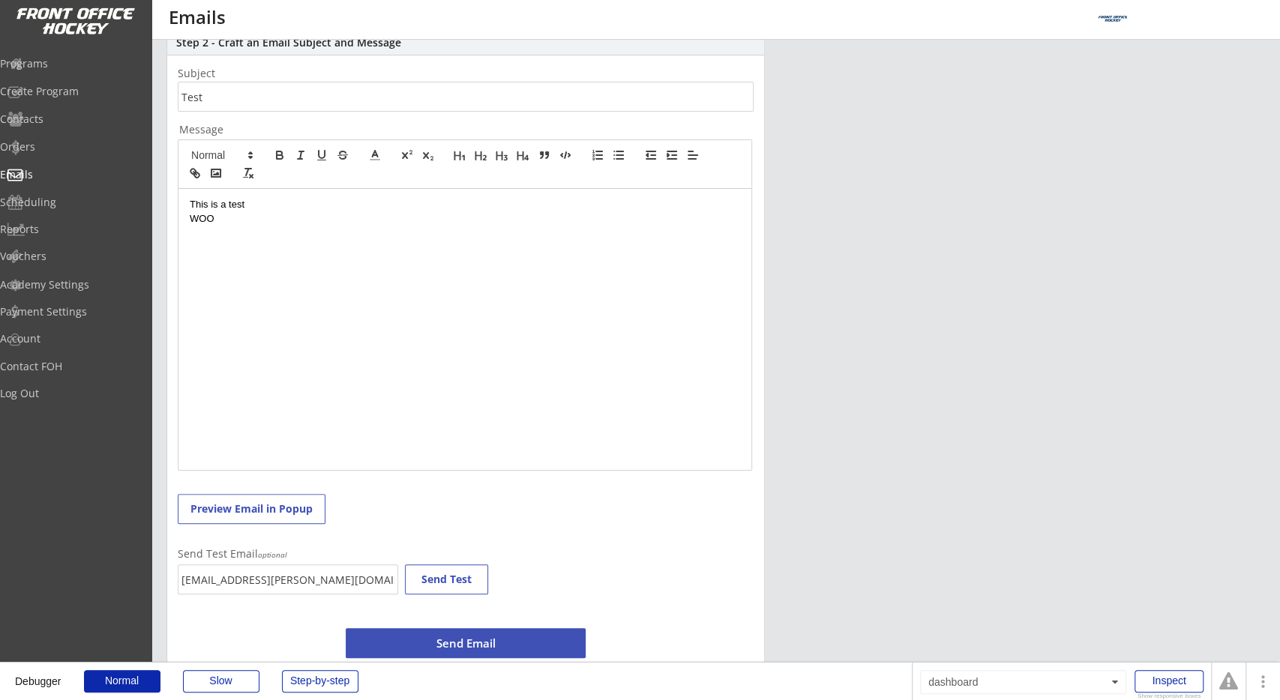
click at [770, 391] on div "New Email Campaign Go Back to Emails List Emails sent from this page are consid…" at bounding box center [715, 253] width 1098 height 870
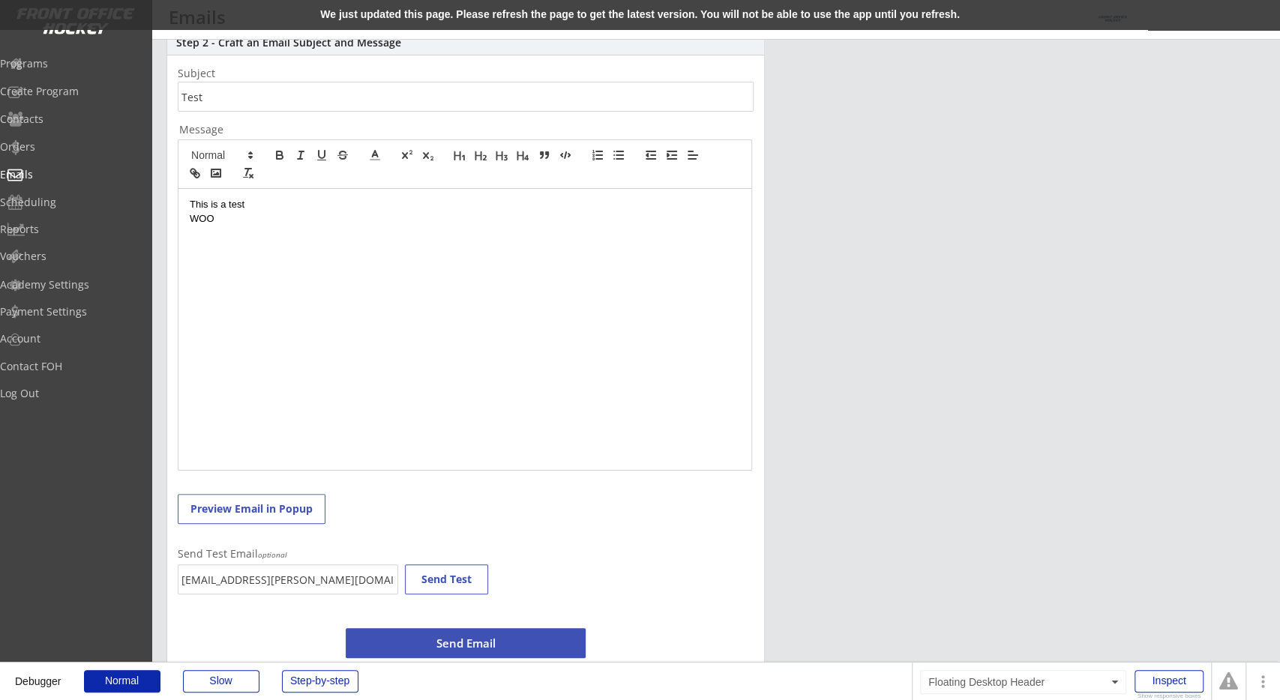
click at [337, 17] on div "We just updated this page. Please refresh the page to get the latest version. Y…" at bounding box center [640, 15] width 1280 height 30
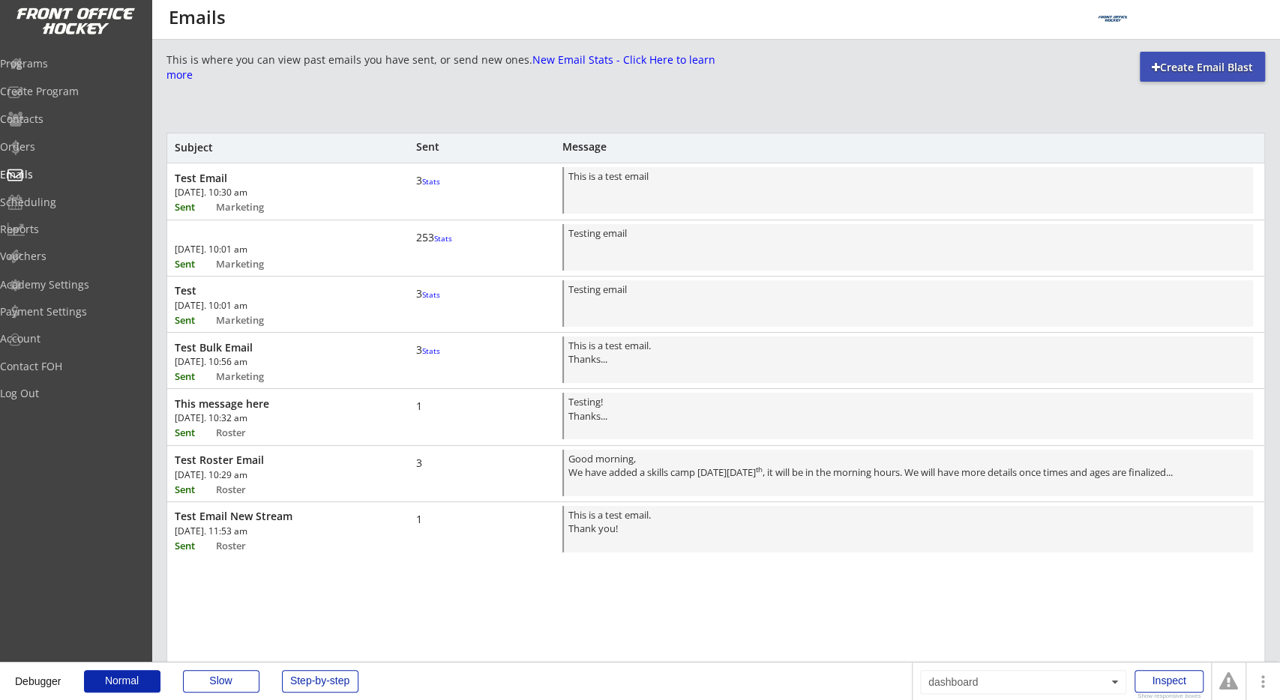
click at [446, 106] on div "This is where you can view past emails you have sent, or send new ones. New Ema…" at bounding box center [715, 539] width 1098 height 974
click at [1155, 71] on div at bounding box center [1156, 67] width 8 height 10
select select ""All""
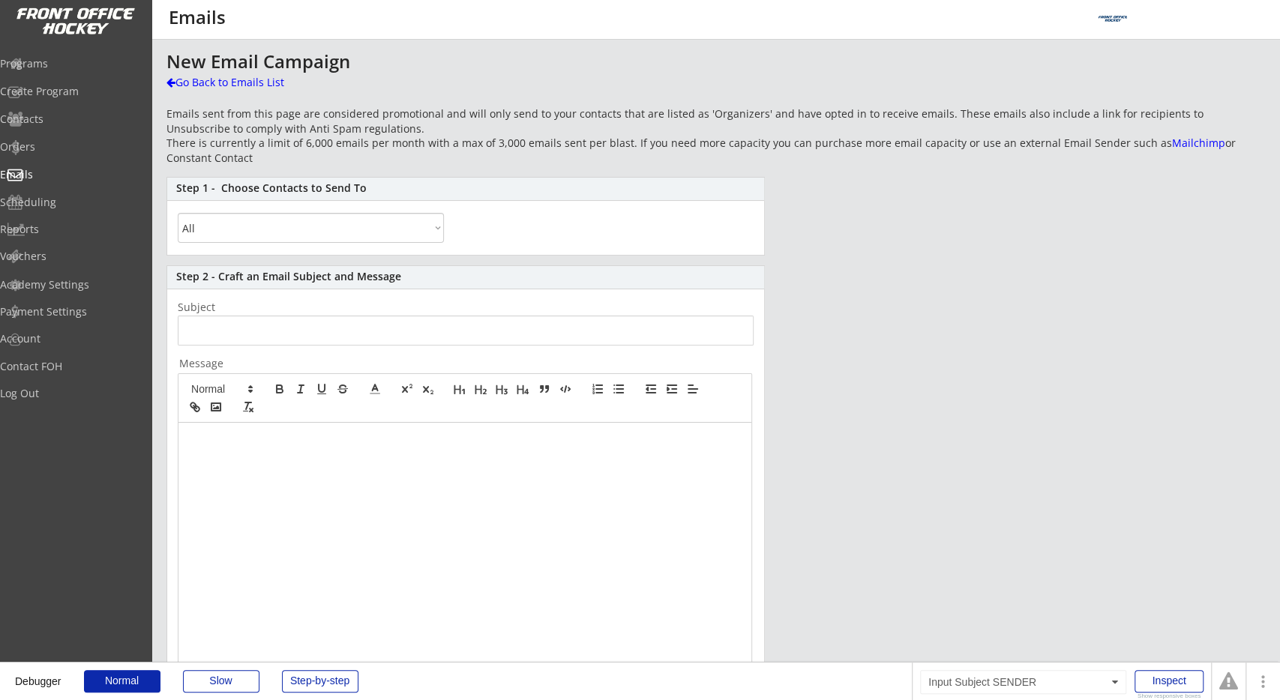
click at [478, 326] on input "input" at bounding box center [466, 331] width 576 height 30
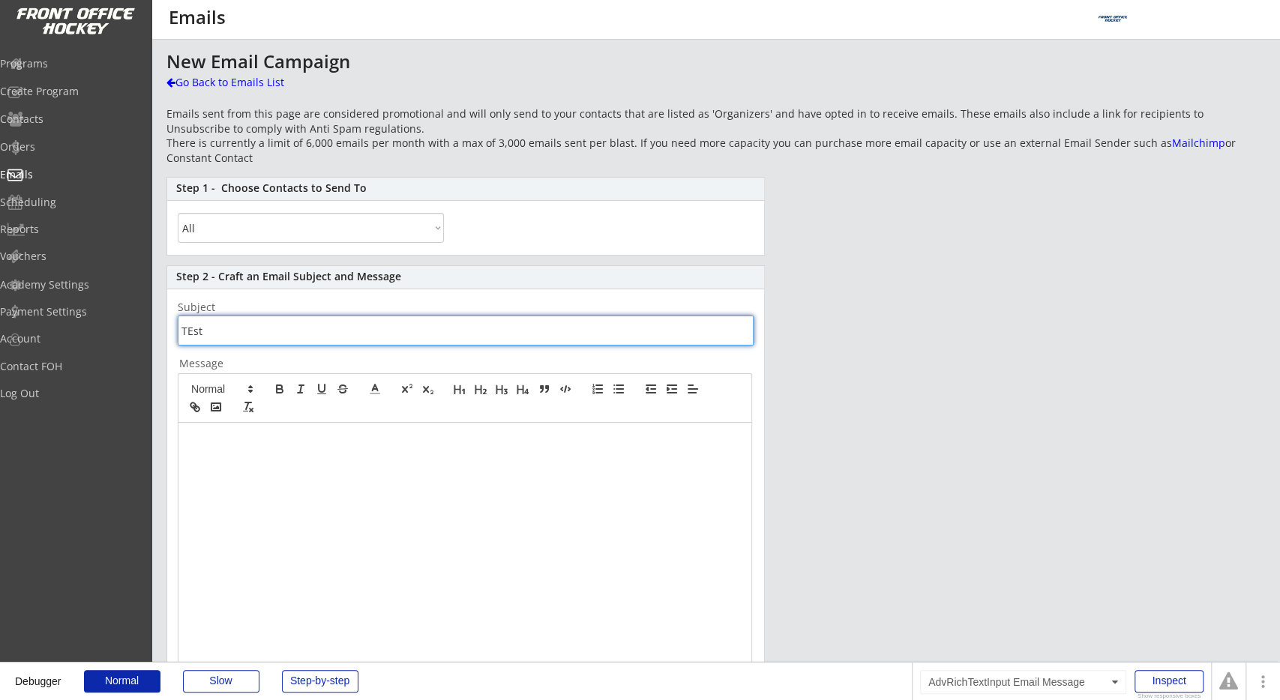
type input "TEst"
click at [439, 423] on div at bounding box center [464, 563] width 573 height 281
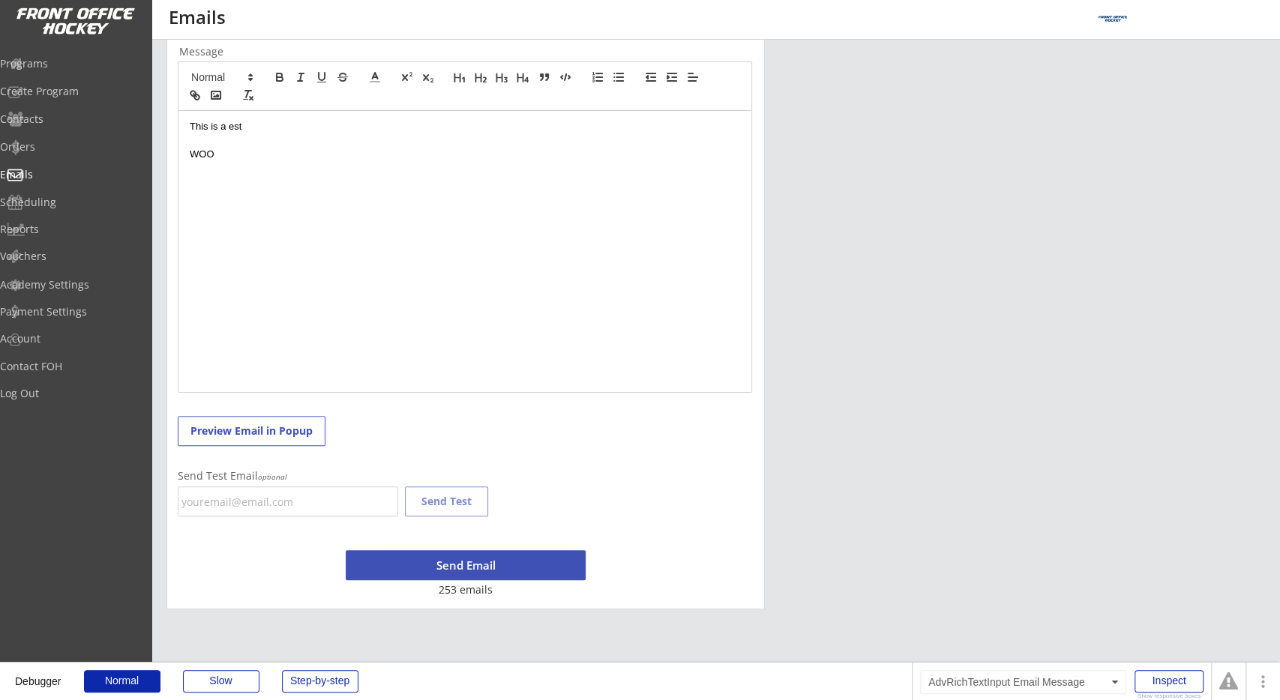
click at [230, 128] on p "This is a est" at bounding box center [465, 126] width 550 height 13
click at [277, 502] on input "email" at bounding box center [288, 502] width 220 height 30
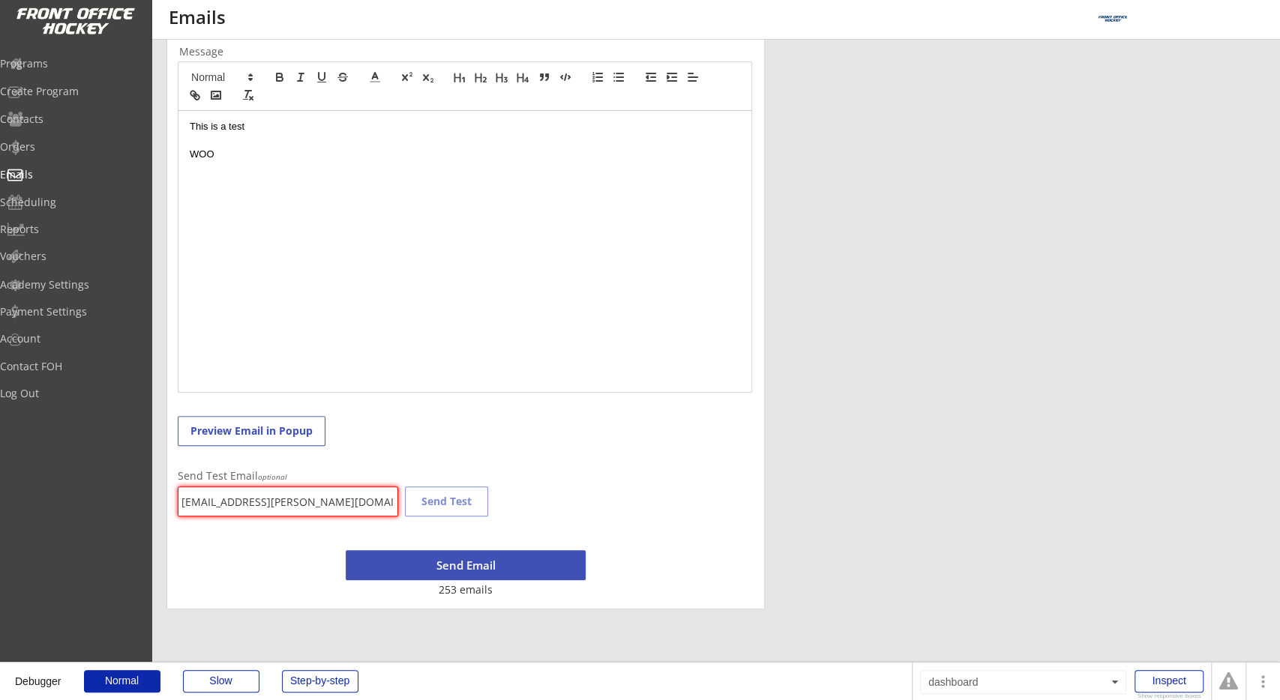
type input "[EMAIL_ADDRESS][PERSON_NAME][DOMAIN_NAME]"
click at [656, 454] on div "Step 2 - Craft an Email Subject and Message Subject Message This is a test WOO …" at bounding box center [465, 282] width 598 height 656
click at [453, 505] on button "Send Test" at bounding box center [446, 502] width 83 height 30
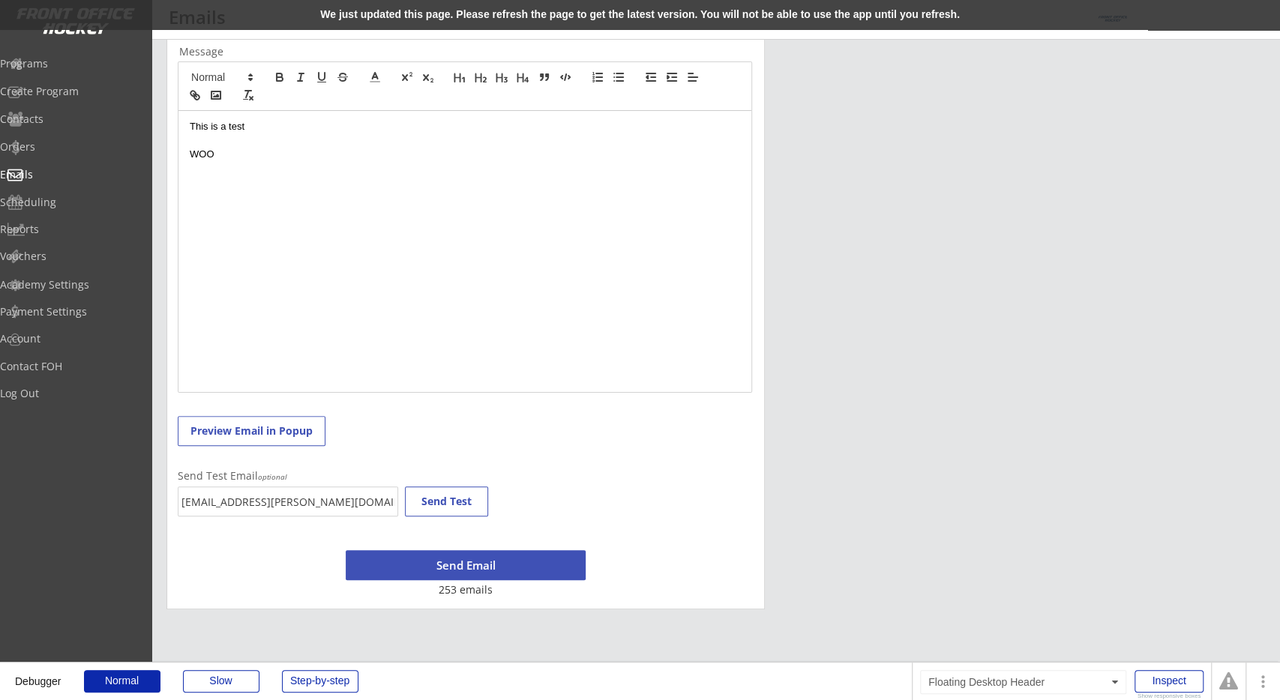
click at [514, 15] on div "We just updated this page. Please refresh the page to get the latest version. Y…" at bounding box center [640, 15] width 1280 height 30
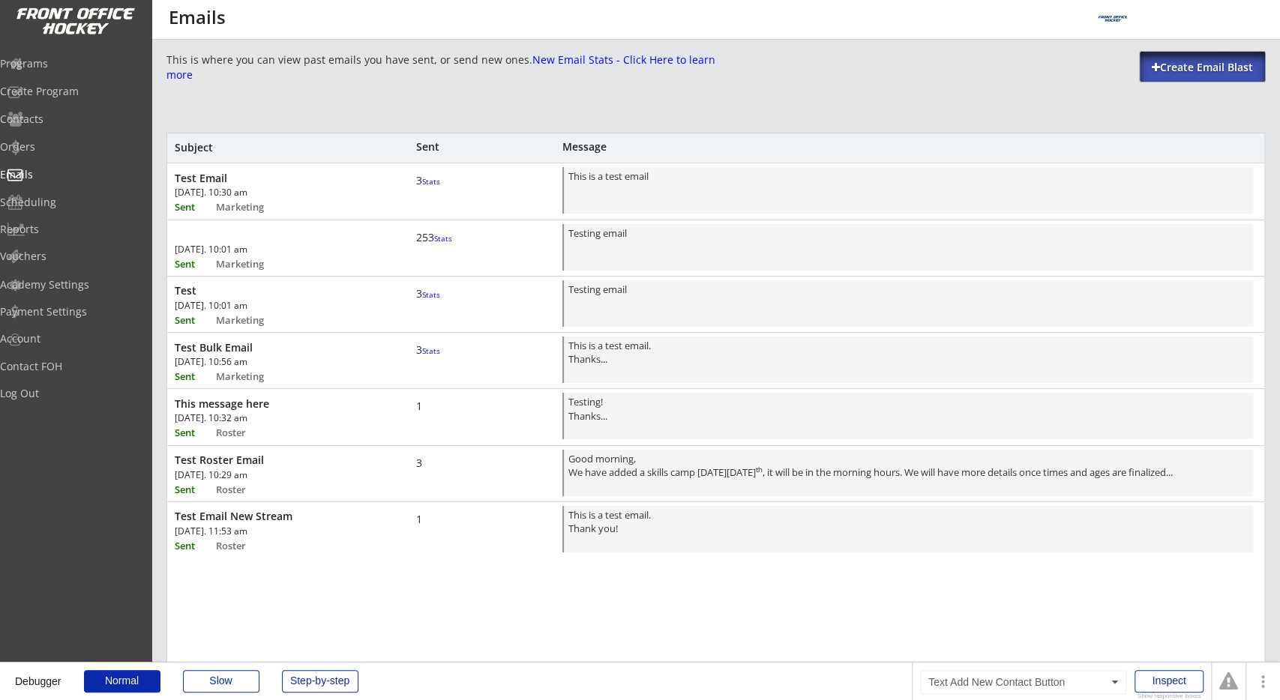
click at [1161, 66] on div "Create Email Blast" at bounding box center [1202, 67] width 125 height 15
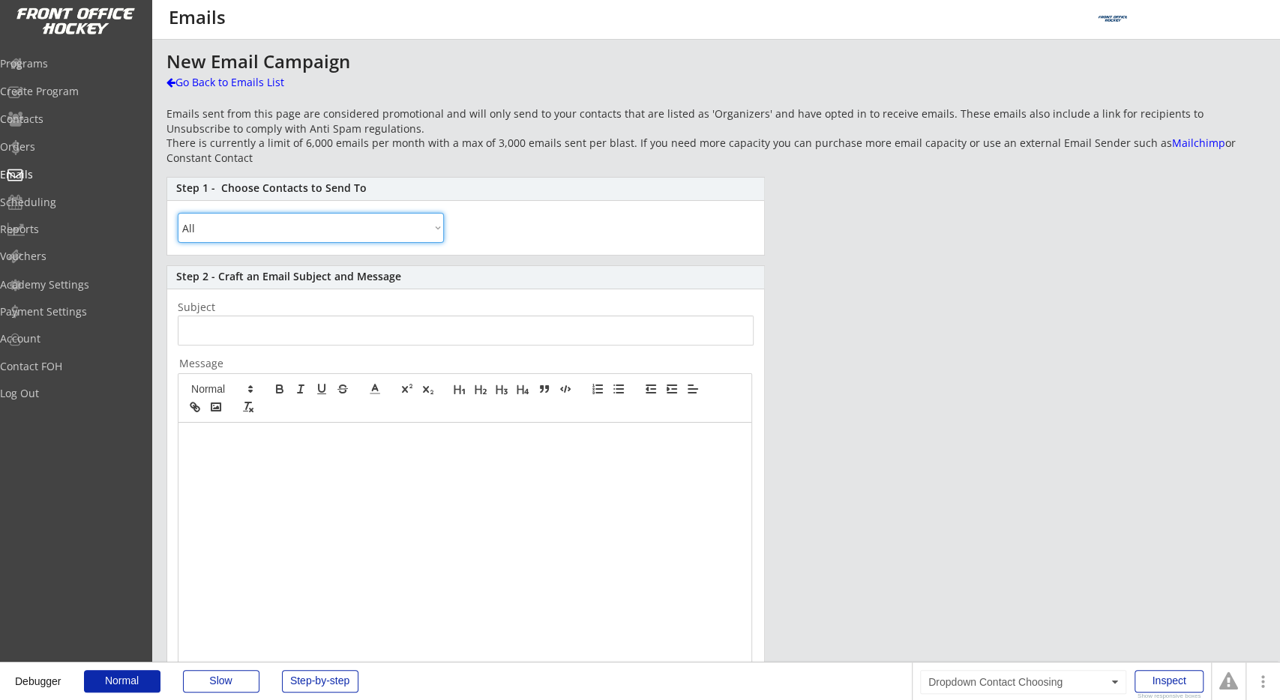
click at [178, 213] on select "All By Specific Programs Within Birth Year Range By Location" at bounding box center [311, 228] width 266 height 30
click at [388, 163] on div "Emails sent from this page are considered promotional and will only send to you…" at bounding box center [715, 135] width 1098 height 58
select select ""By Specific Programs""
click option "By Specific Programs" at bounding box center [0, 0] width 0 height 0
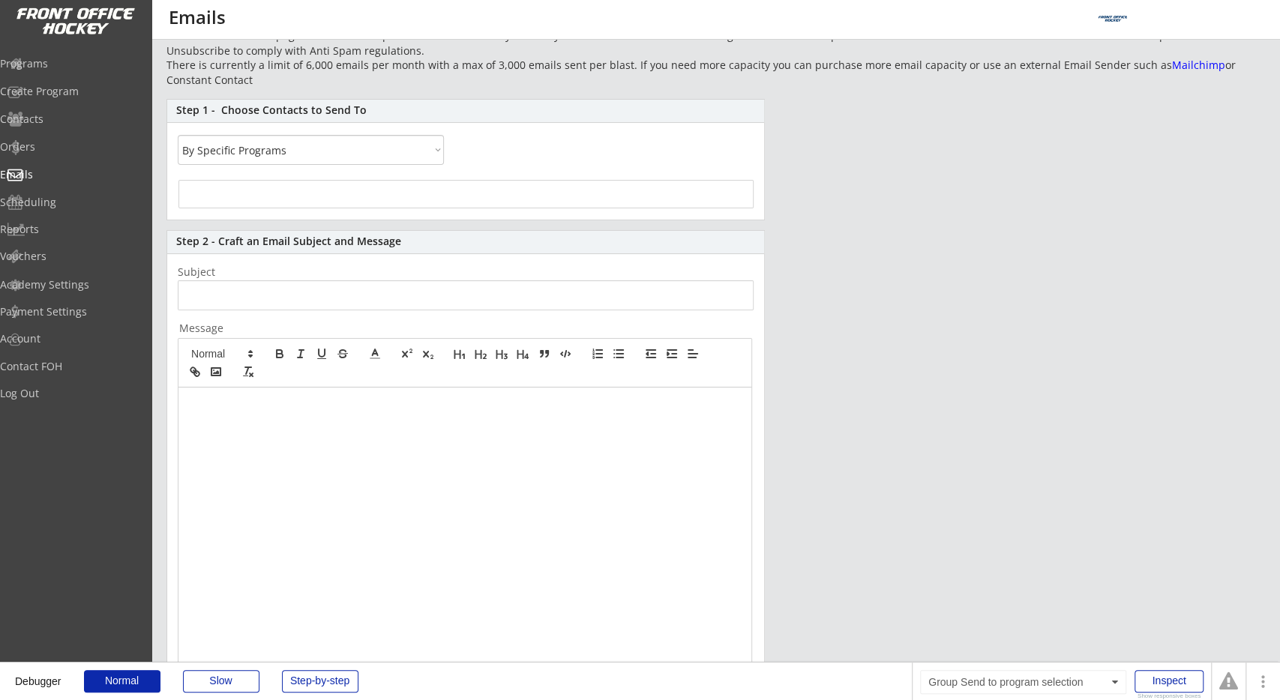
select select
click at [547, 190] on input "search" at bounding box center [466, 192] width 566 height 14
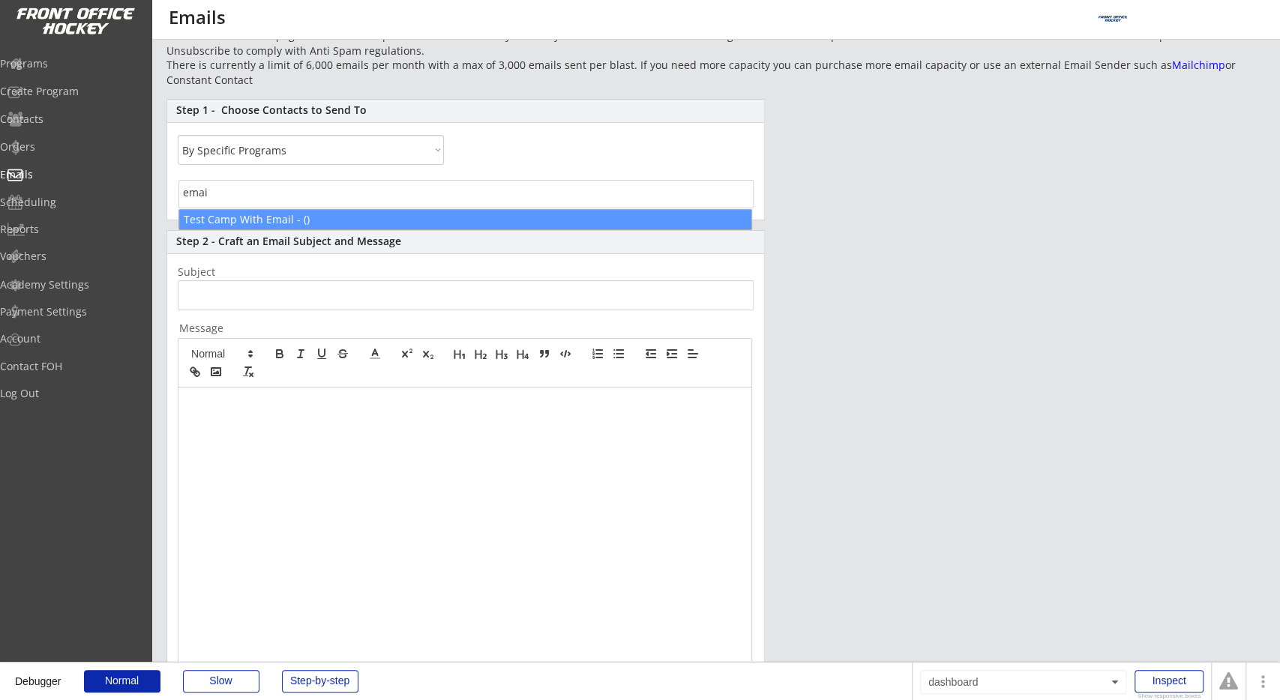
type input "email"
select select "1348695171700984260__LOOKUP__1520813607396x796075487102238700"
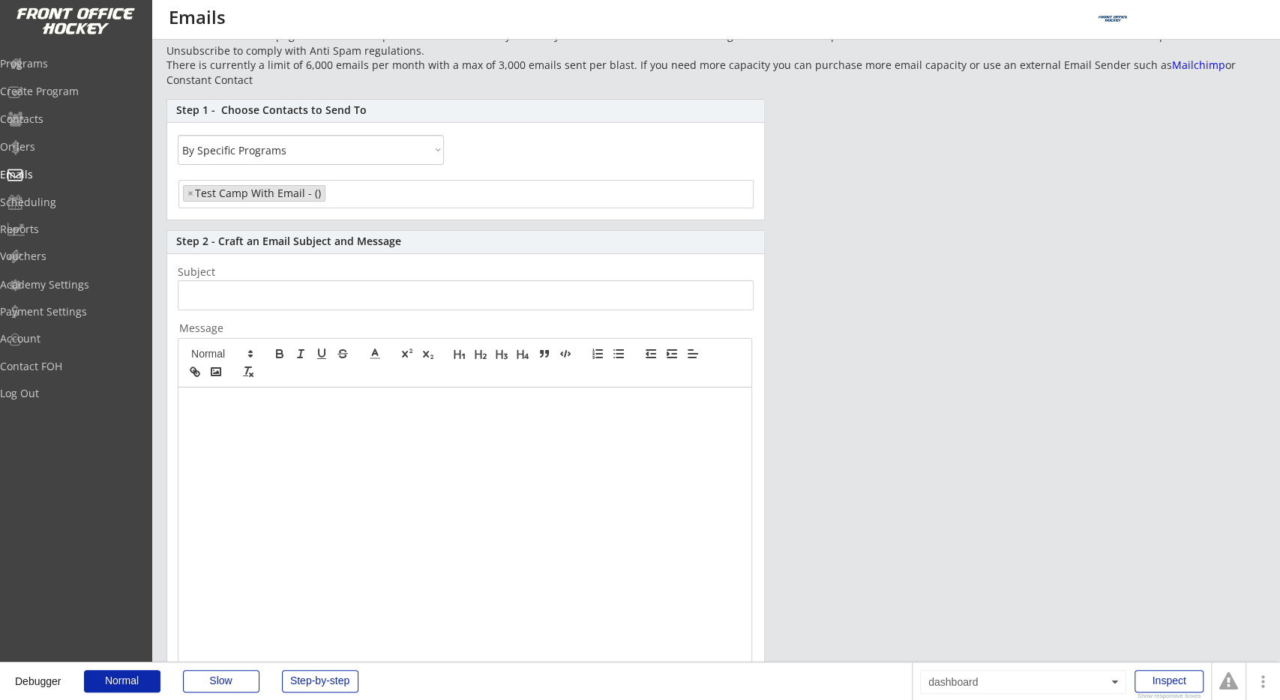
scroll to position [1463, 0]
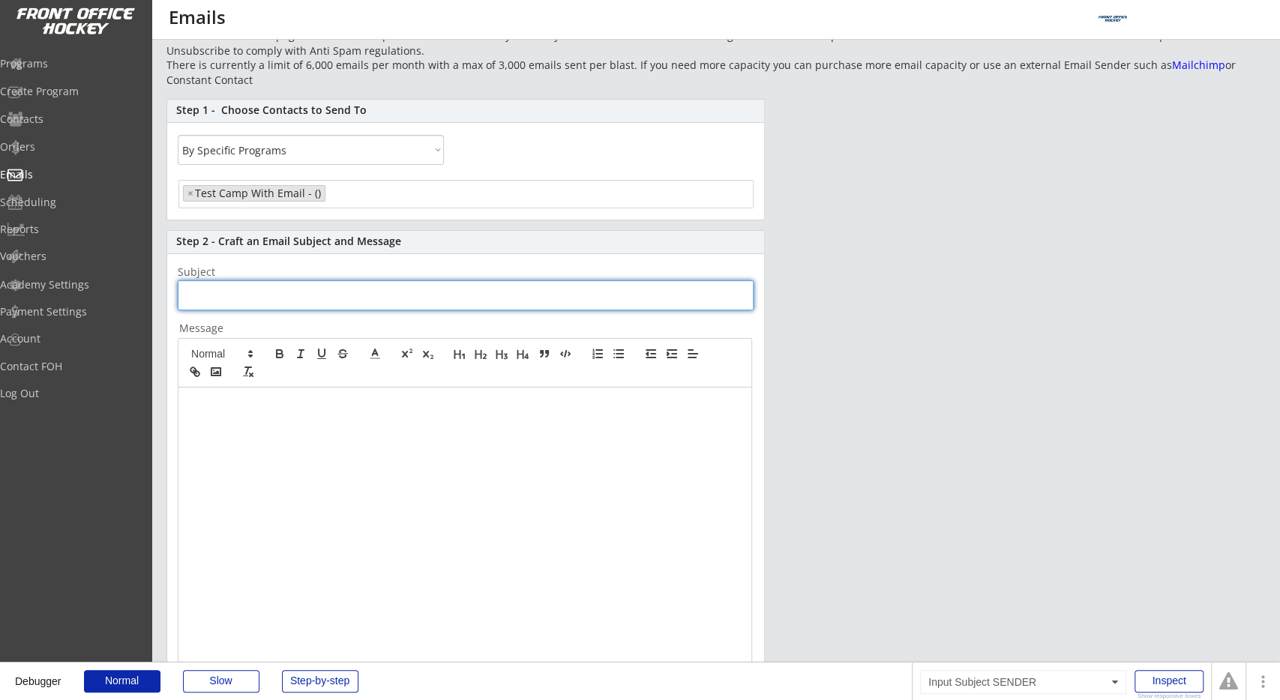
click at [427, 296] on input "input" at bounding box center [466, 295] width 576 height 30
type input "Test12"
click at [301, 610] on div at bounding box center [464, 528] width 573 height 281
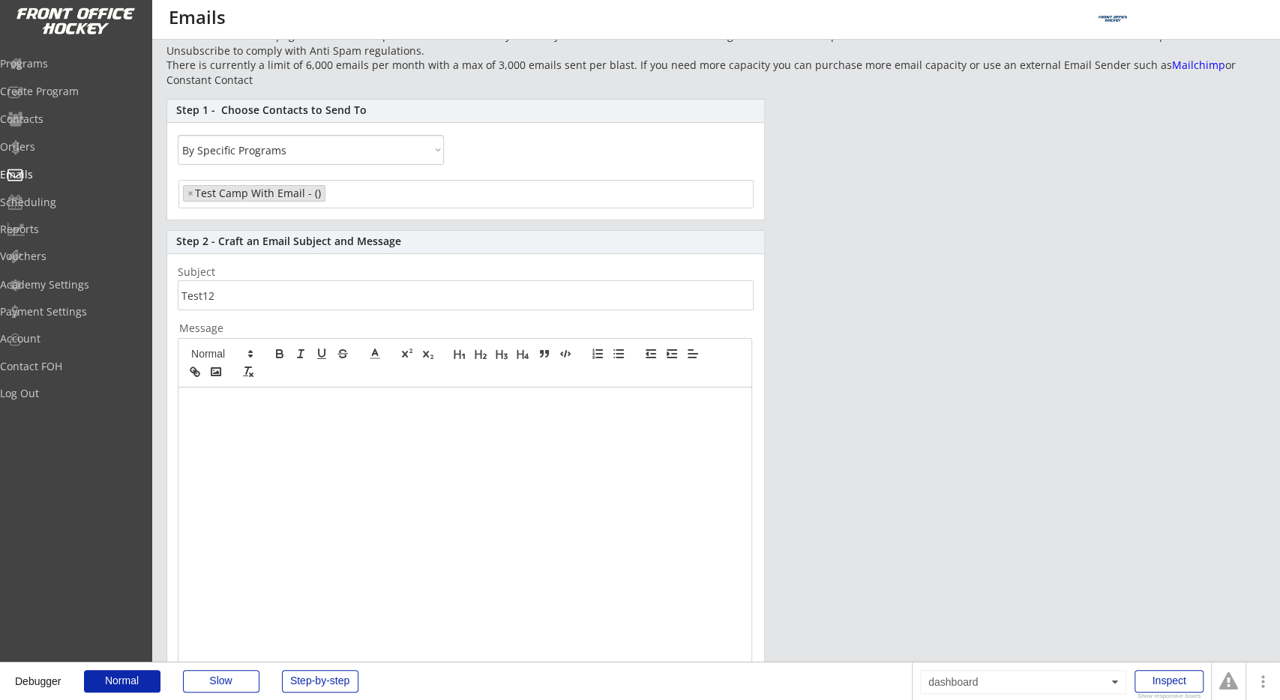
click at [487, 547] on div at bounding box center [464, 528] width 573 height 281
click at [280, 448] on p at bounding box center [465, 445] width 550 height 13
click at [253, 403] on p "This is a "test remail"" at bounding box center [465, 403] width 550 height 13
click at [247, 475] on div "This is a "test remail" Here is an image:" at bounding box center [464, 528] width 573 height 281
click at [320, 457] on div "This is a "test remail" Here is an image:" at bounding box center [464, 528] width 573 height 281
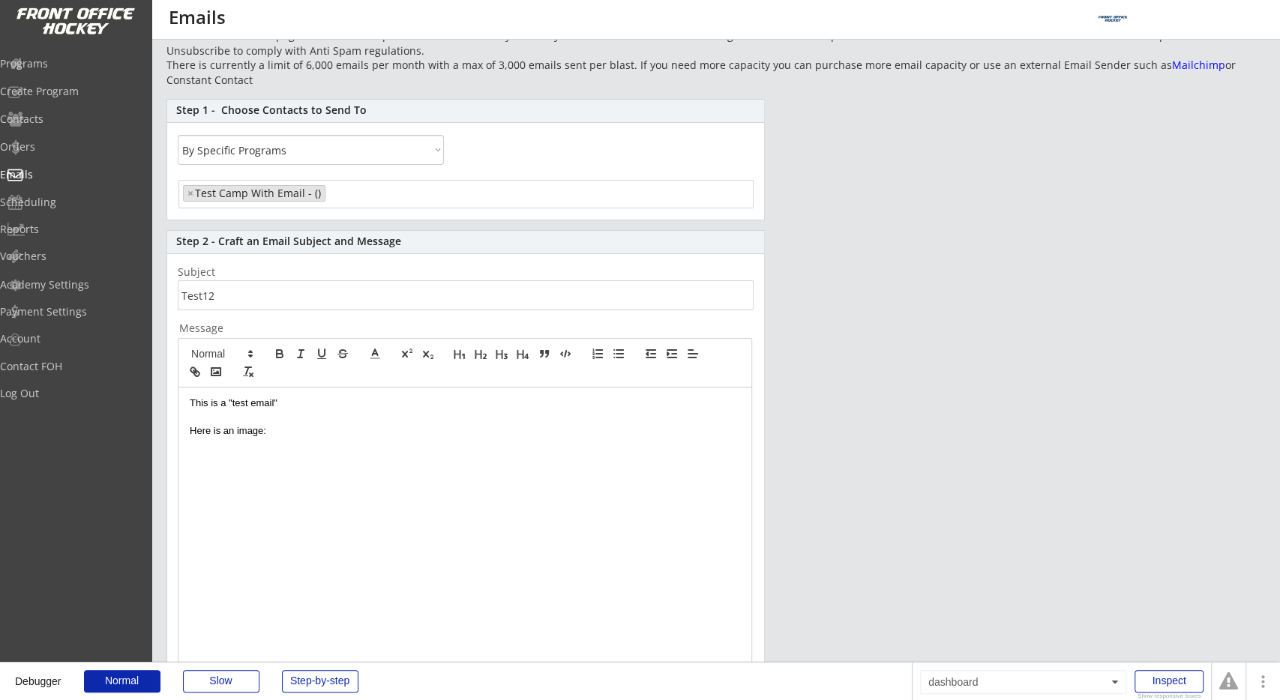
click at [278, 473] on div "This is a "test email" Here is an image:" at bounding box center [464, 528] width 573 height 281
click at [218, 376] on icon "button" at bounding box center [215, 371] width 13 height 13
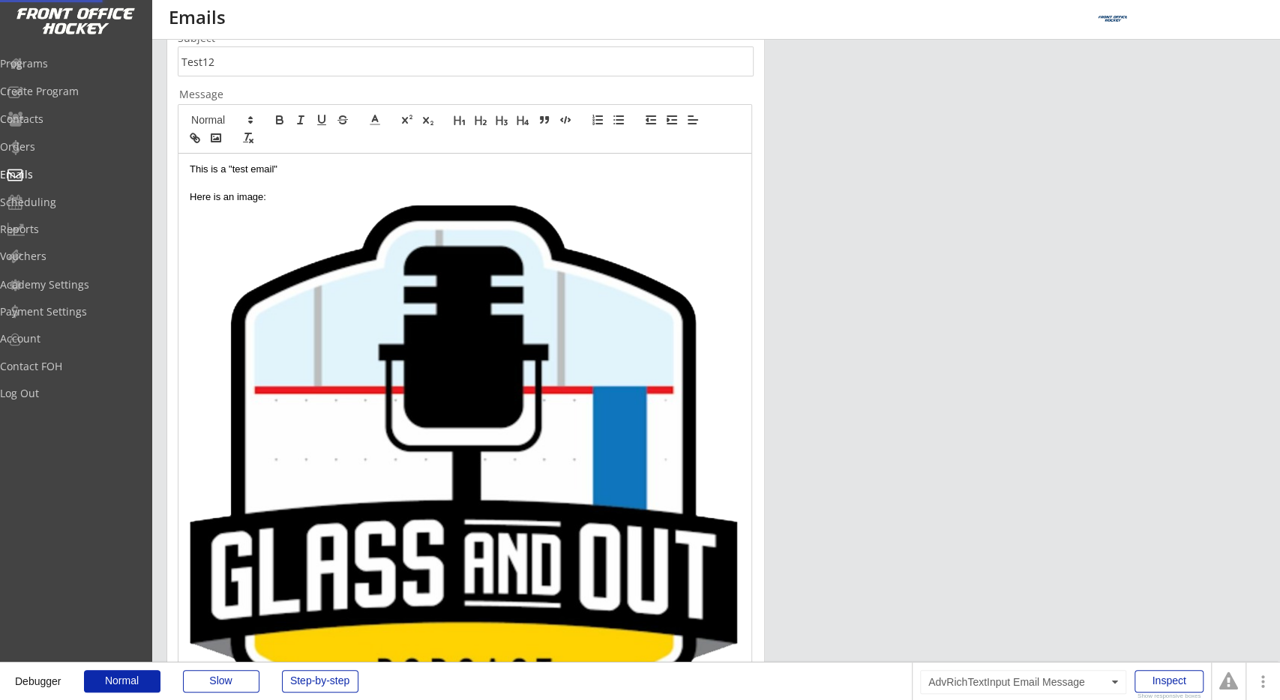
click at [459, 515] on img at bounding box center [464, 495] width 548 height 580
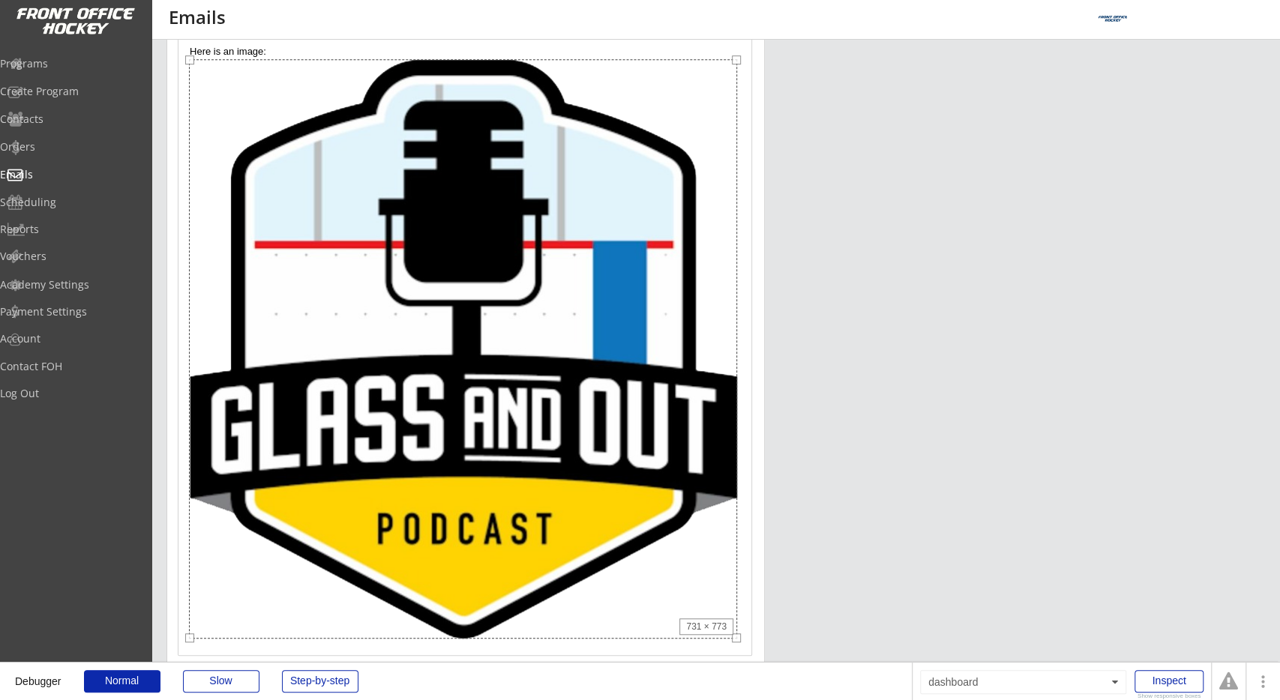
scroll to position [468, 0]
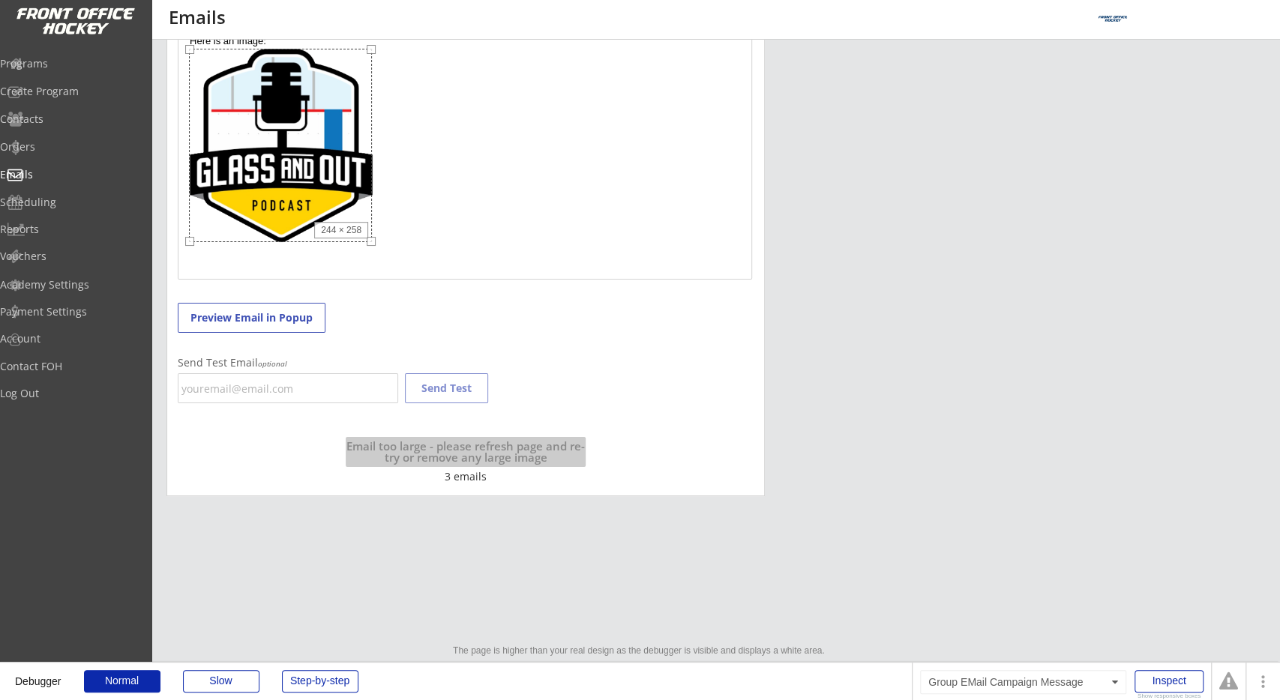
drag, startPoint x: 736, startPoint y: 626, endPoint x: 350, endPoint y: 301, distance: 504.9
click at [350, 301] on div "Step 2 - Craft an Email Subject and Message Subject Message This is a "test ema…" at bounding box center [465, 168] width 598 height 656
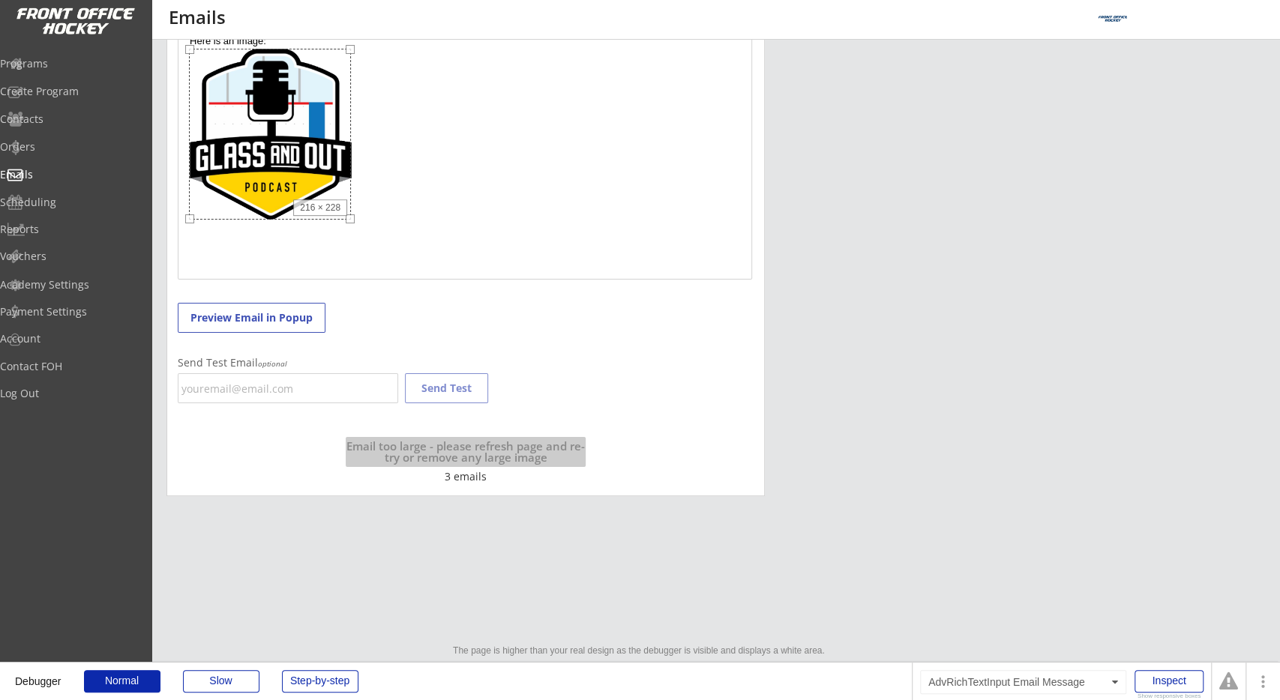
click at [448, 241] on div "This is a "test email" Here is an image:" at bounding box center [464, 138] width 573 height 281
click at [696, 496] on div "Step 2 - Craft an Email Subject and Message Subject Message This is a "test ema…" at bounding box center [465, 168] width 598 height 656
click at [270, 496] on div "Step 2 - Craft an Email Subject and Message Subject Message This is a "test ema…" at bounding box center [465, 168] width 598 height 656
click at [308, 379] on div "Step 2 - Craft an Email Subject and Message Subject Message This is a "test ema…" at bounding box center [465, 168] width 598 height 656
click at [332, 279] on div "This is a "test email" Here is an image:" at bounding box center [464, 138] width 573 height 281
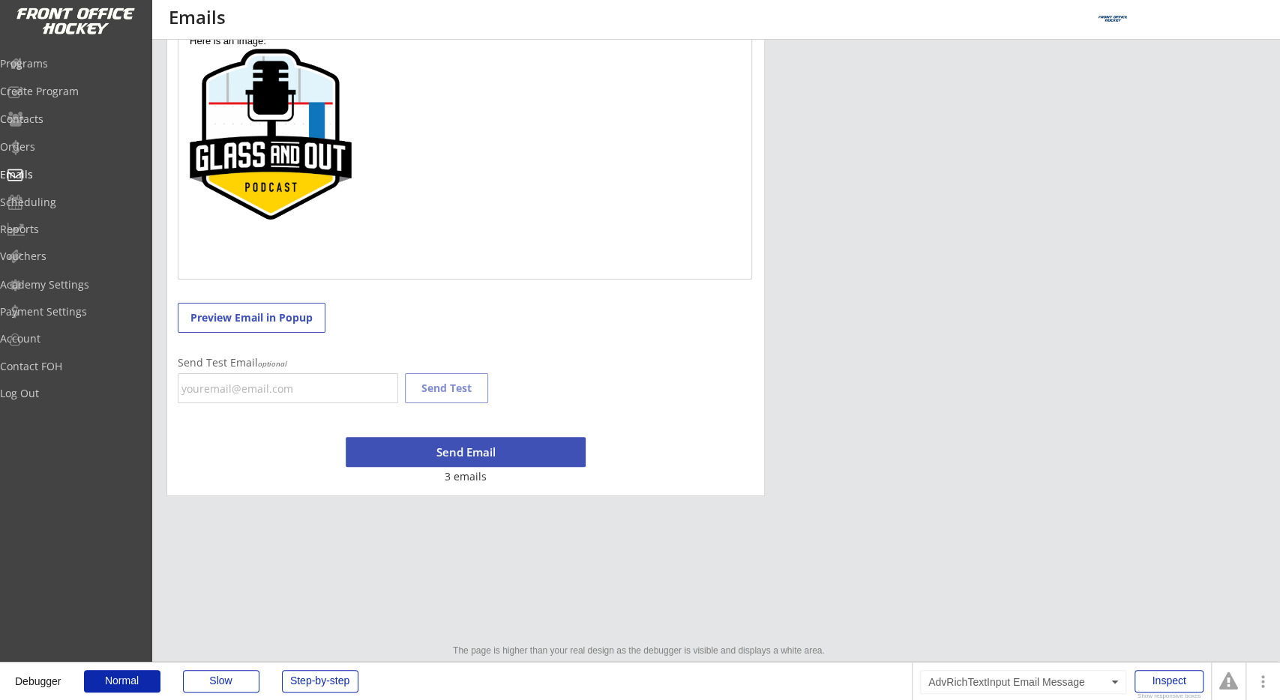
scroll to position [390, 0]
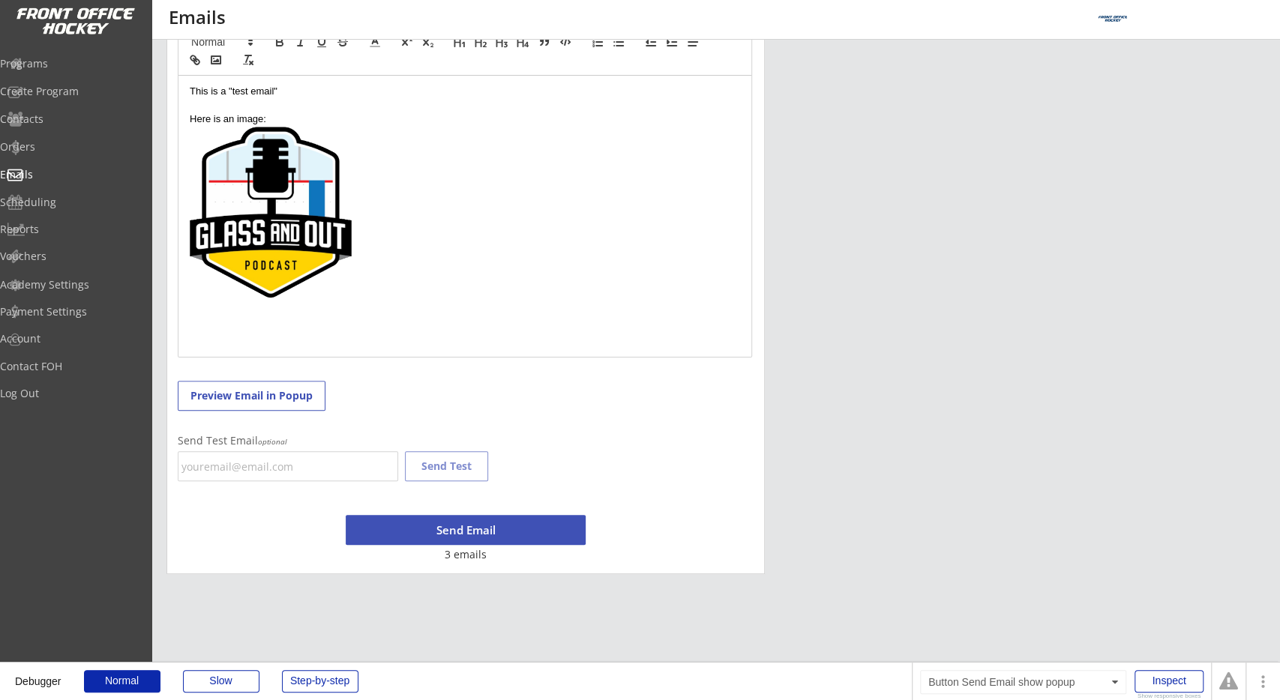
click at [468, 531] on button "Send Email" at bounding box center [466, 530] width 240 height 30
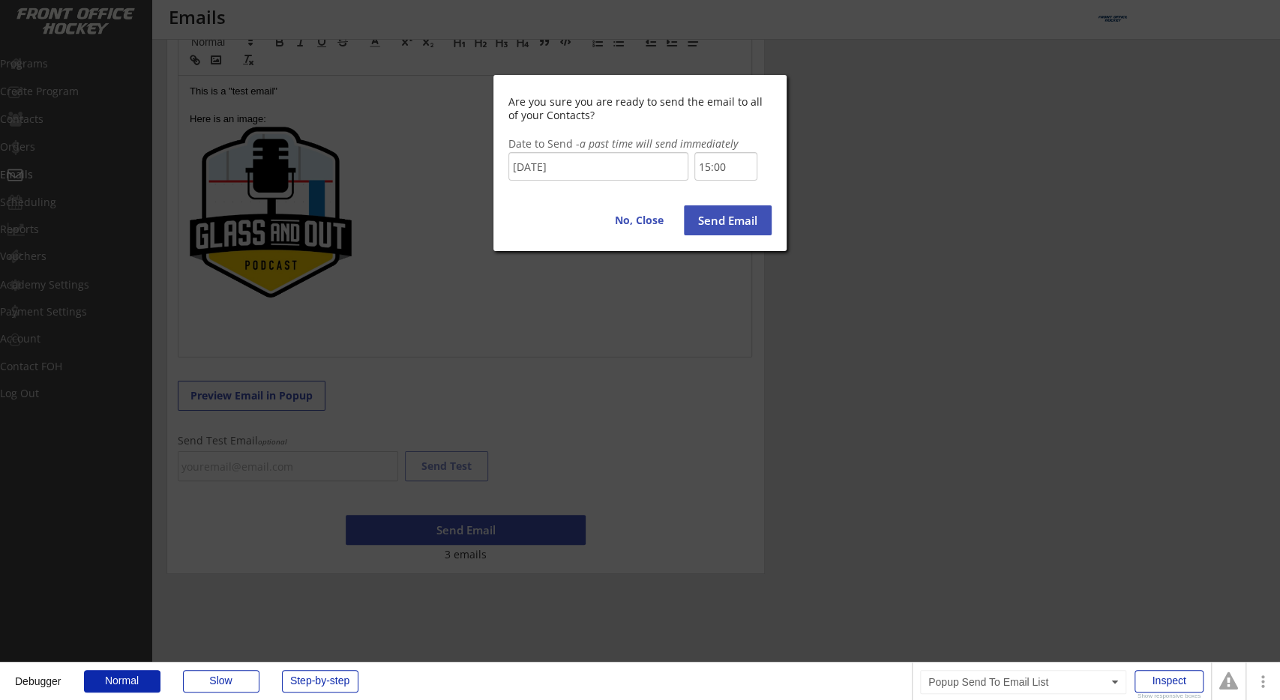
click at [711, 219] on button "Send Email" at bounding box center [728, 220] width 88 height 30
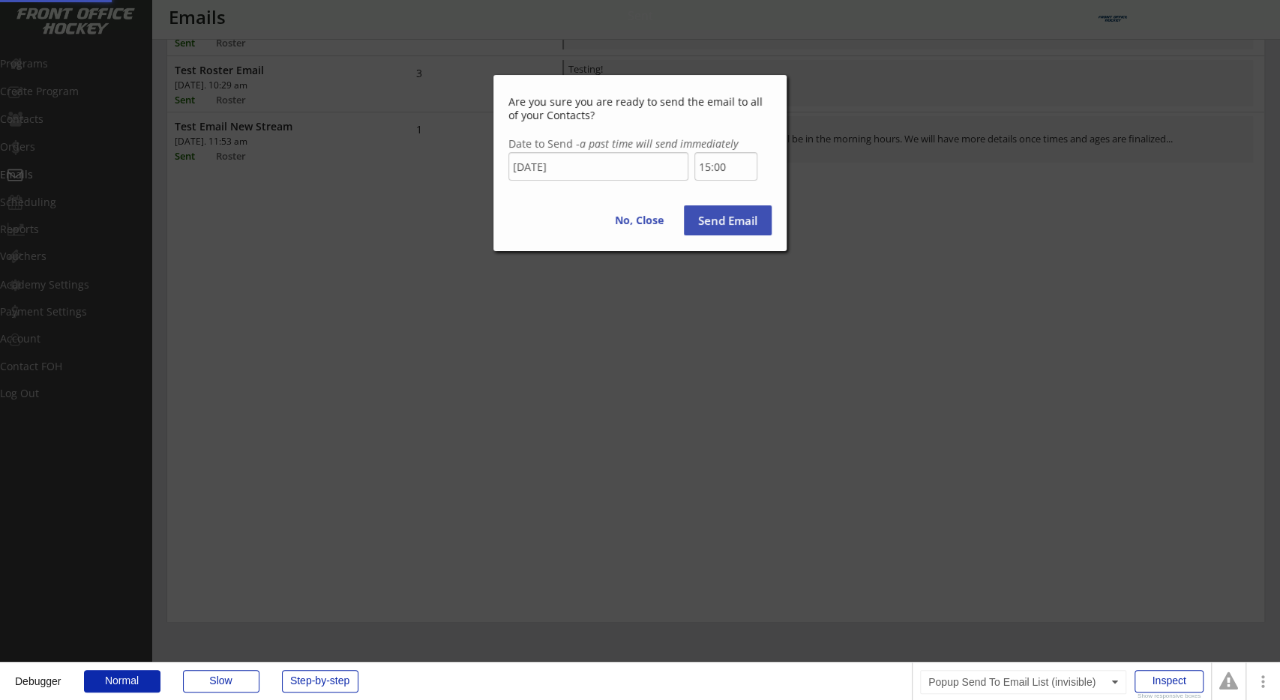
scroll to position [0, 0]
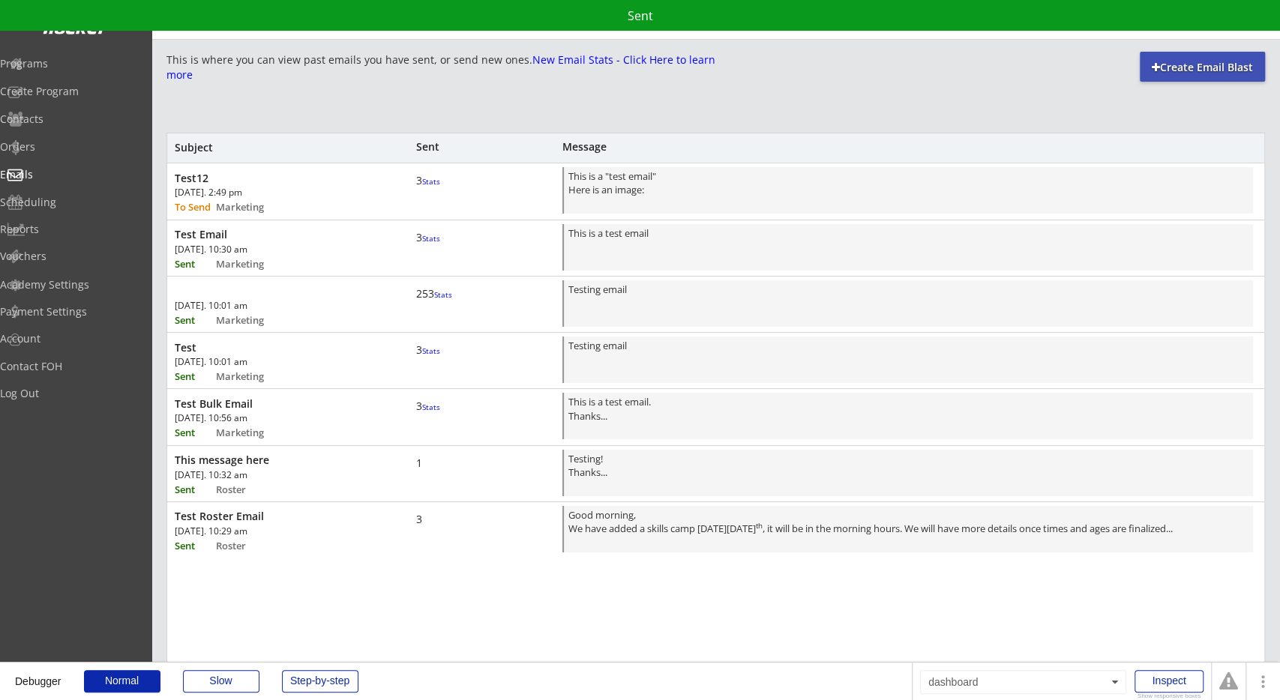
click at [671, 112] on div "This is where you can view past emails you have sent, or send new ones. New Ema…" at bounding box center [715, 539] width 1098 height 974
click at [589, 125] on div "This is where you can view past emails you have sent, or send new ones. New Ema…" at bounding box center [715, 539] width 1098 height 974
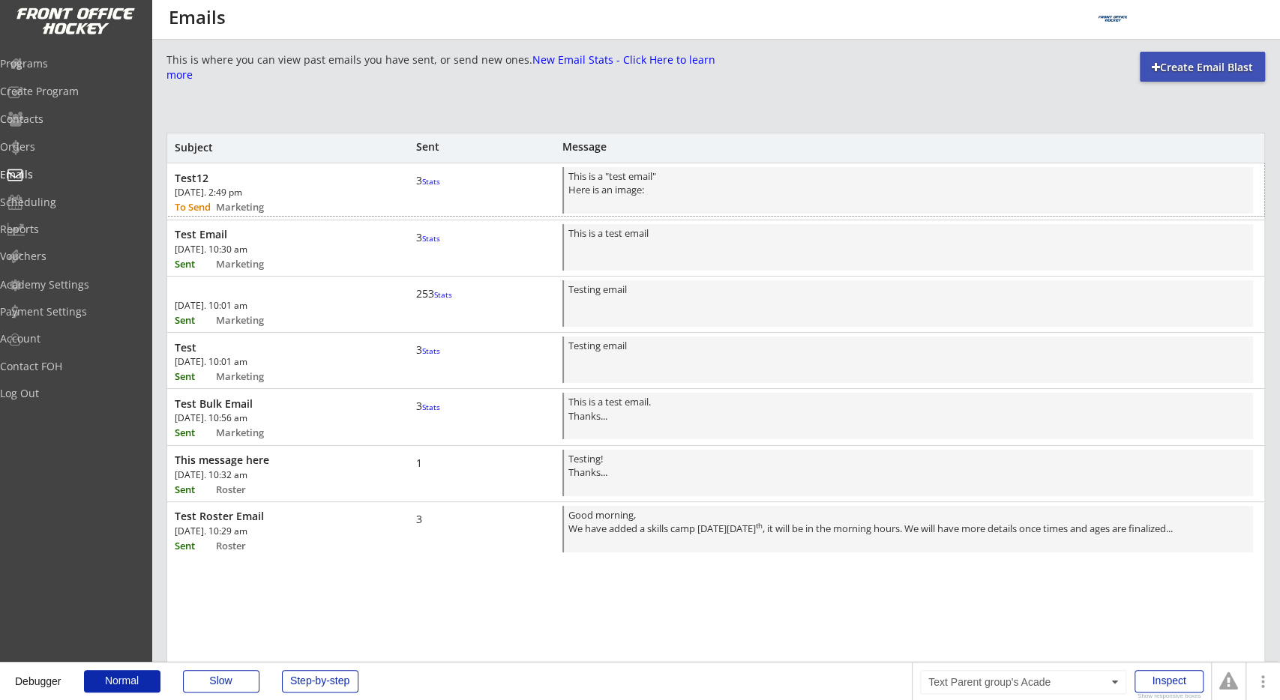
click at [430, 187] on font "Stats" at bounding box center [431, 181] width 18 height 10
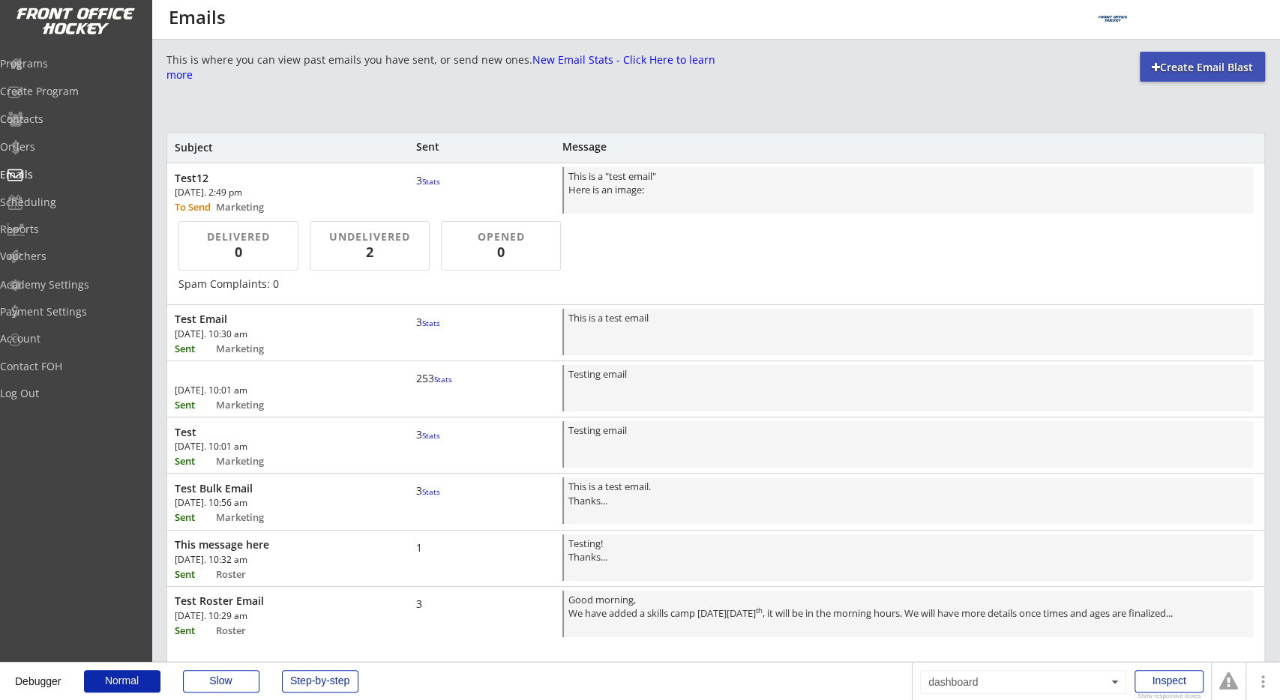
click at [430, 187] on font "Stats" at bounding box center [431, 181] width 18 height 10
click at [487, 115] on div "This is where you can view past emails you have sent, or send new ones. New Ema…" at bounding box center [715, 539] width 1098 height 974
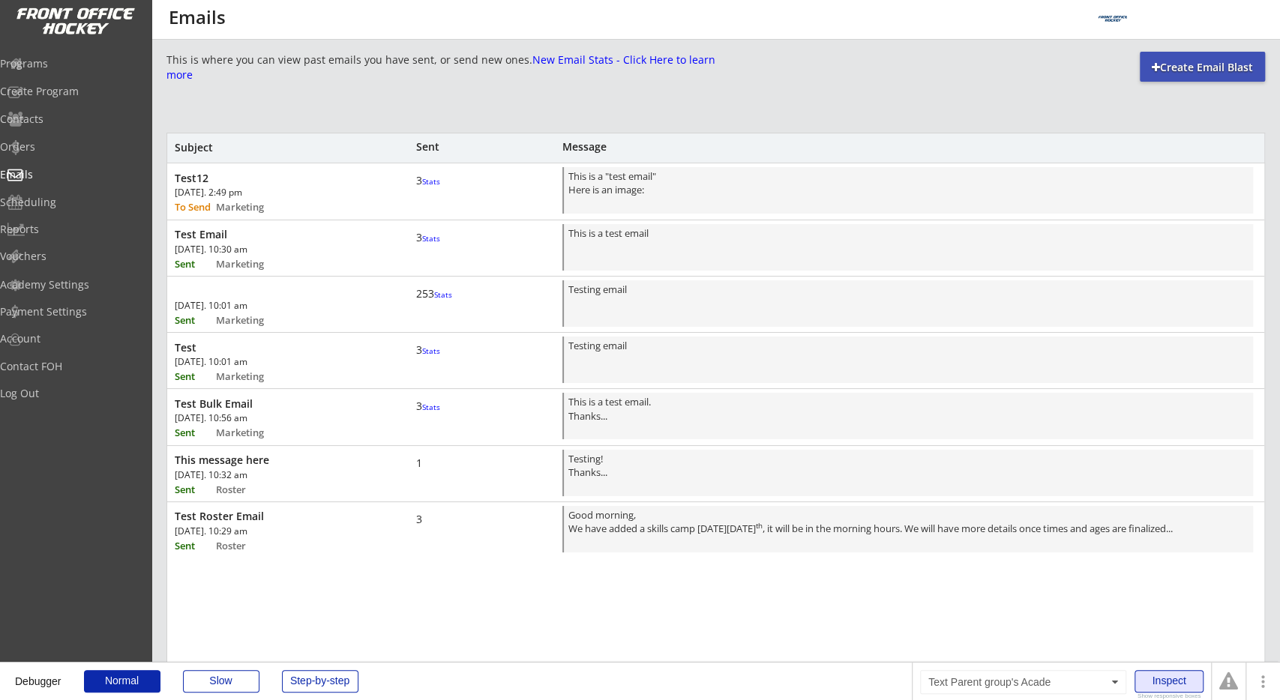
click at [1184, 682] on div "Inspect" at bounding box center [1168, 681] width 69 height 22
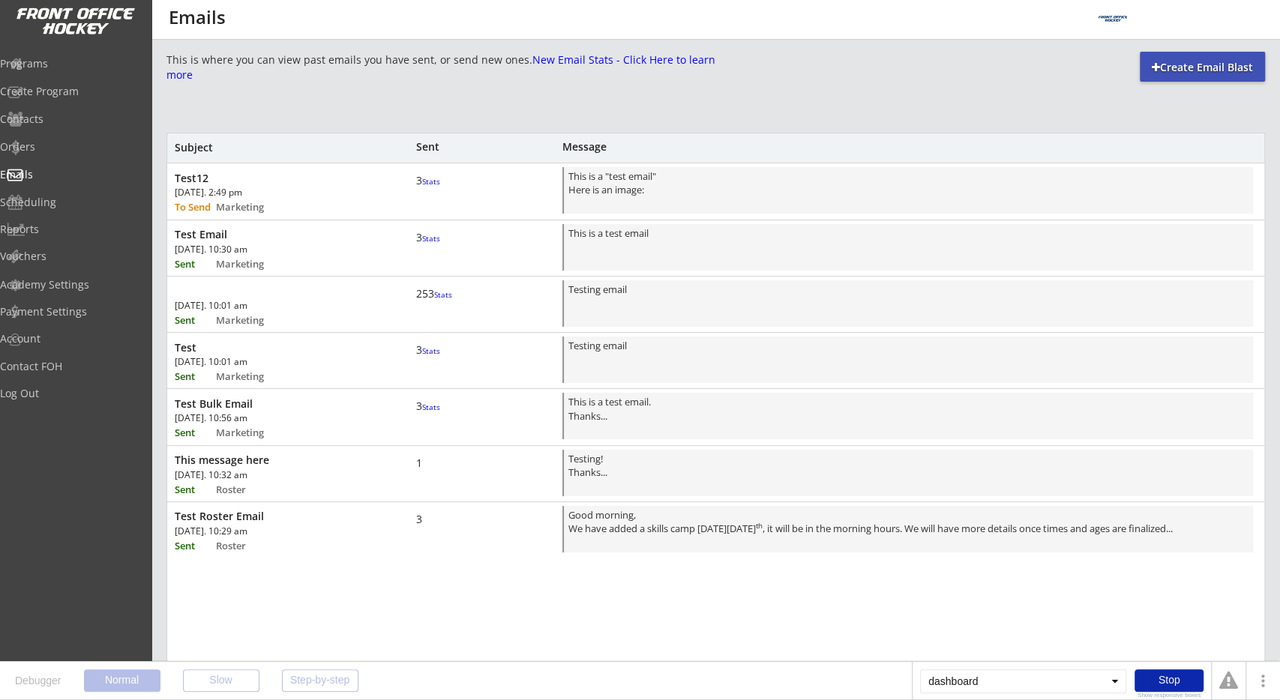
click at [1158, 681] on div "Stop" at bounding box center [1168, 680] width 69 height 22
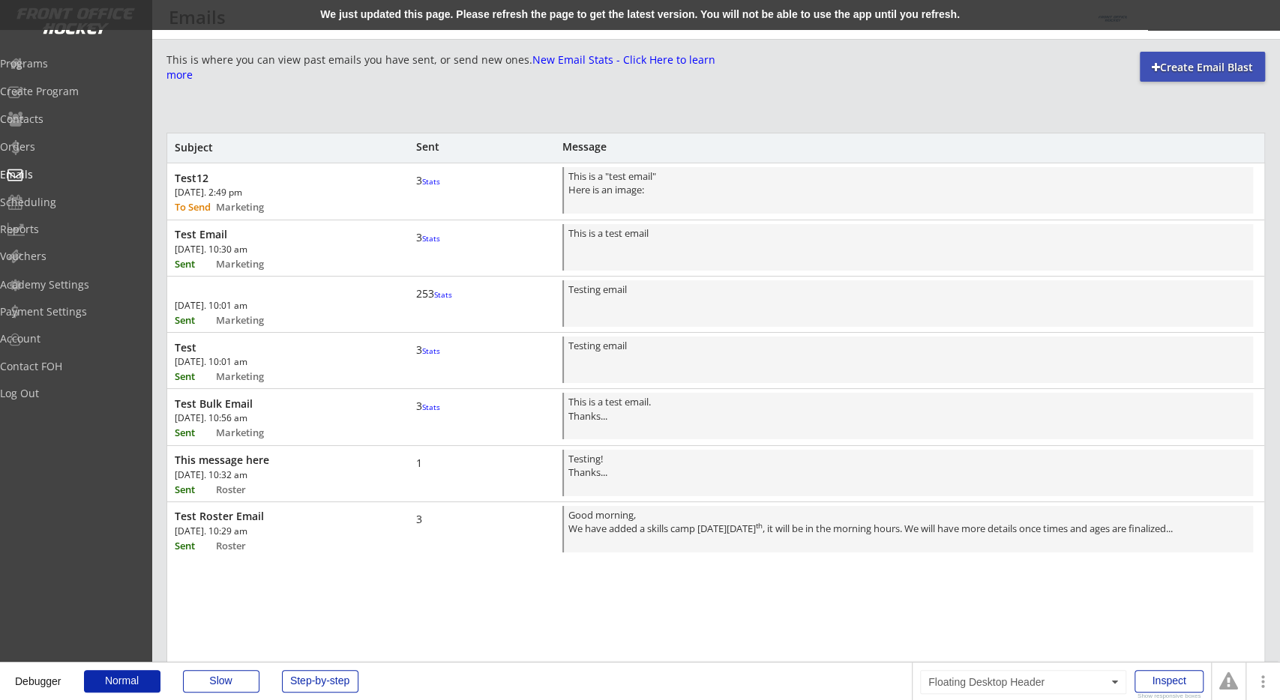
click at [1184, 15] on div "We just updated this page. Please refresh the page to get the latest version. Y…" at bounding box center [640, 15] width 1280 height 30
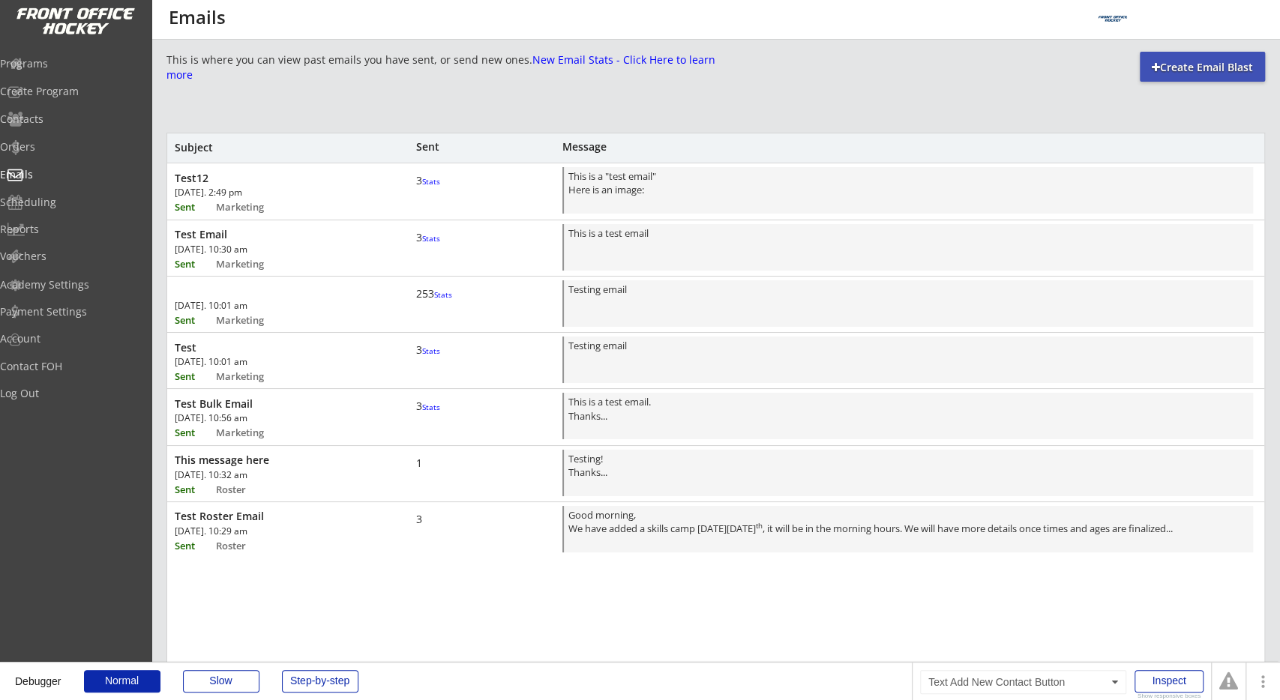
click at [1152, 71] on div at bounding box center [1156, 67] width 8 height 10
select select ""All""
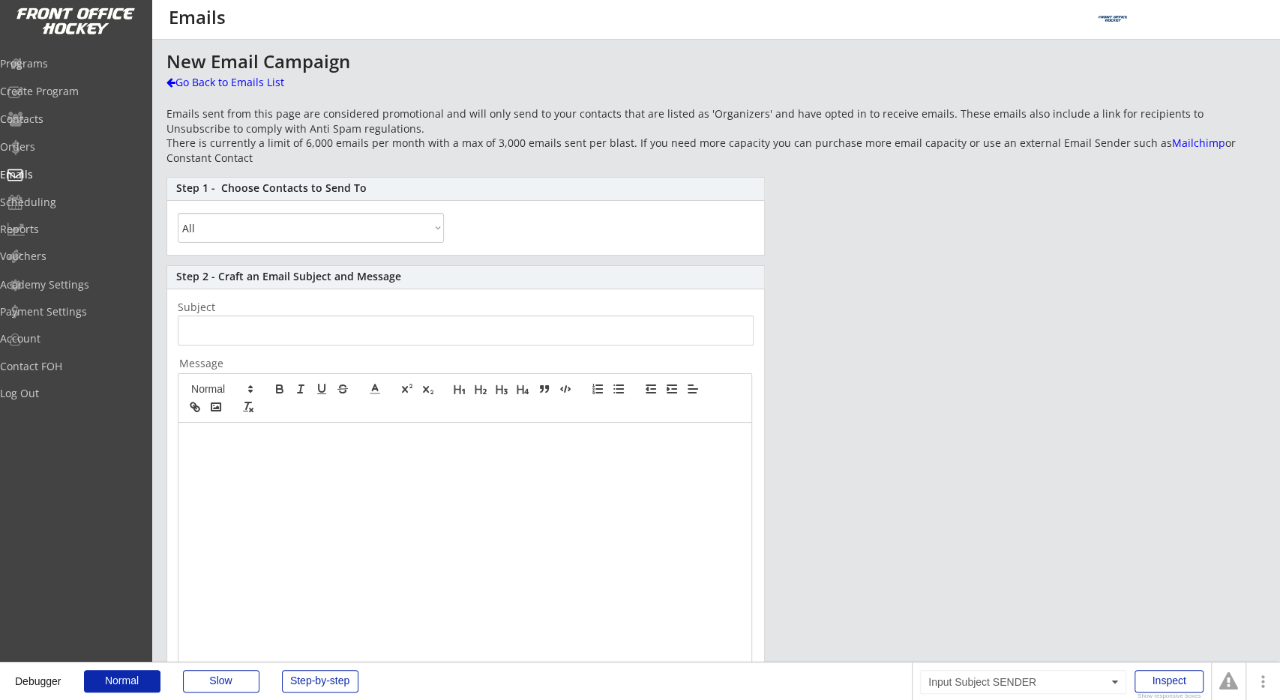
click at [441, 335] on input "input" at bounding box center [466, 331] width 576 height 30
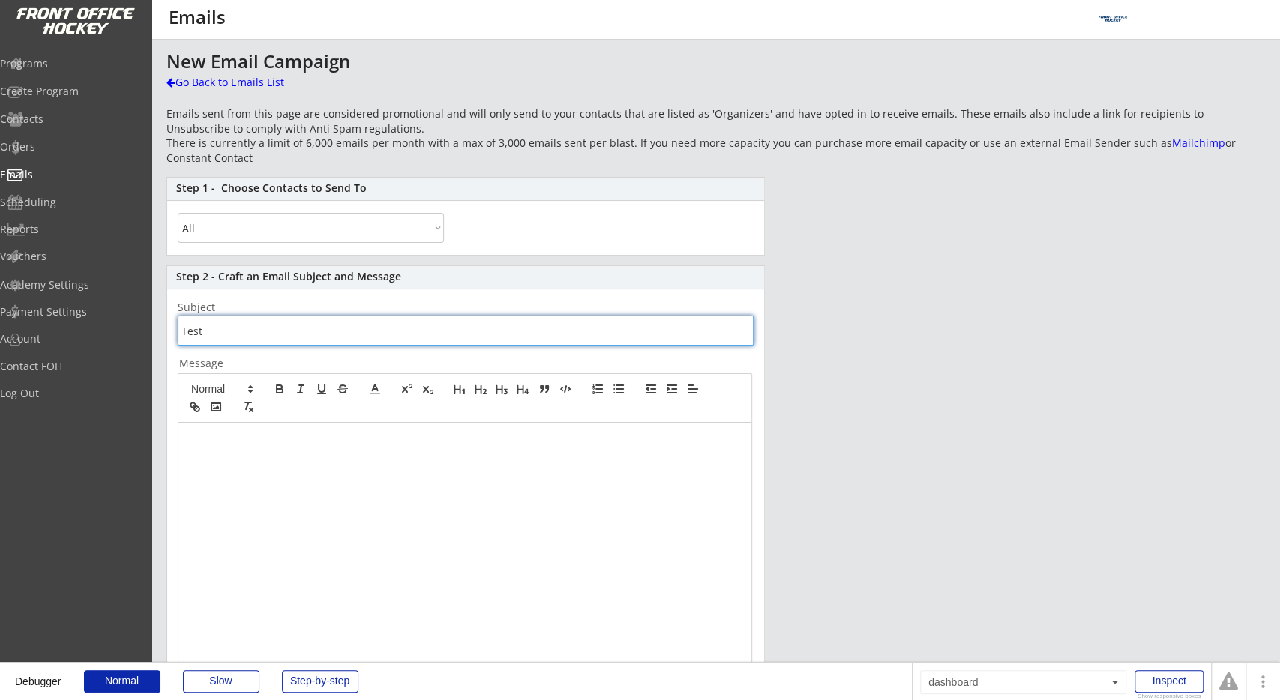
type input "Test"
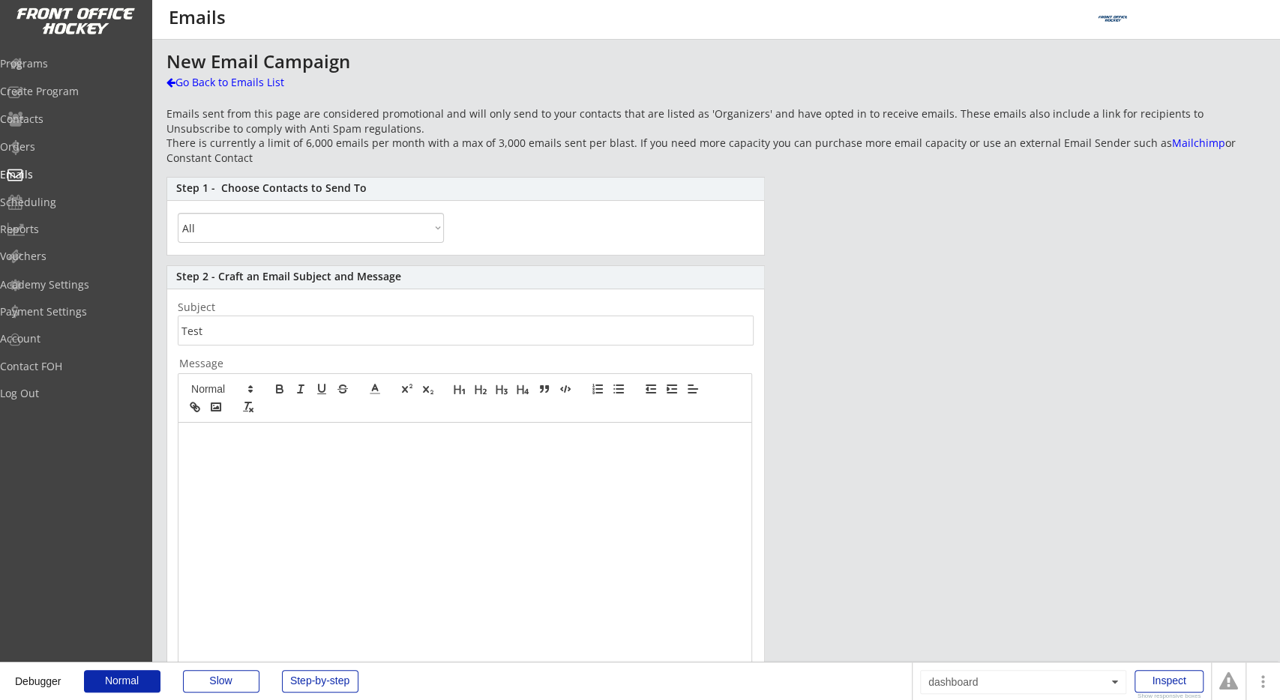
click at [669, 541] on div at bounding box center [464, 563] width 573 height 281
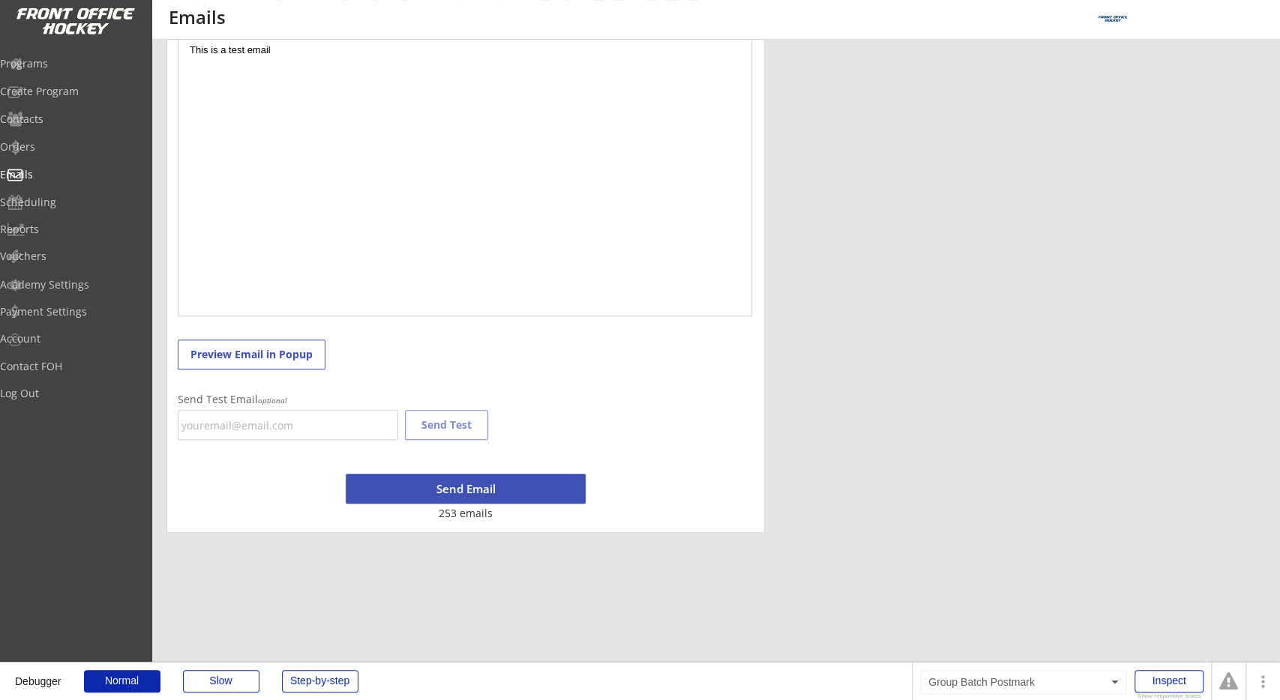
scroll to position [390, 0]
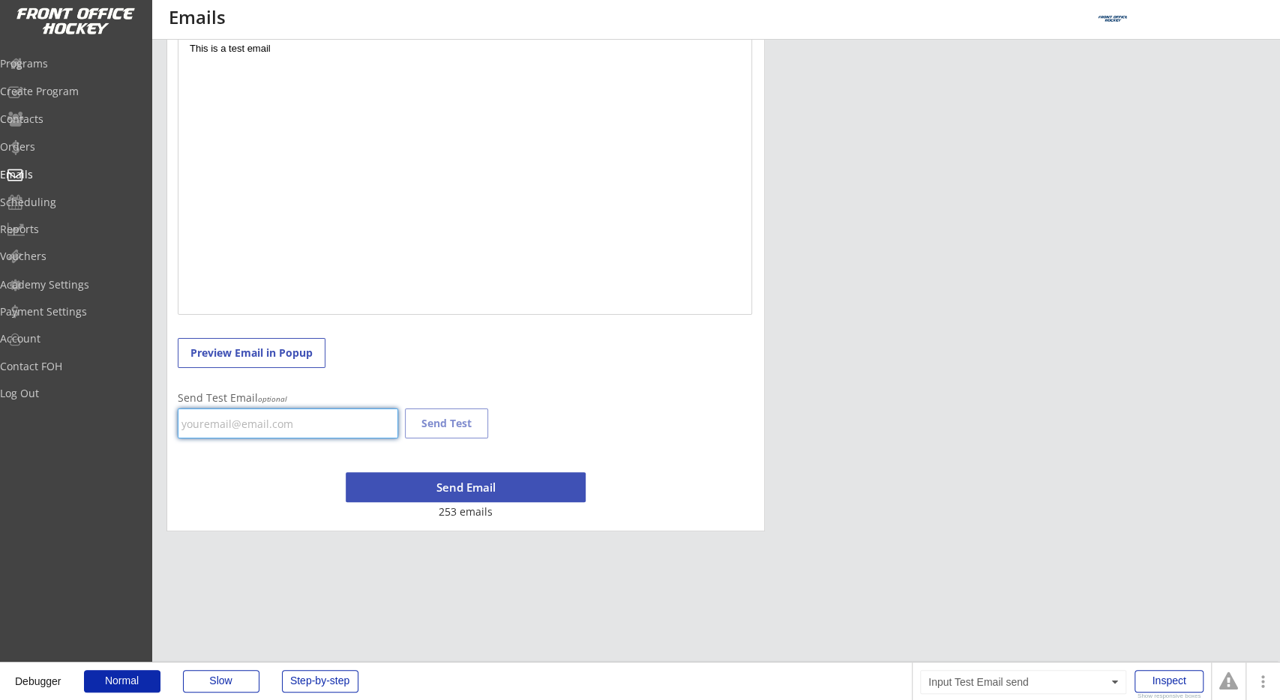
click at [342, 430] on input "email" at bounding box center [288, 424] width 220 height 30
type input "[EMAIL_ADDRESS][DOMAIN_NAME]"
click at [566, 395] on div "Step 2 - Craft an Email Subject and Message Subject Message This is a test emai…" at bounding box center [465, 204] width 598 height 656
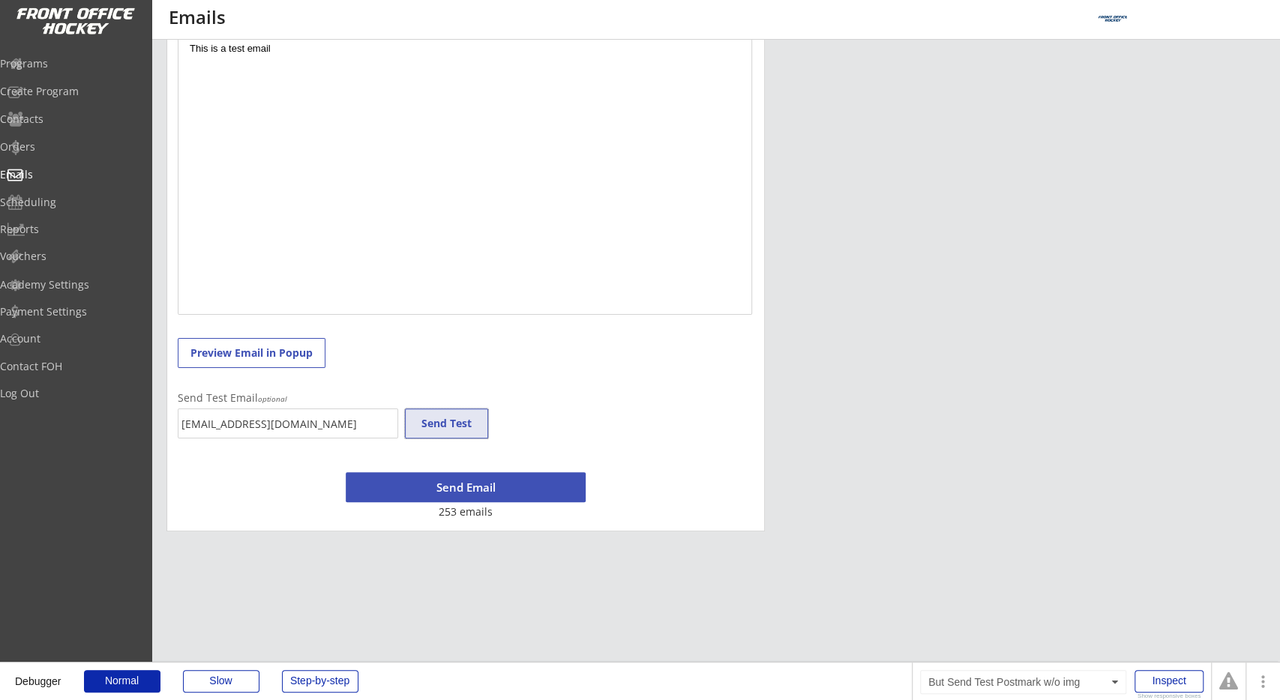
click at [466, 420] on button "Send Test" at bounding box center [446, 424] width 83 height 30
click at [1232, 684] on div at bounding box center [1228, 681] width 19 height 19
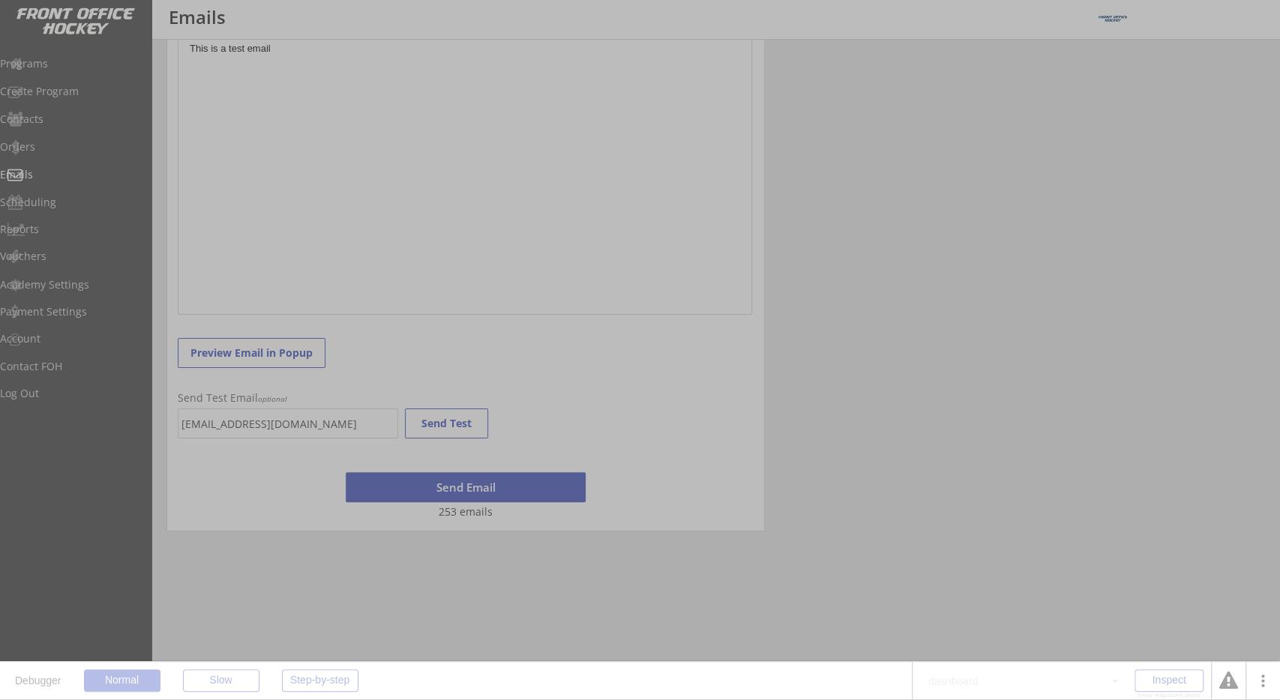
click at [1232, 684] on div at bounding box center [1228, 681] width 19 height 19
click at [1227, 683] on div at bounding box center [1228, 681] width 19 height 19
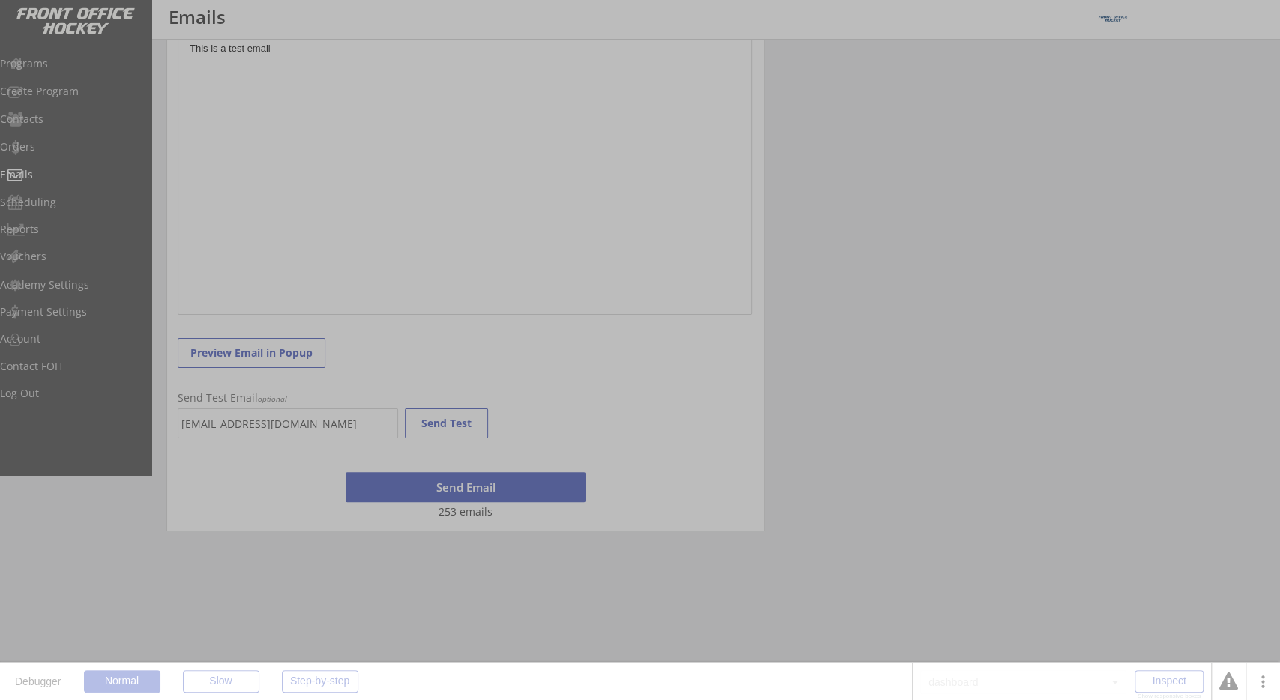
click at [816, 404] on div at bounding box center [640, 350] width 1280 height 700
click at [1231, 686] on div at bounding box center [1228, 681] width 19 height 19
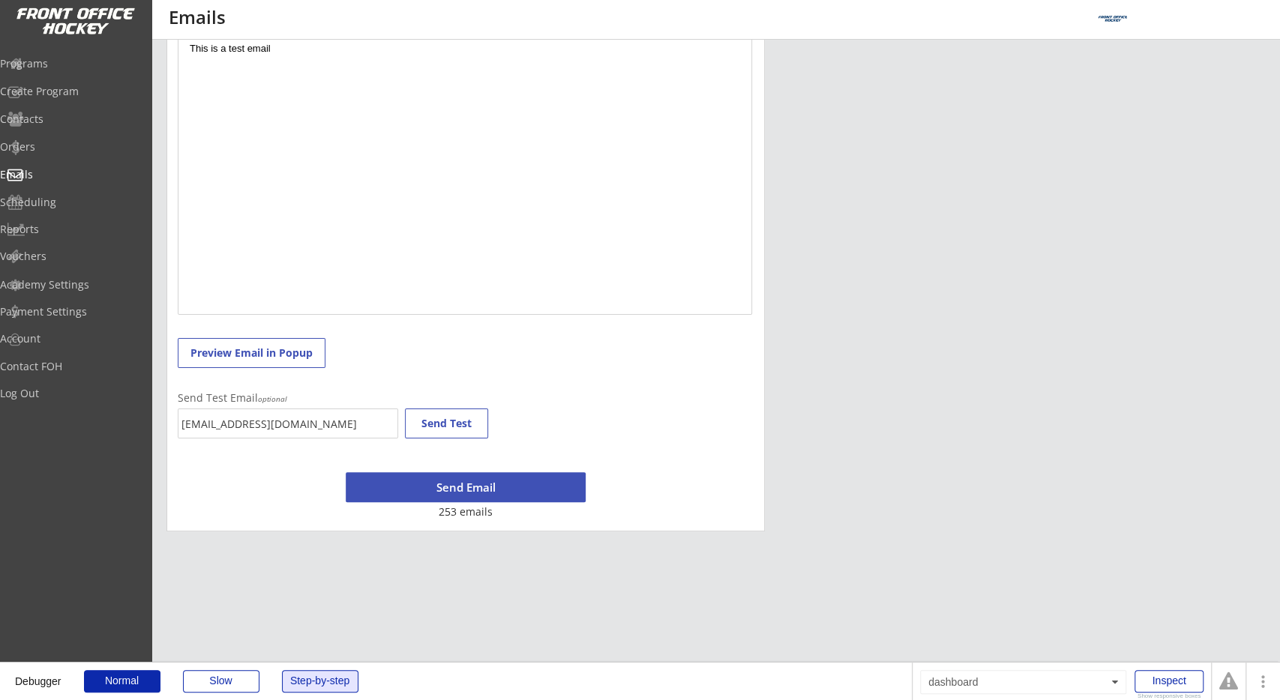
click at [304, 684] on div "Step-by-step" at bounding box center [320, 681] width 76 height 22
click at [462, 413] on button "Send Test" at bounding box center [446, 424] width 83 height 30
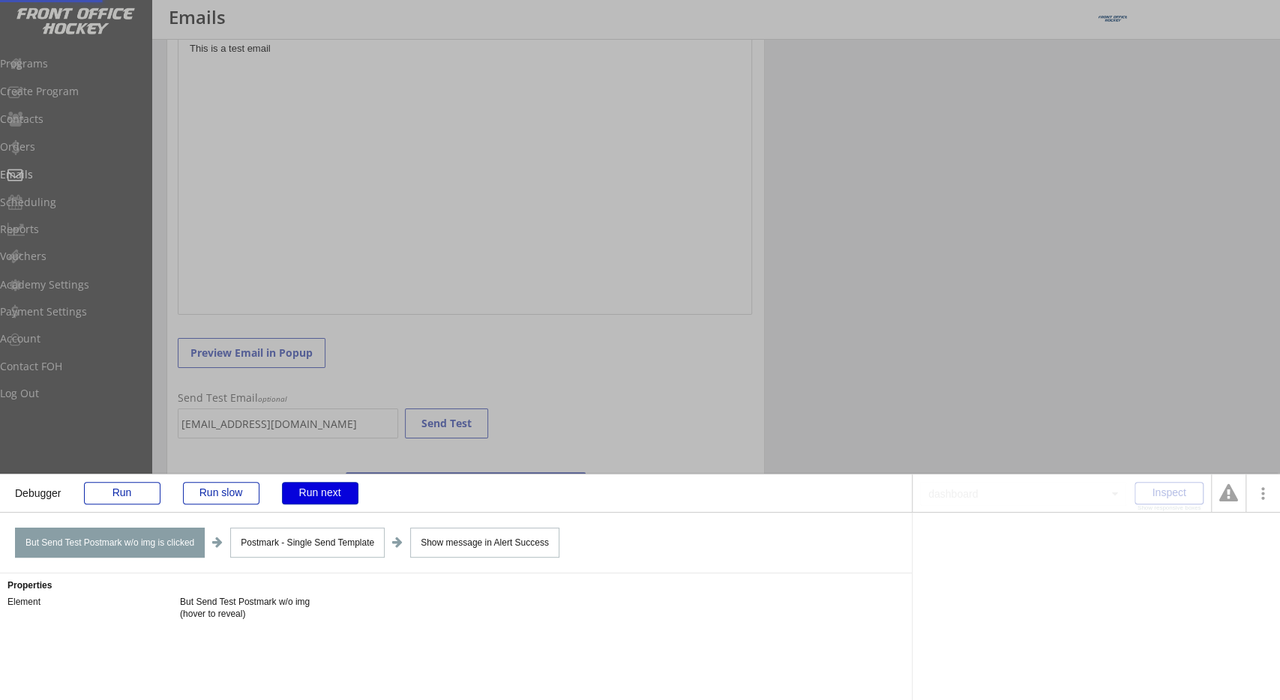
click at [323, 485] on div "Run next" at bounding box center [320, 493] width 76 height 22
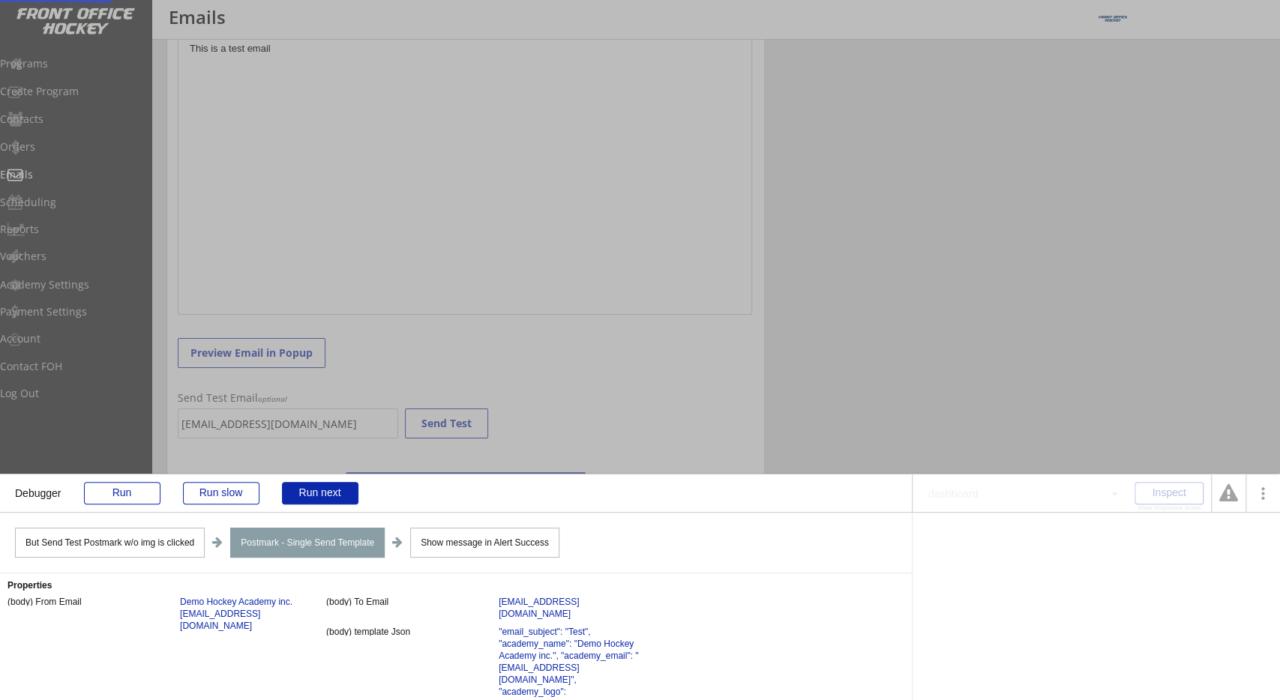
click at [365, 607] on div "(body) To Email gf_wolfer@hotmail.ca" at bounding box center [485, 608] width 319 height 24
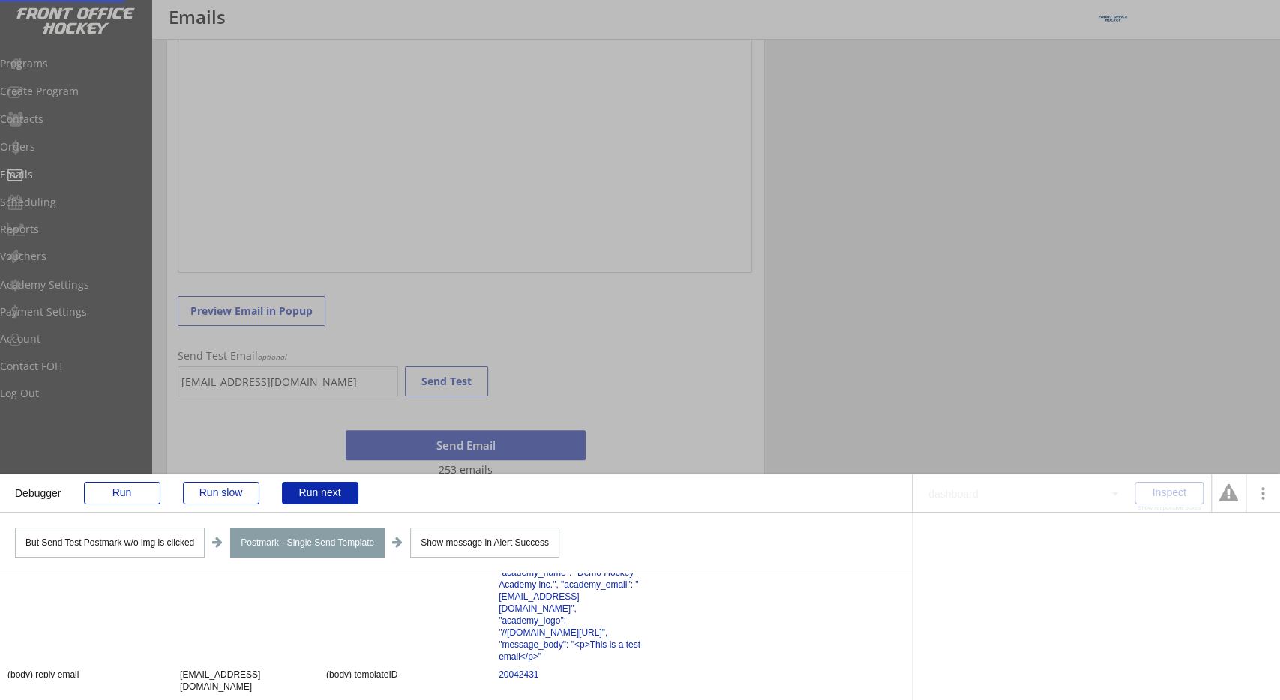
scroll to position [455, 0]
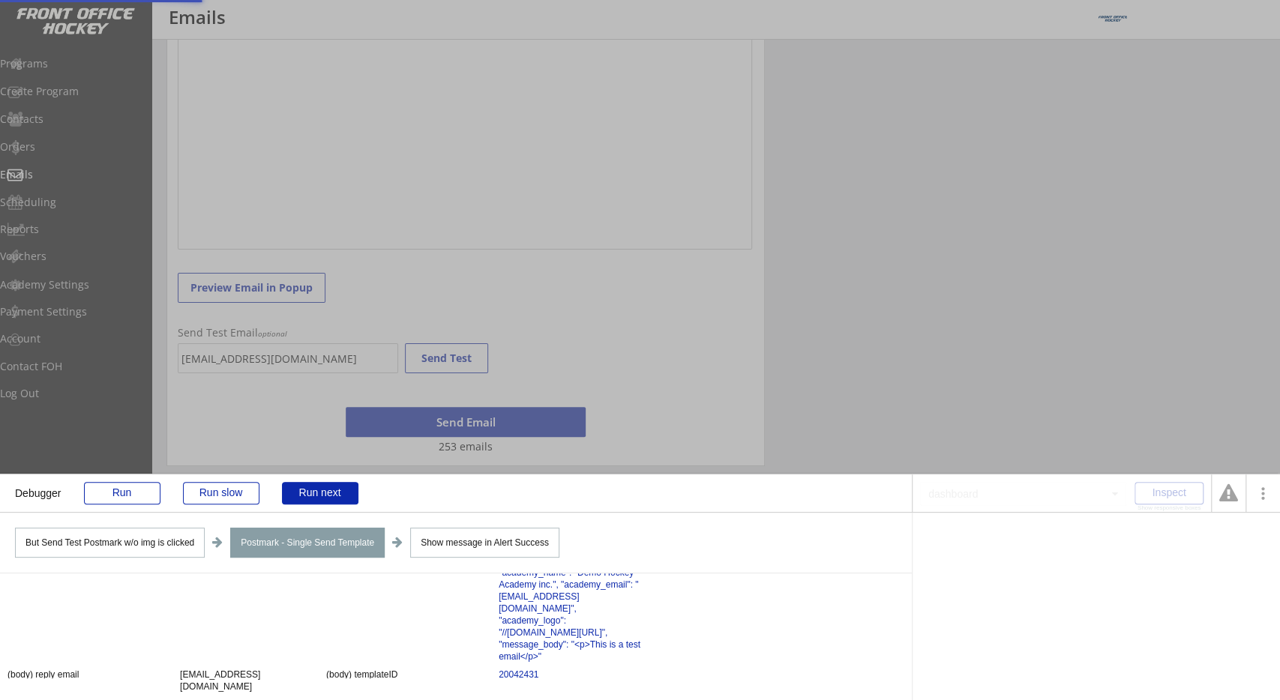
click at [1229, 485] on div at bounding box center [1228, 493] width 19 height 19
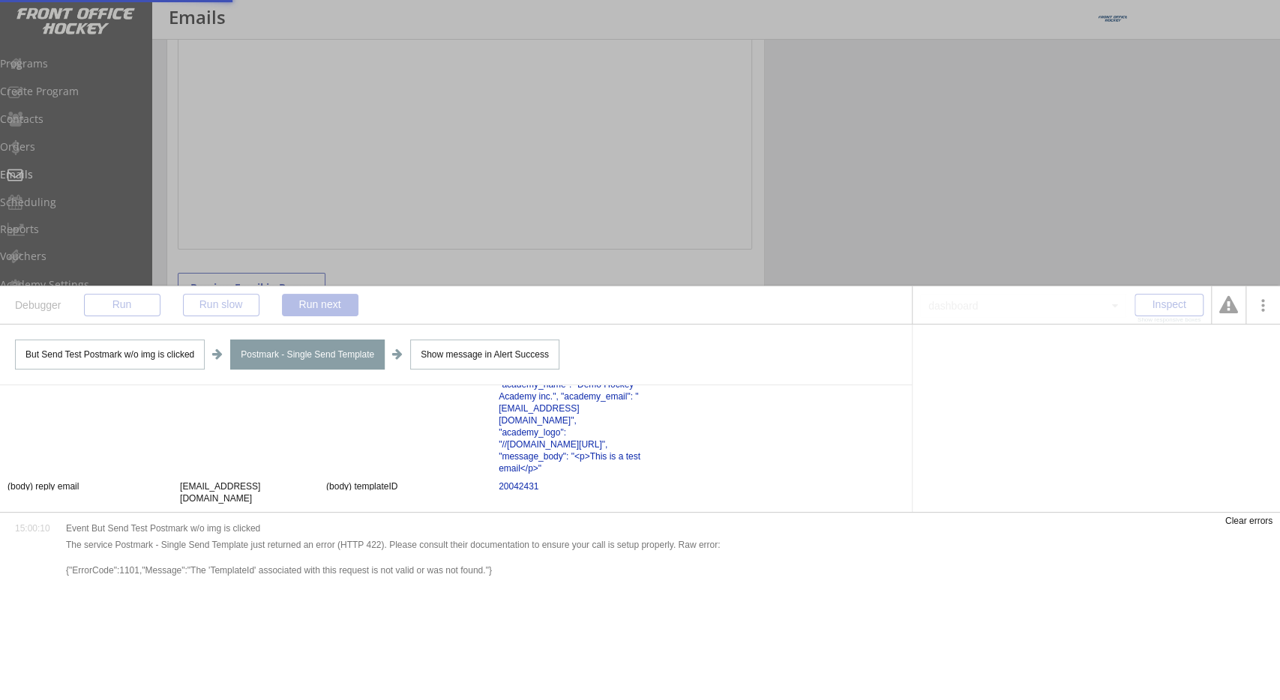
click at [1221, 312] on div at bounding box center [1228, 305] width 19 height 19
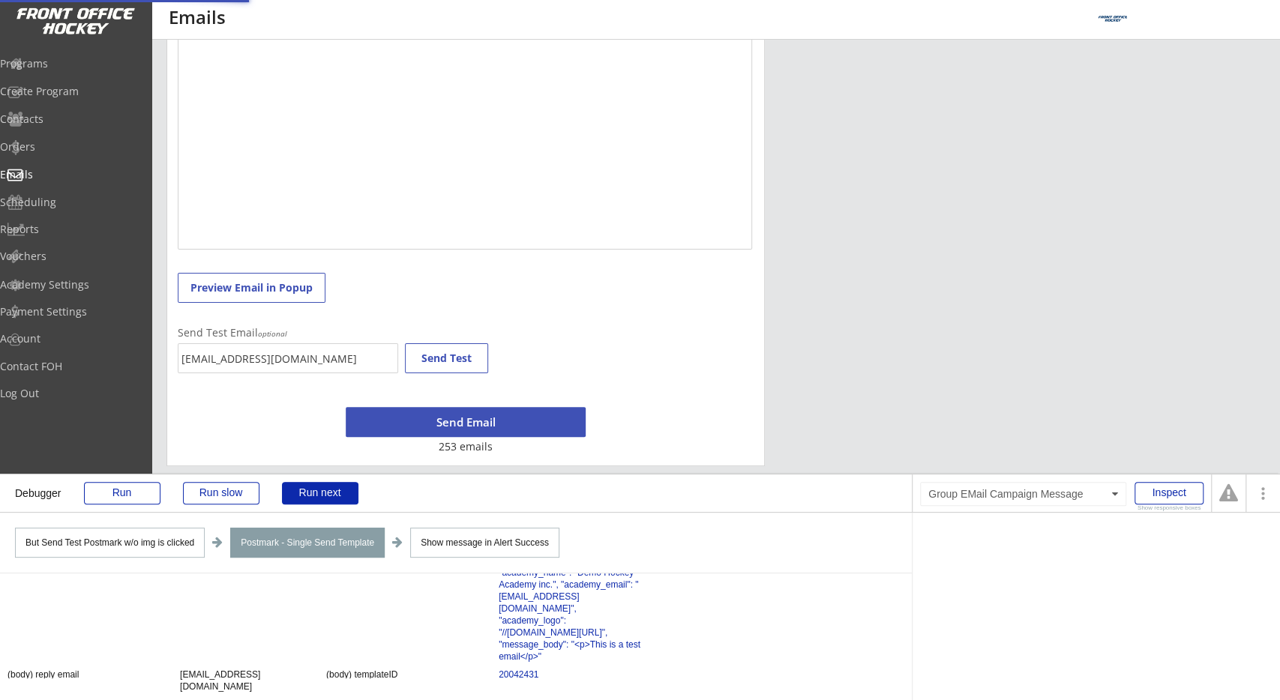
click at [663, 334] on div "Step 2 - Craft an Email Subject and Message Subject Message This is a test emai…" at bounding box center [465, 138] width 598 height 656
click at [104, 487] on div "Run" at bounding box center [122, 493] width 76 height 22
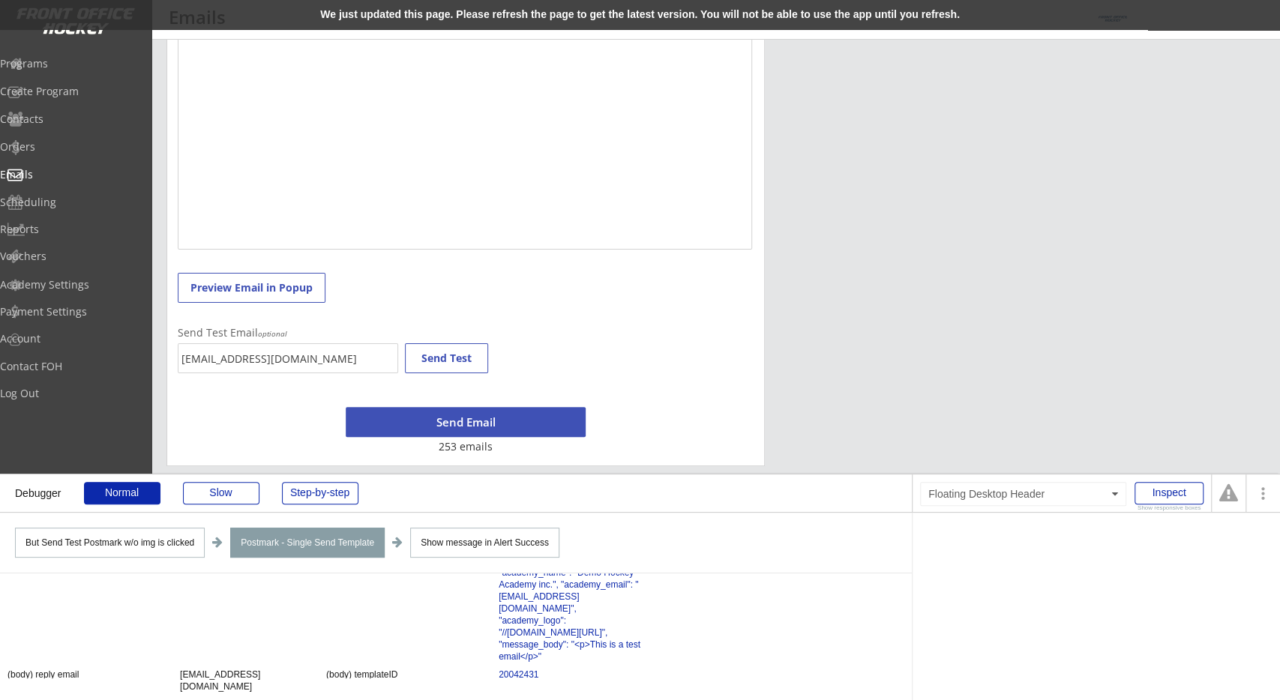
click at [517, 19] on div "We just updated this page. Please refresh the page to get the latest version. Y…" at bounding box center [640, 15] width 1280 height 30
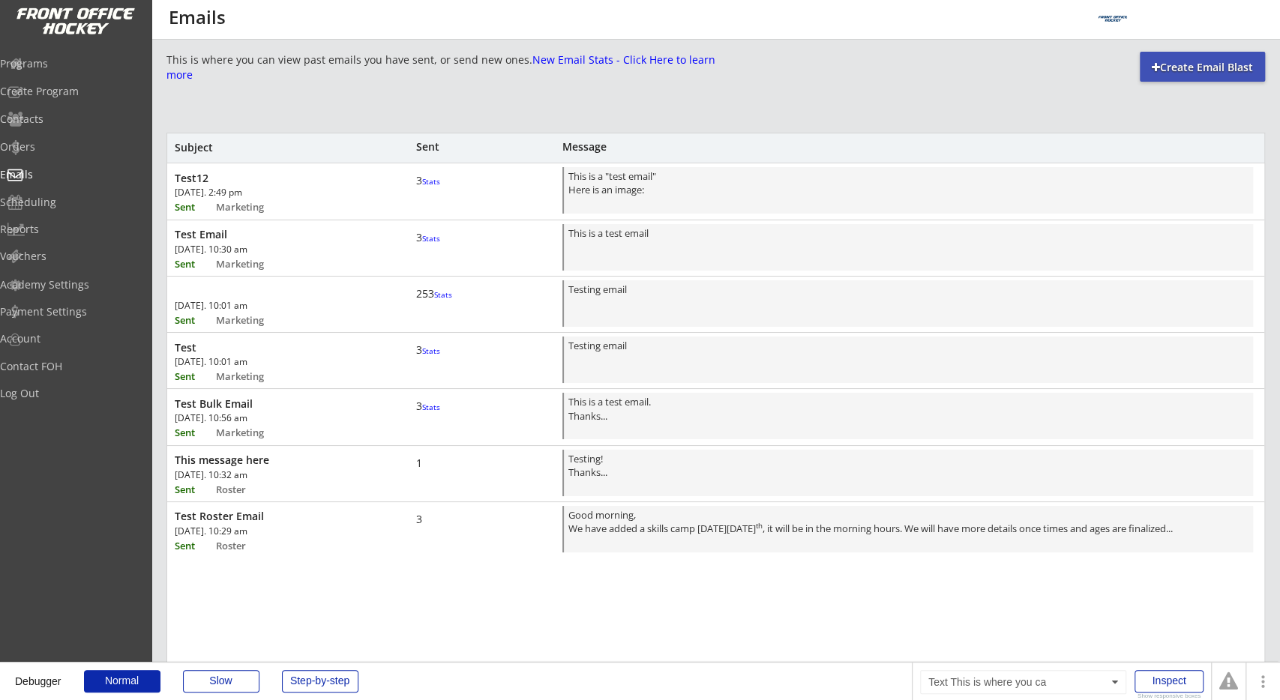
click at [535, 69] on div "This is where you can view past emails you have sent, or send new ones. New Ema…" at bounding box center [440, 66] width 549 height 29
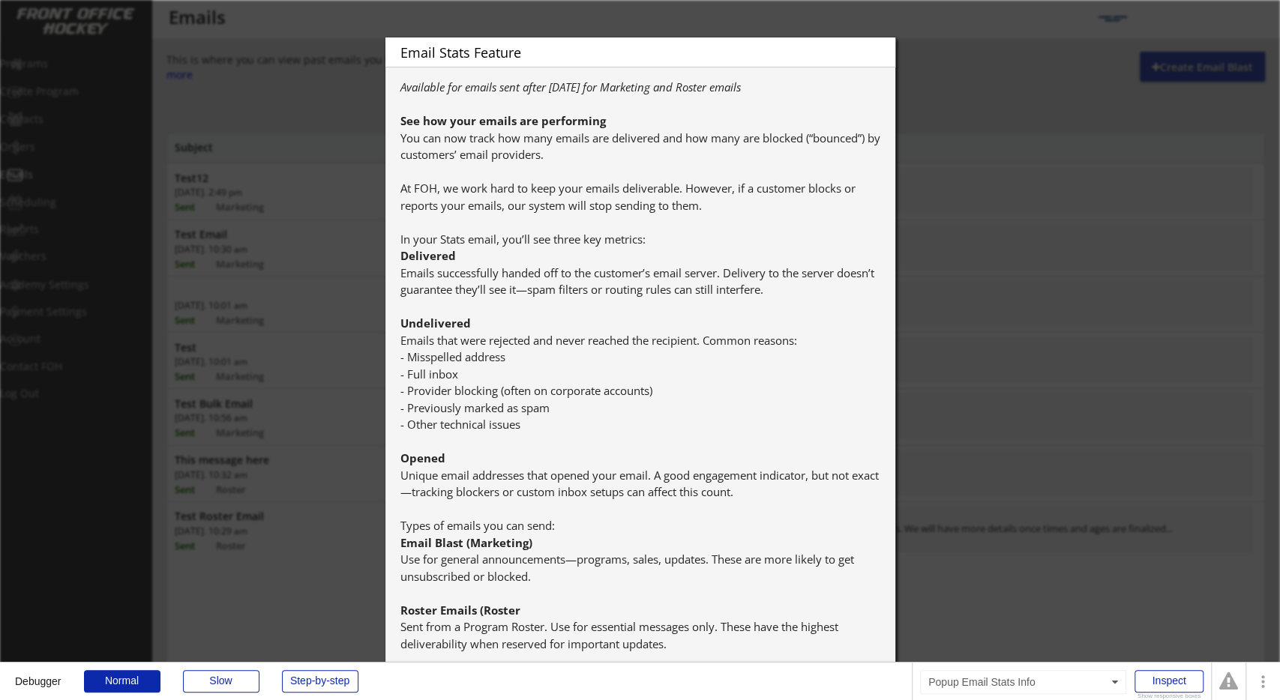
click at [1046, 73] on div at bounding box center [640, 350] width 1280 height 700
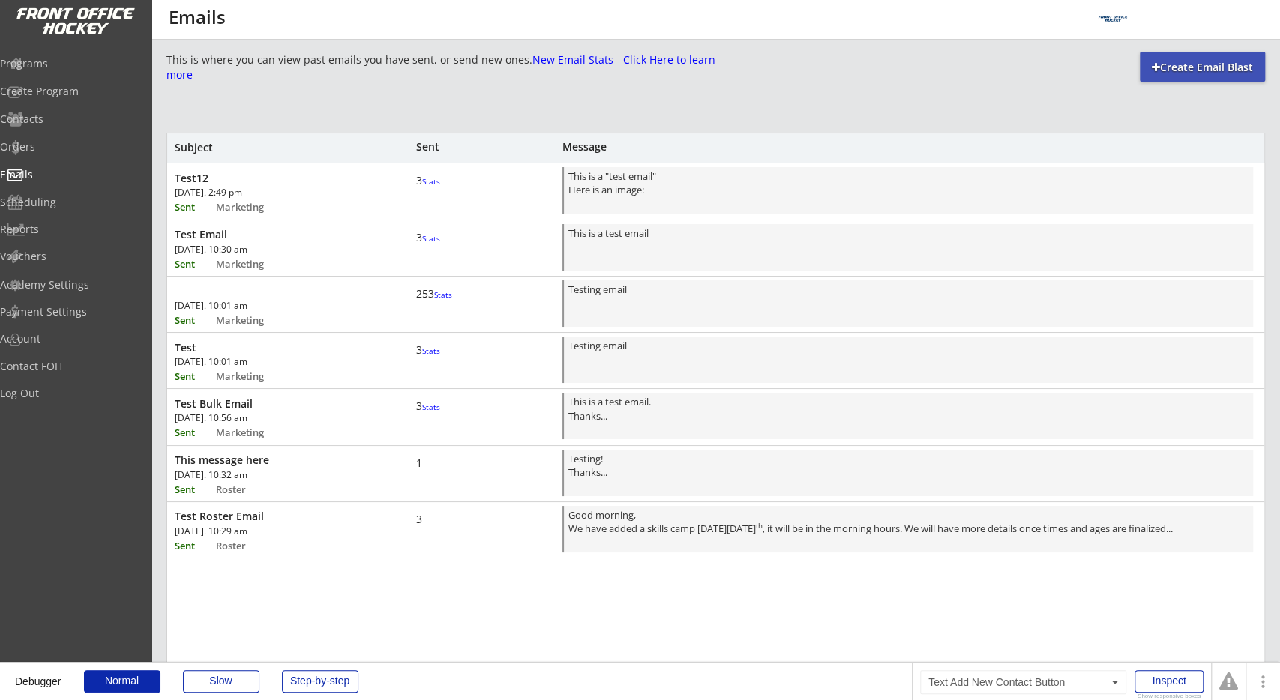
click at [1166, 60] on div "Create Email Blast" at bounding box center [1202, 67] width 125 height 15
select select ""All""
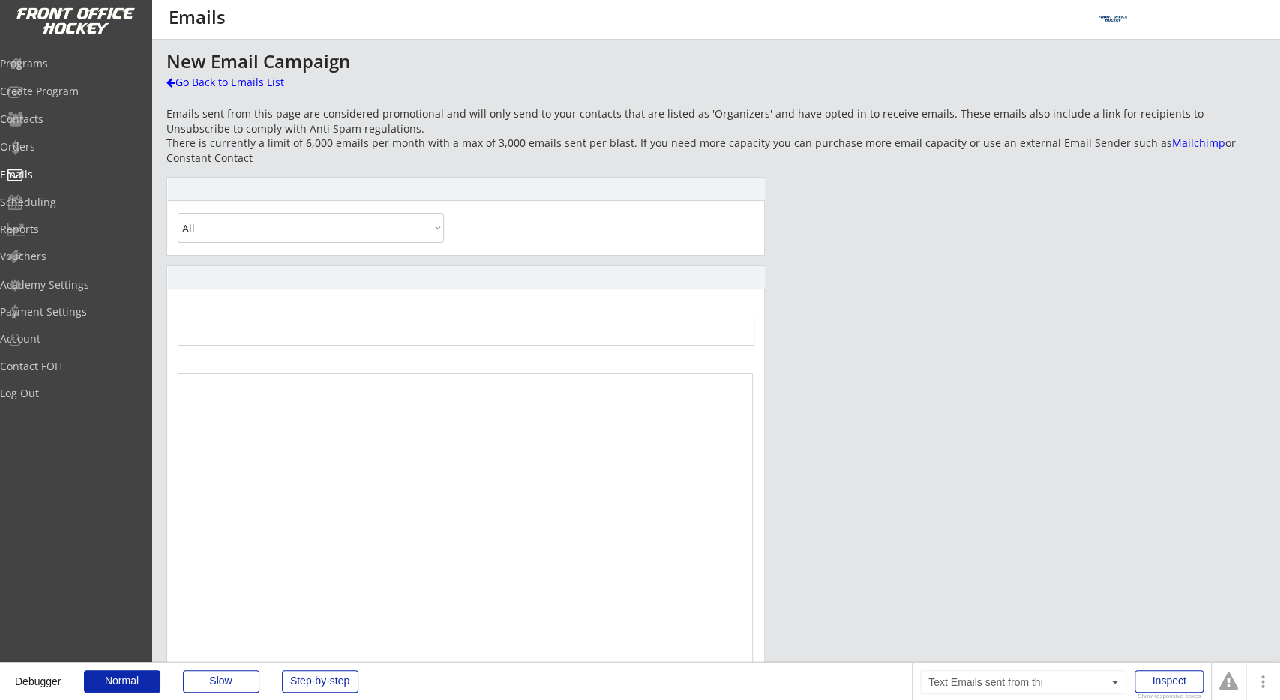
click at [452, 174] on div "New Email Campaign Go Back to Emails List Emails sent from this page are consid…" at bounding box center [715, 487] width 1098 height 870
click at [356, 298] on div "Preview Email in Popup Send Test Send Email" at bounding box center [465, 593] width 598 height 656
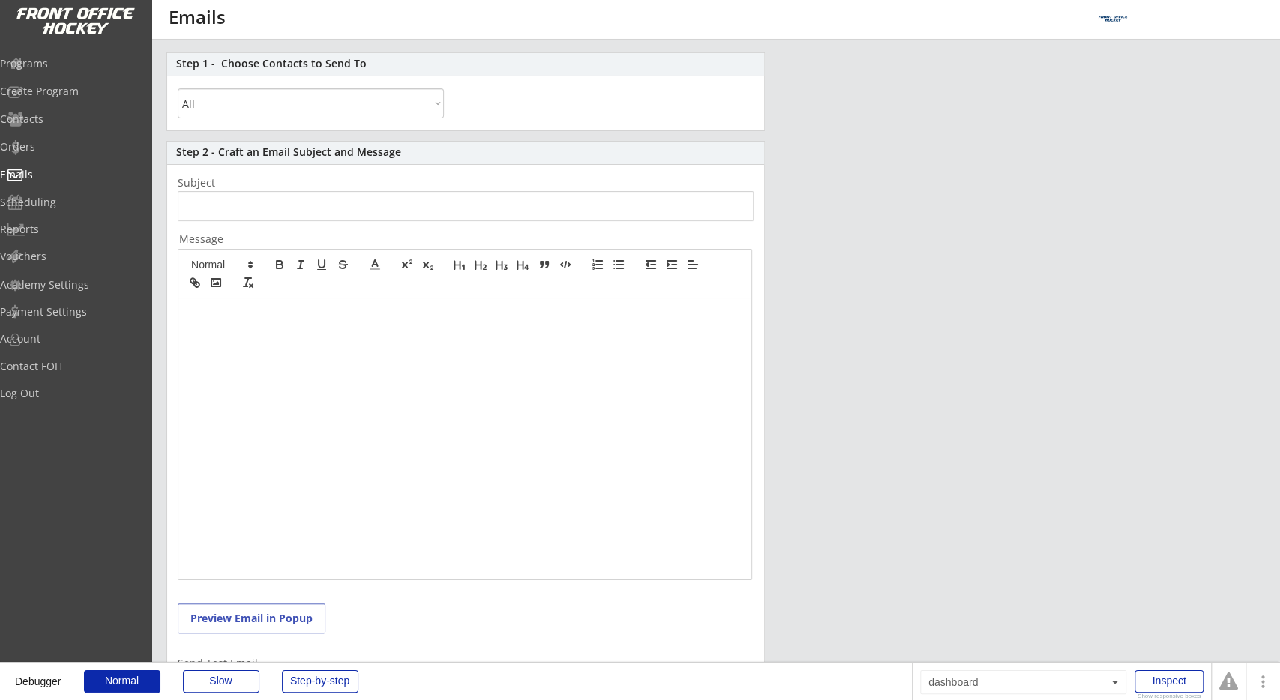
scroll to position [156, 0]
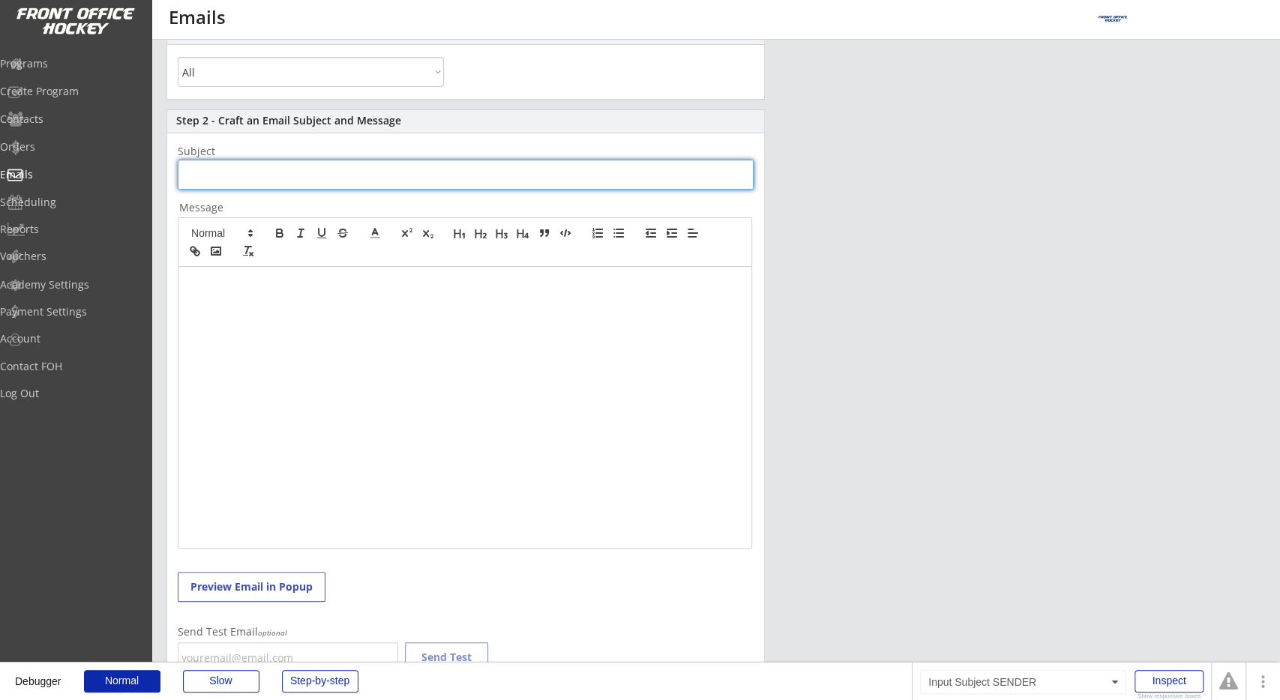
click at [355, 166] on input "input" at bounding box center [466, 175] width 576 height 30
type input "Test"
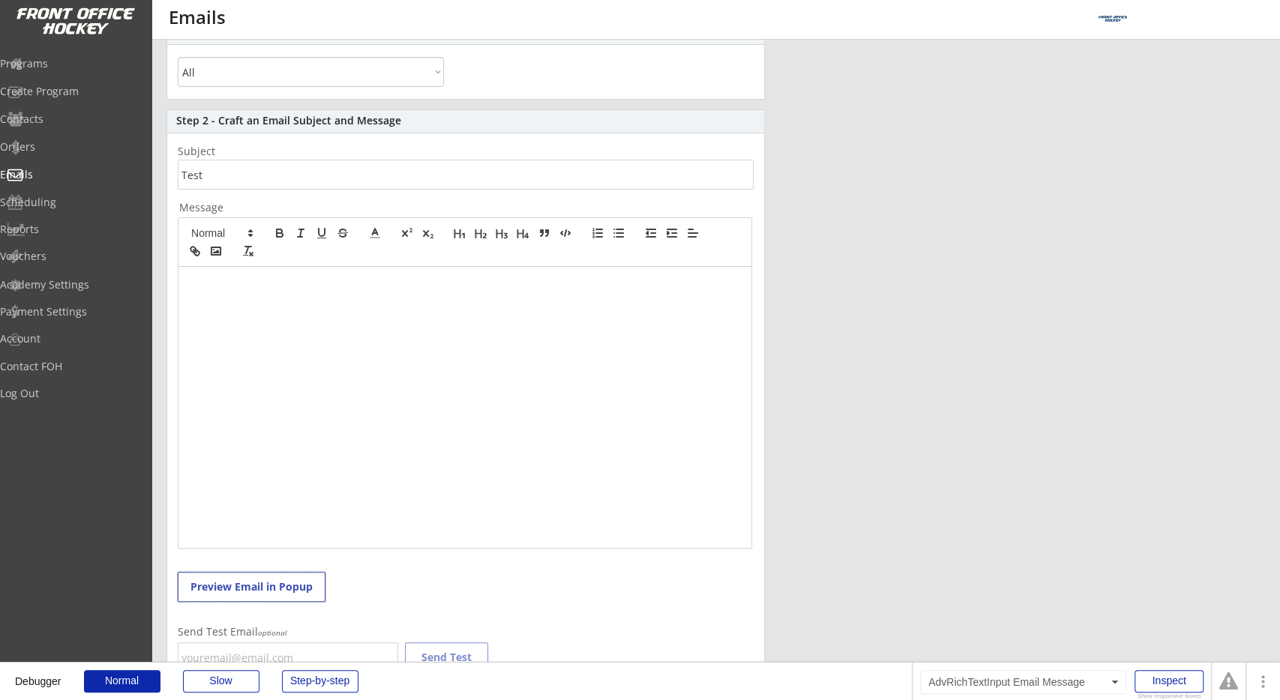
click at [357, 317] on div at bounding box center [464, 407] width 573 height 281
click at [301, 572] on button "Preview Email in Popup" at bounding box center [252, 587] width 148 height 30
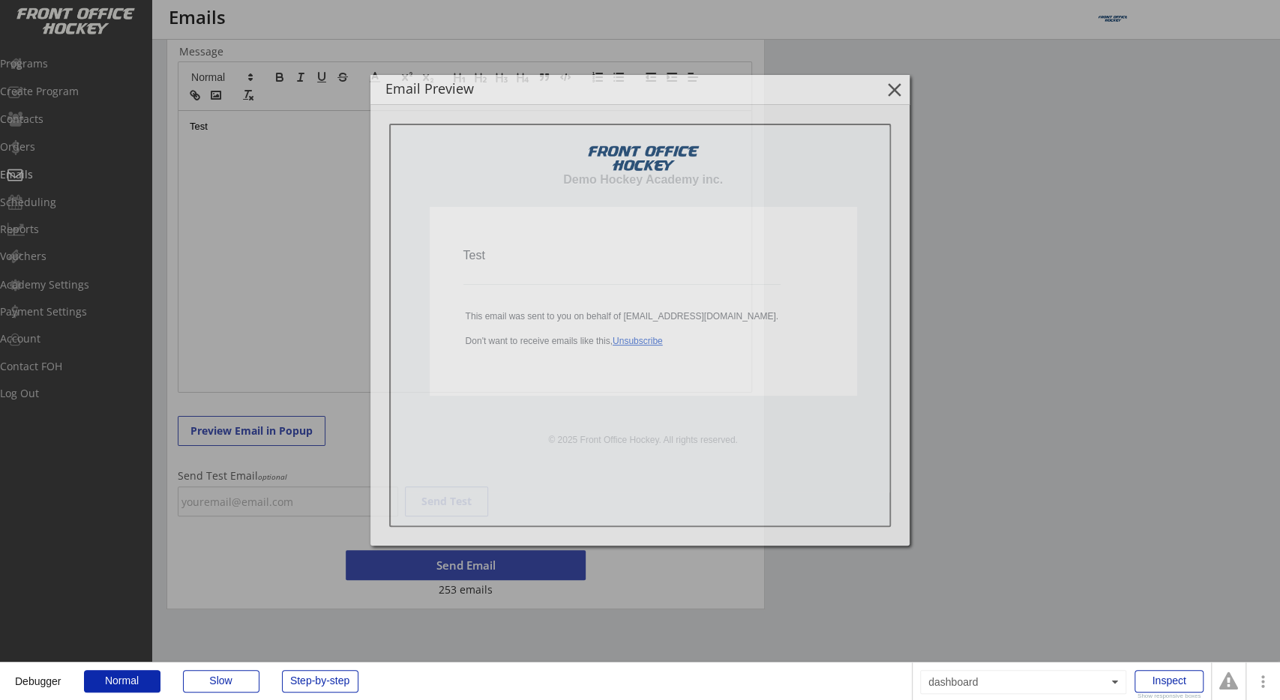
scroll to position [0, 0]
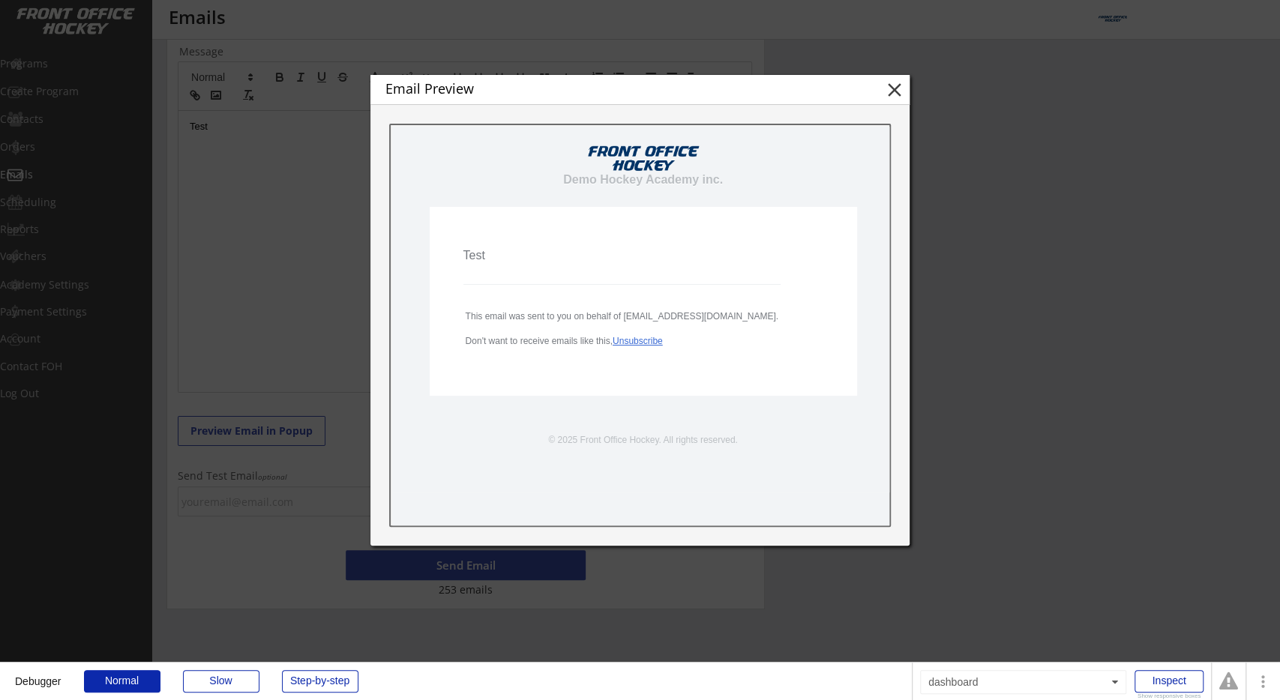
click at [349, 504] on div at bounding box center [640, 350] width 1280 height 700
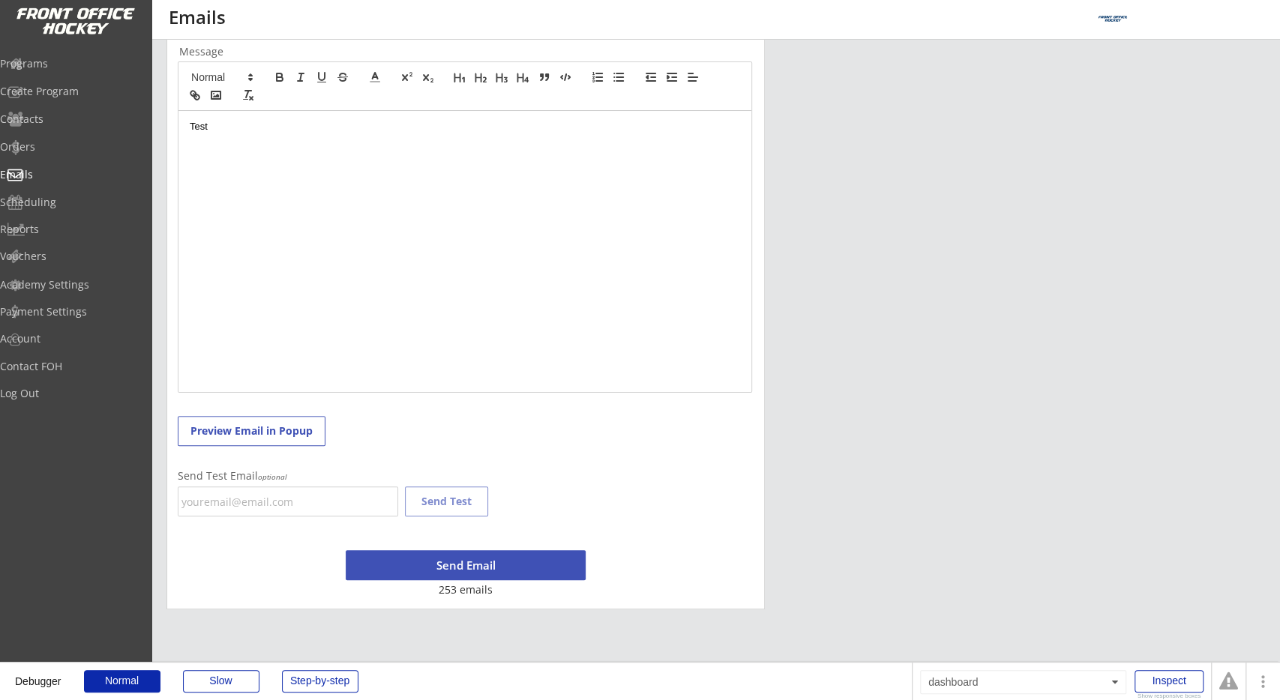
click at [326, 503] on input "email" at bounding box center [288, 502] width 220 height 30
type input "[EMAIL_ADDRESS][PERSON_NAME][DOMAIN_NAME]"
click at [634, 514] on div "Step 2 - Craft an Email Subject and Message Subject Message Test Preview Email …" at bounding box center [465, 282] width 598 height 656
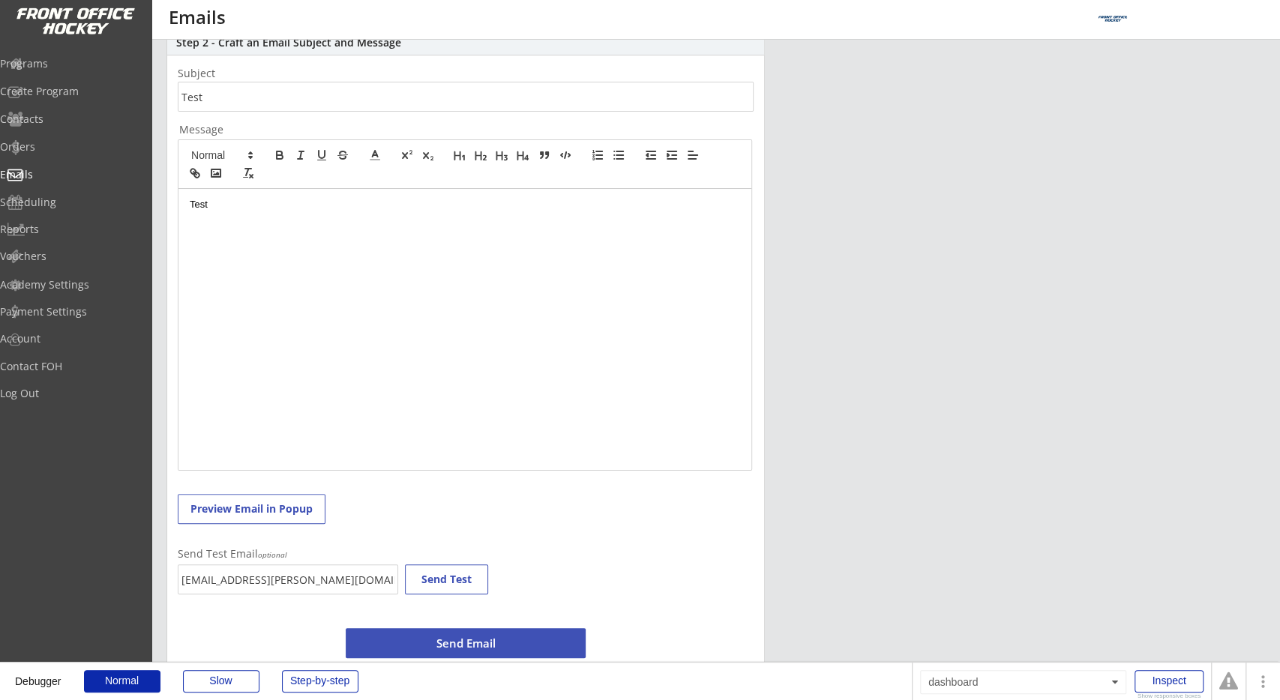
scroll to position [307, 0]
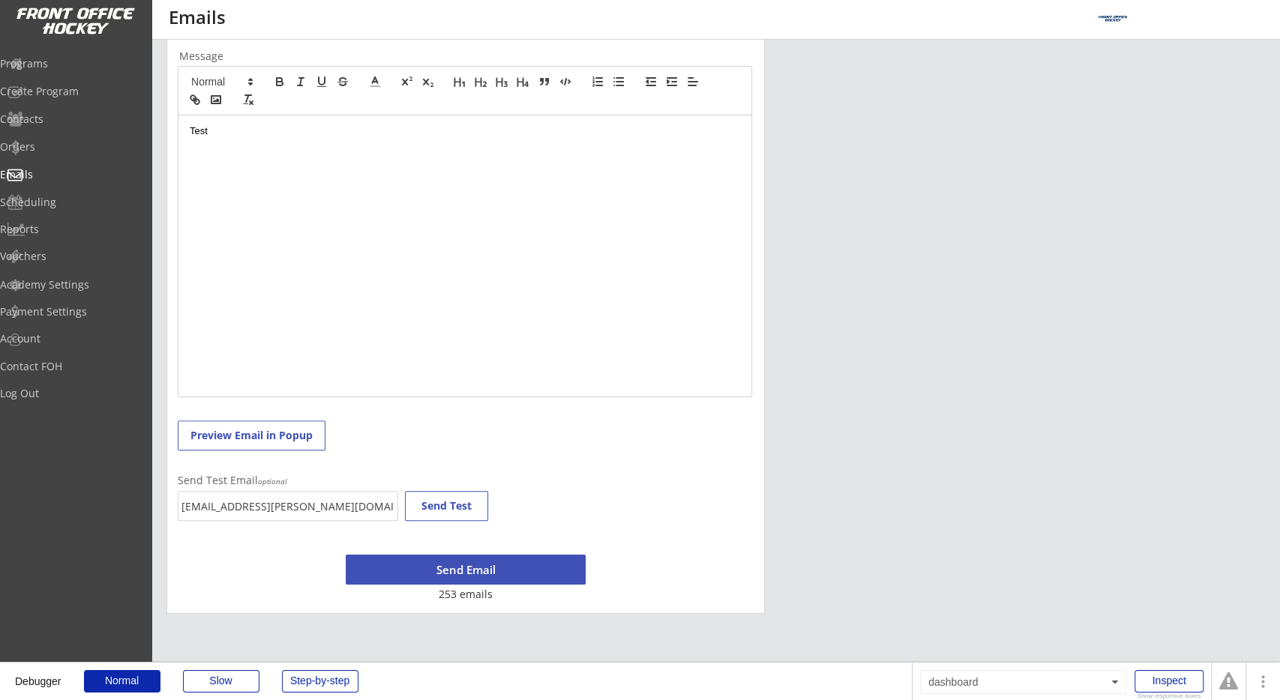
click at [467, 504] on button "Send Test" at bounding box center [446, 506] width 83 height 30
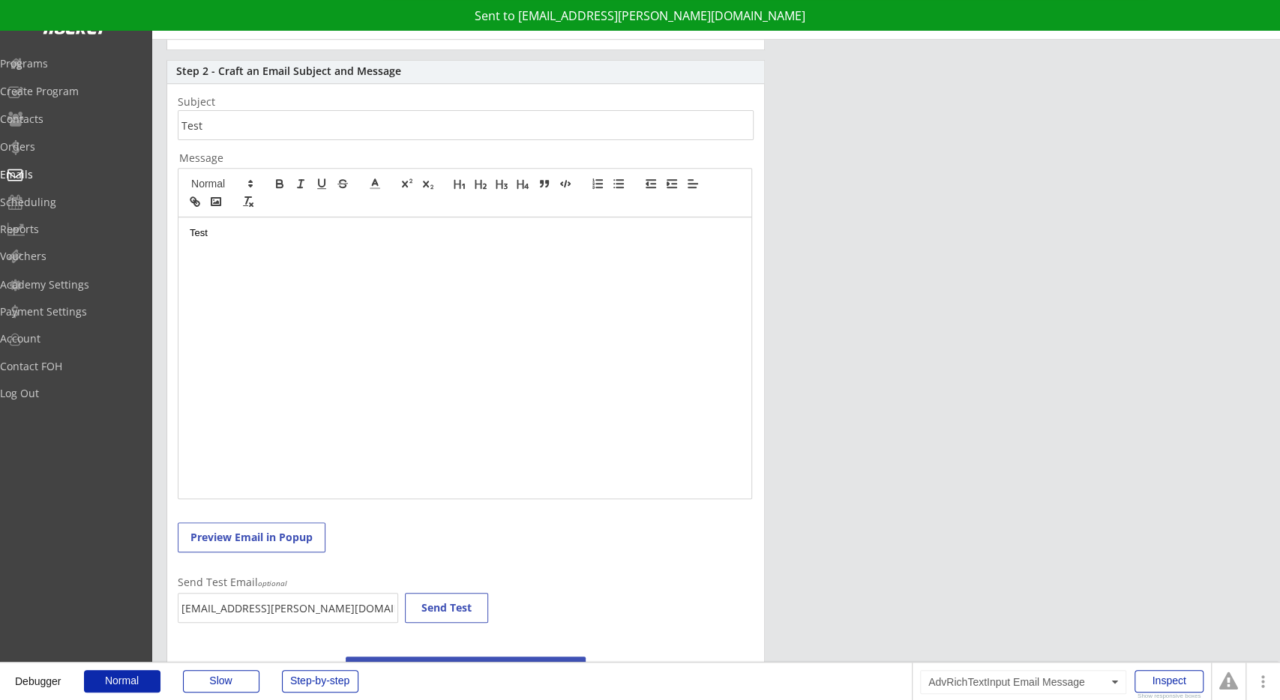
scroll to position [312, 0]
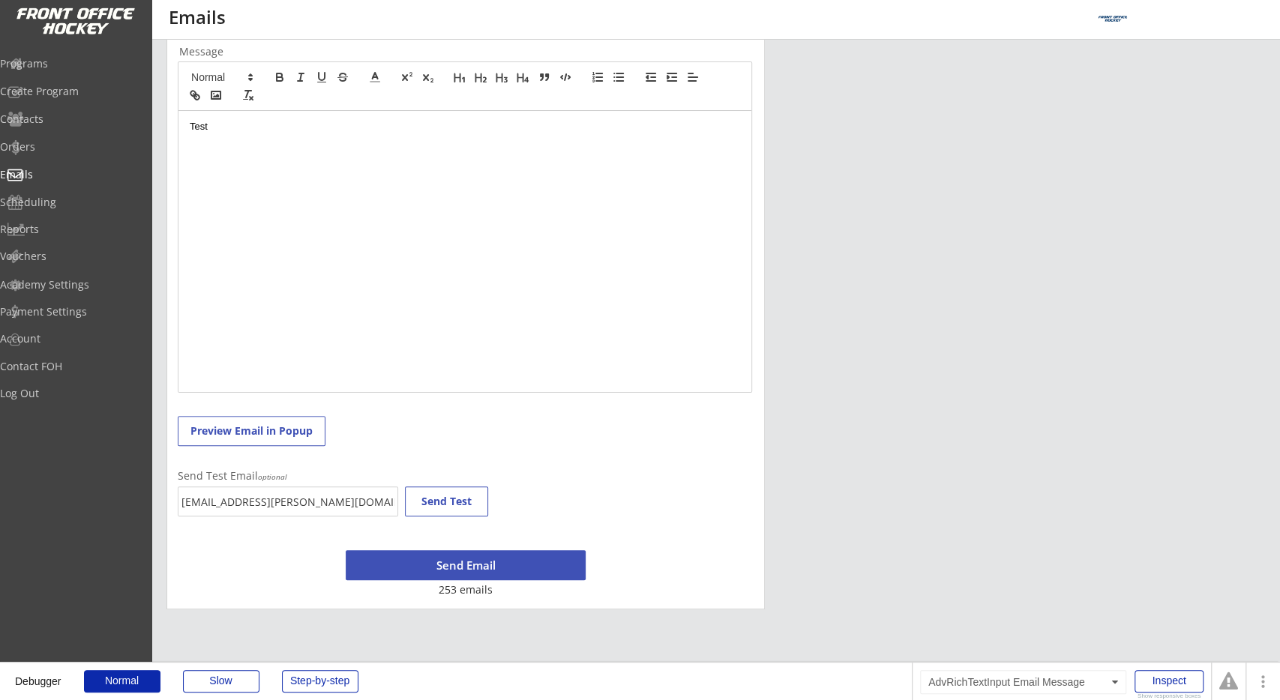
click at [323, 241] on div "Test" at bounding box center [464, 251] width 573 height 281
click at [226, 142] on p "With "ueotations"" at bounding box center [465, 140] width 550 height 13
click at [547, 271] on div "Test With "quotations"" at bounding box center [464, 251] width 573 height 281
click at [472, 502] on button "Send Test" at bounding box center [446, 502] width 83 height 30
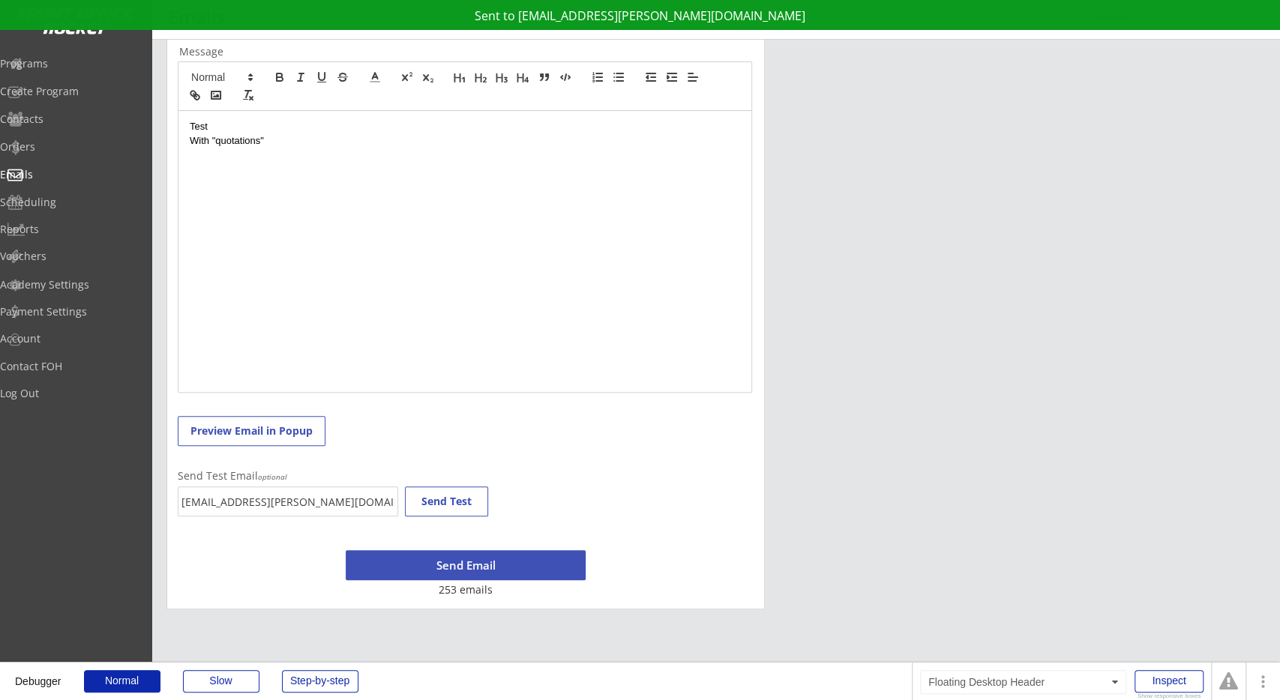
click at [286, 171] on p at bounding box center [465, 168] width 550 height 13
click at [259, 136] on p "With "quotations"" at bounding box center [465, 140] width 550 height 13
click at [265, 148] on p at bounding box center [465, 154] width 550 height 13
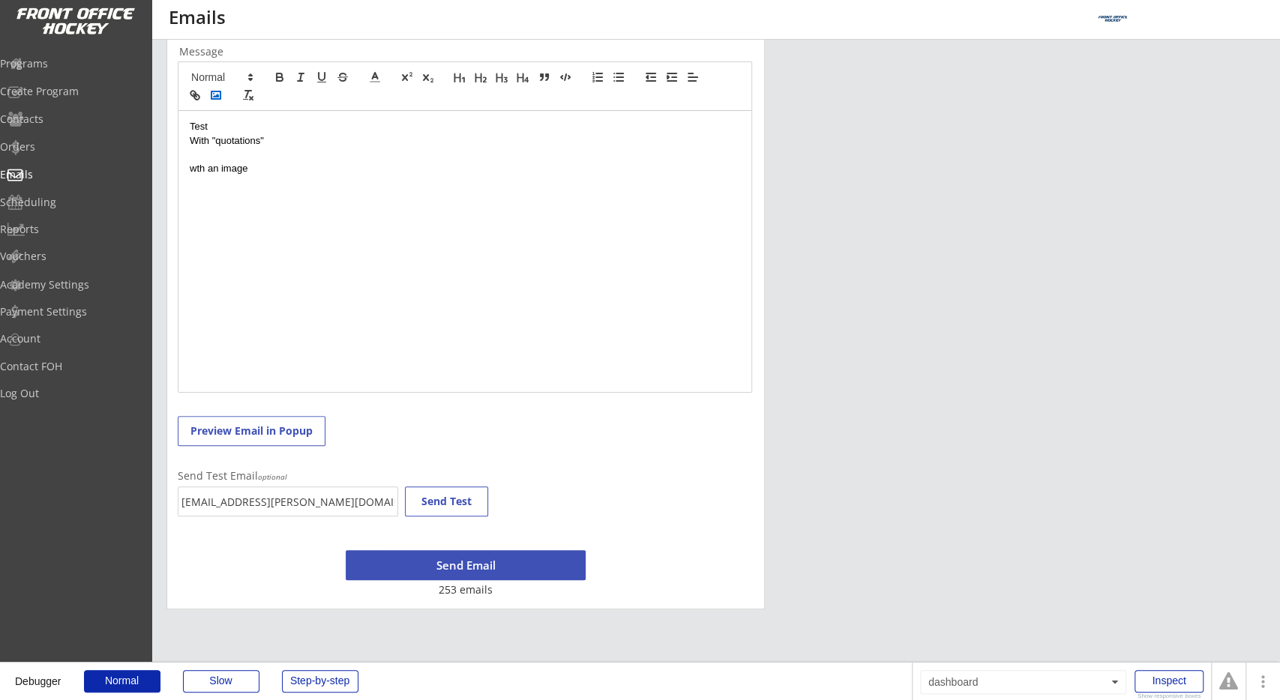
click at [220, 100] on icon "button" at bounding box center [215, 94] width 13 height 13
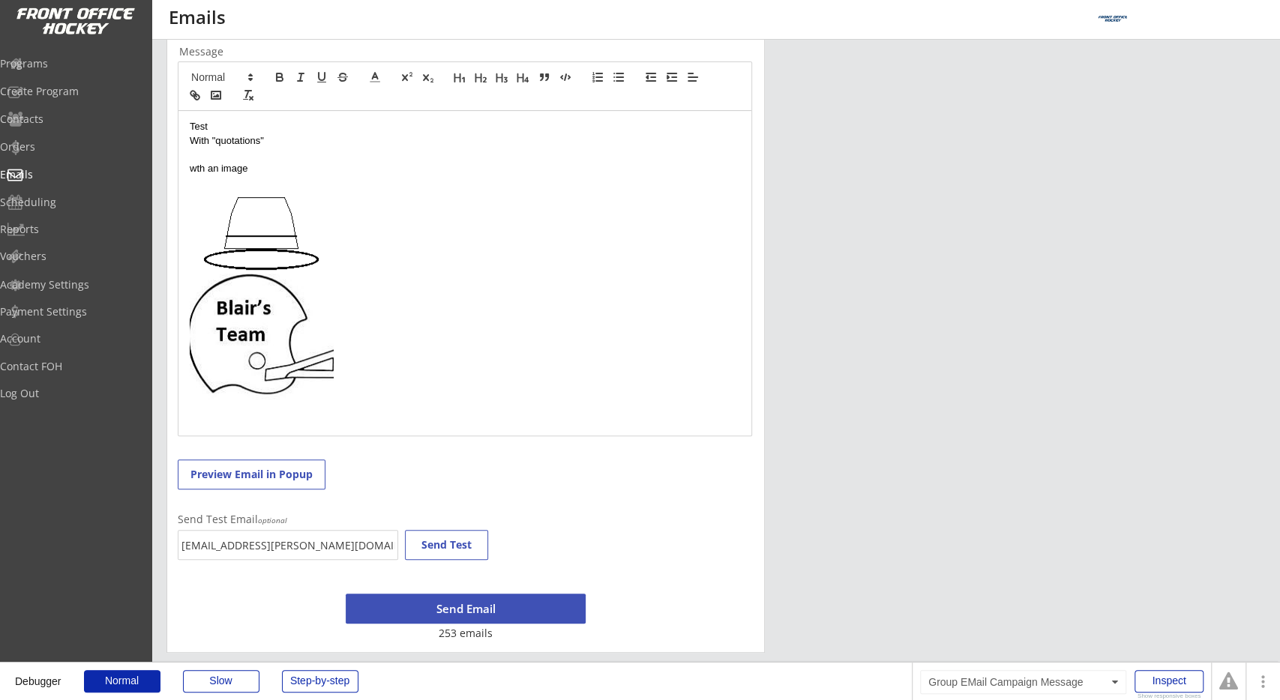
click at [283, 333] on img at bounding box center [262, 290] width 144 height 230
click at [400, 374] on p at bounding box center [465, 292] width 550 height 234
click at [444, 542] on button "Send Test" at bounding box center [446, 545] width 83 height 30
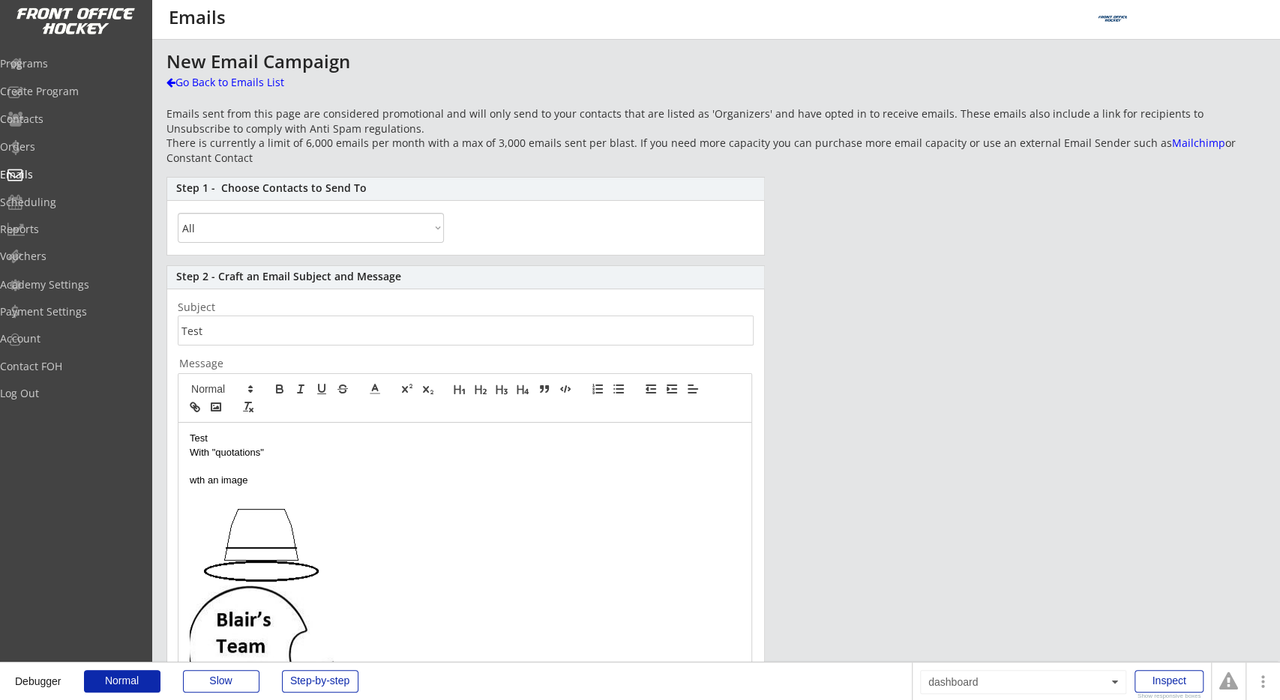
click at [1059, 271] on div "New Email Campaign Go Back to Emails List Emails sent from this page are consid…" at bounding box center [715, 508] width 1098 height 913
click at [815, 379] on div "New Email Campaign Go Back to Emails List Emails sent from this page are consid…" at bounding box center [715, 508] width 1098 height 913
click at [782, 356] on div "New Email Campaign Go Back to Emails List Emails sent from this page are consid…" at bounding box center [715, 508] width 1098 height 913
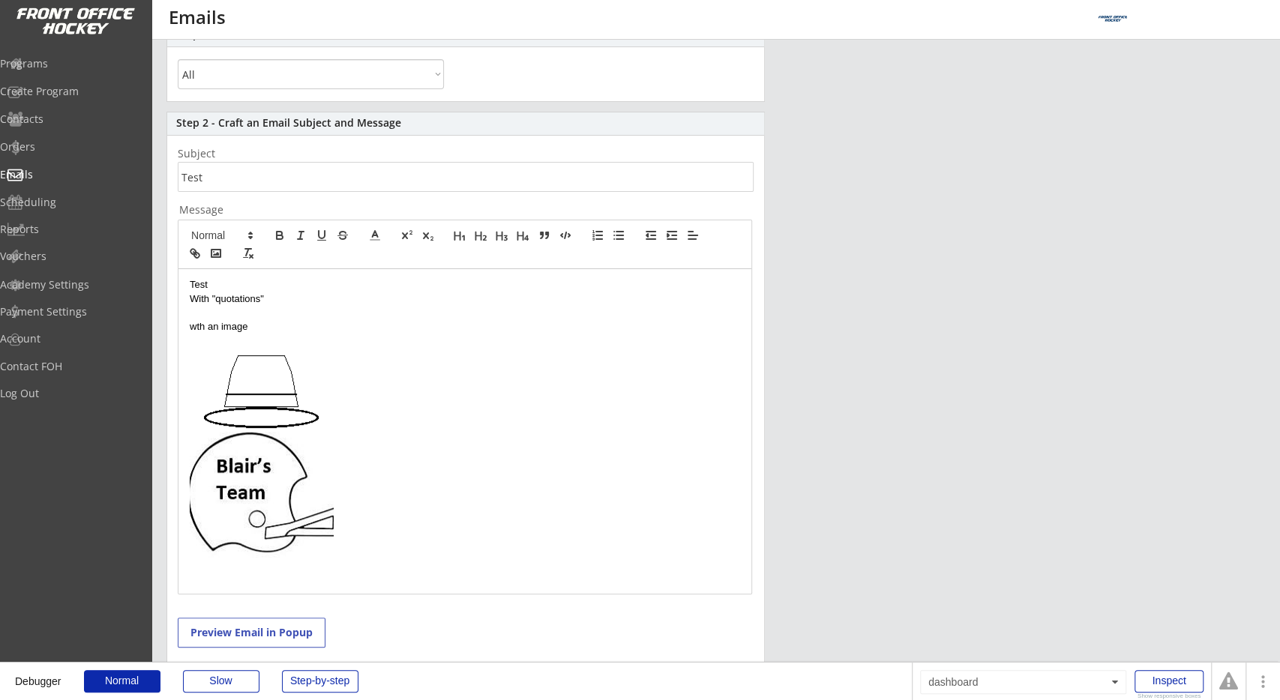
scroll to position [156, 0]
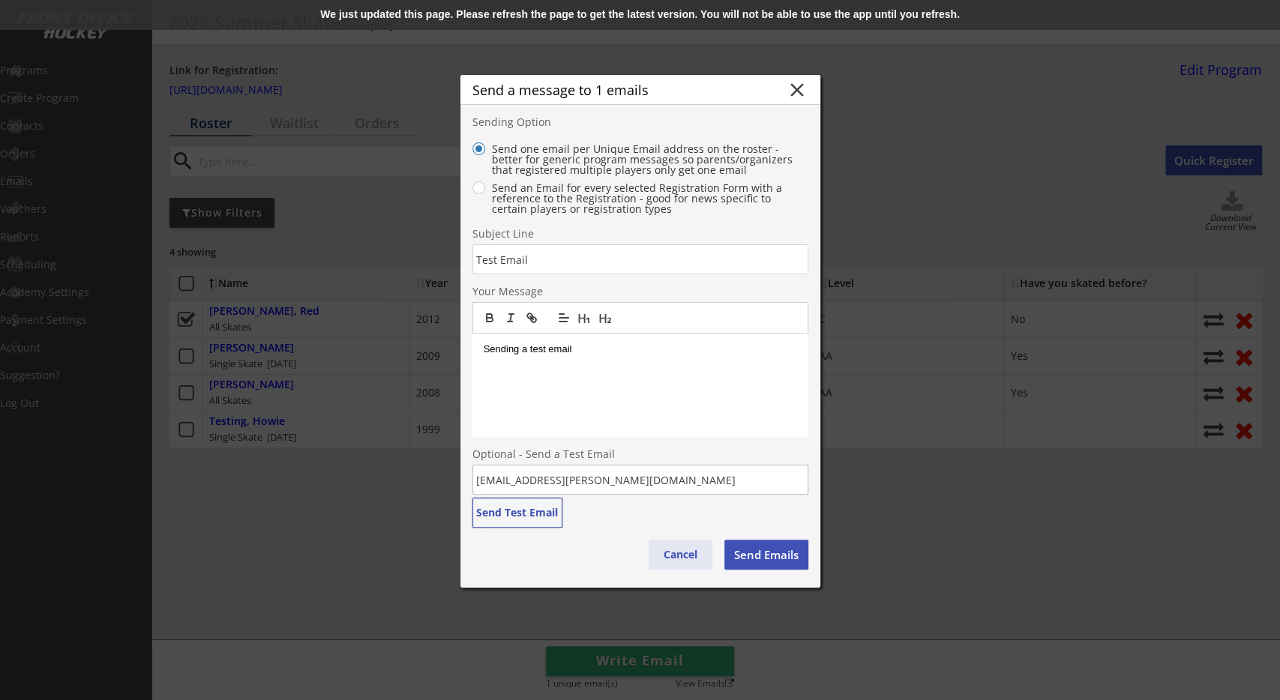
click at [672, 559] on button "Cancel" at bounding box center [681, 555] width 64 height 30
type input "[PERSON_NAME][EMAIL_ADDRESS][DOMAIN_NAME]"
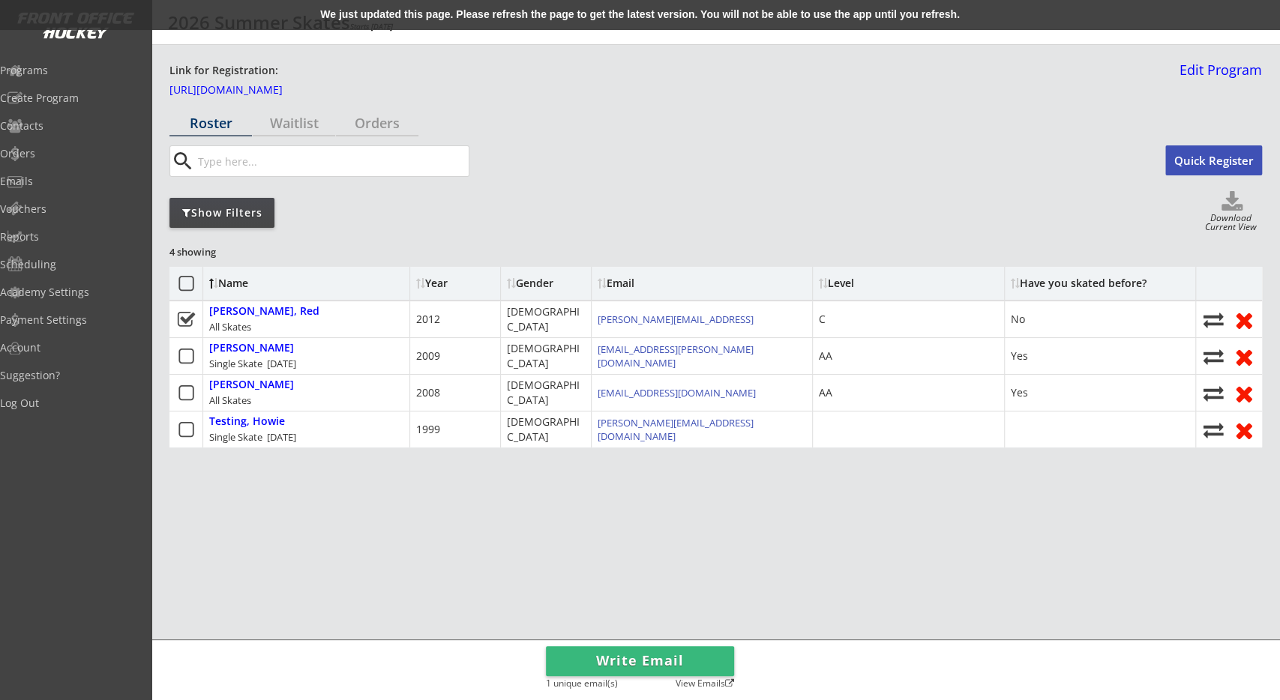
click at [693, 545] on div "Roster Waitlist Orders search Quick Register Show Filters Download Current View…" at bounding box center [715, 383] width 1092 height 547
